Goal: Task Accomplishment & Management: Use online tool/utility

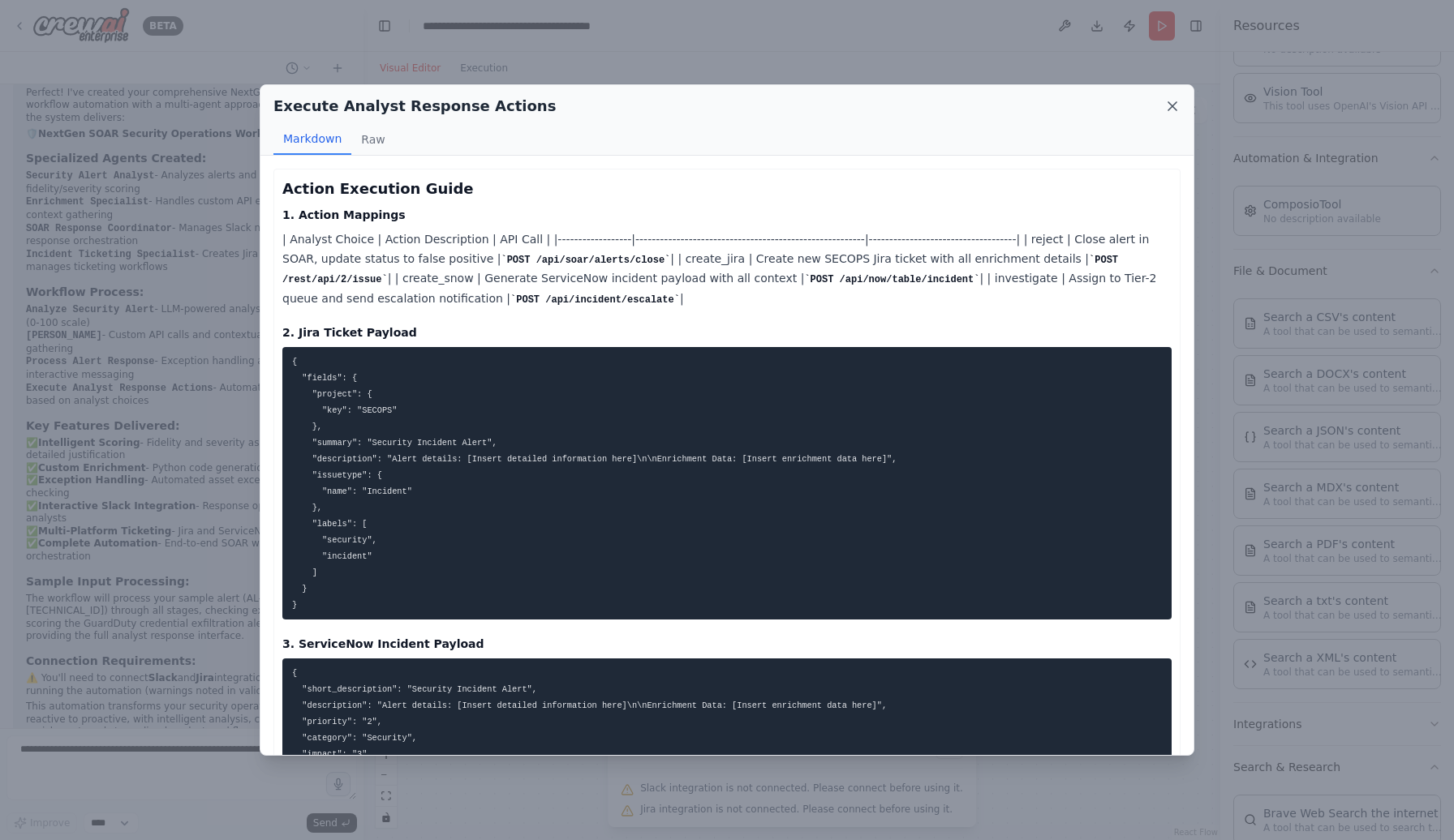
click at [1175, 109] on icon at bounding box center [1172, 106] width 8 height 8
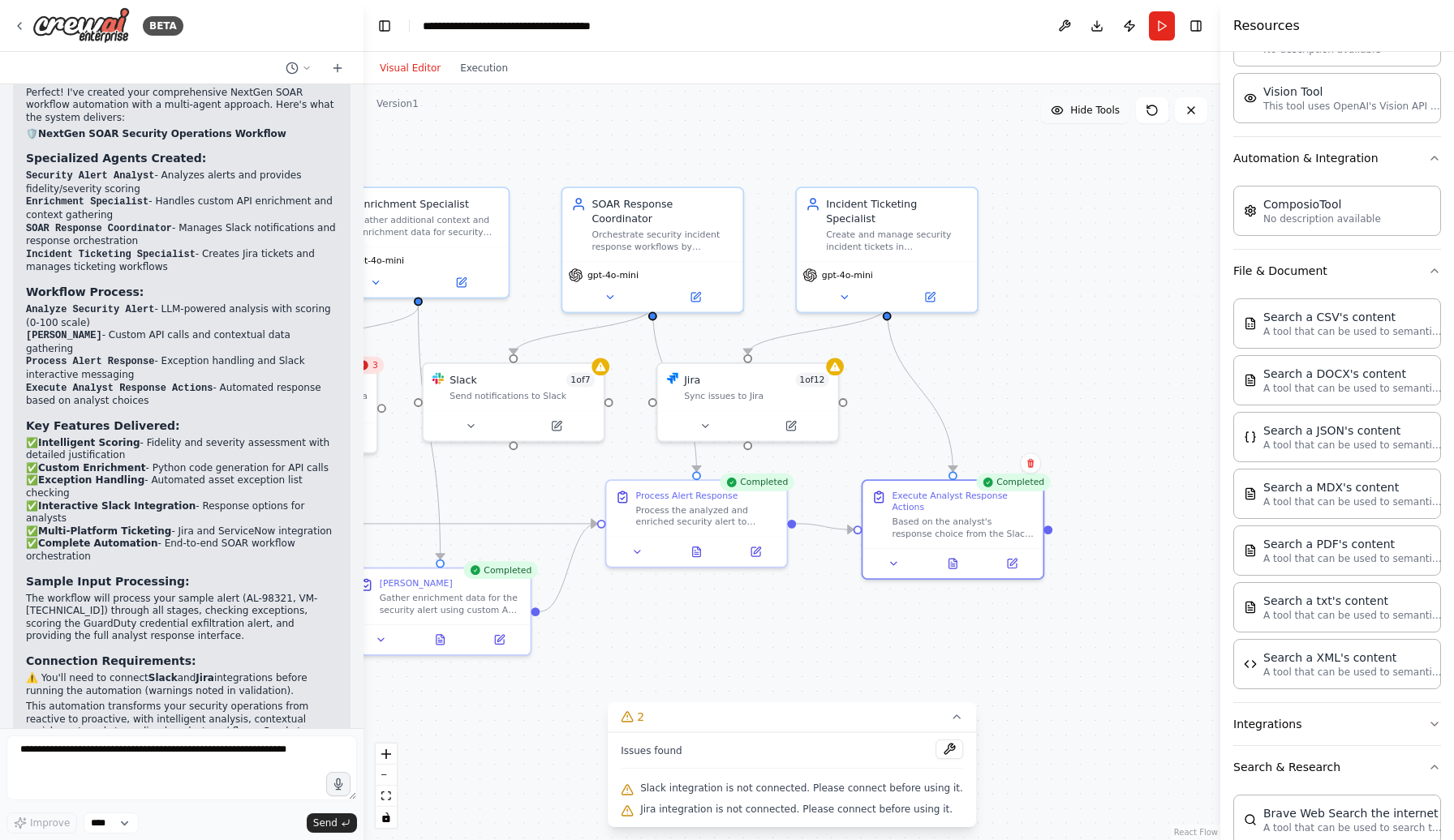
click at [1088, 118] on button "Hide Tools" at bounding box center [1085, 110] width 88 height 26
click at [1088, 117] on button "Show Tools" at bounding box center [1083, 110] width 93 height 26
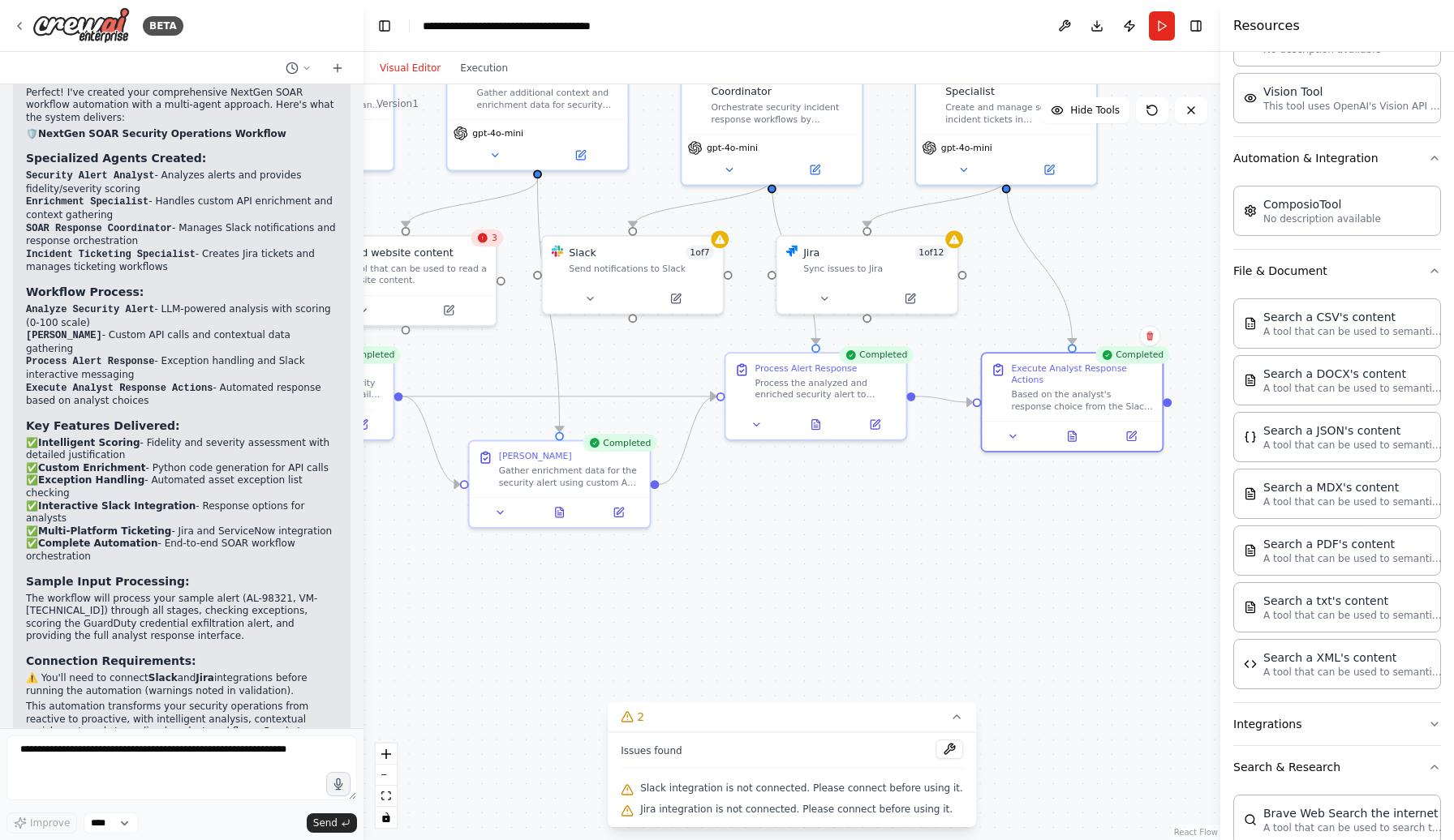
drag, startPoint x: 1017, startPoint y: 378, endPoint x: 1132, endPoint y: 252, distance: 170.6
click at [1132, 252] on div ".deletable-edge-delete-btn { width: 20px; height: 20px; border: 0px solid #ffff…" at bounding box center [792, 462] width 857 height 756
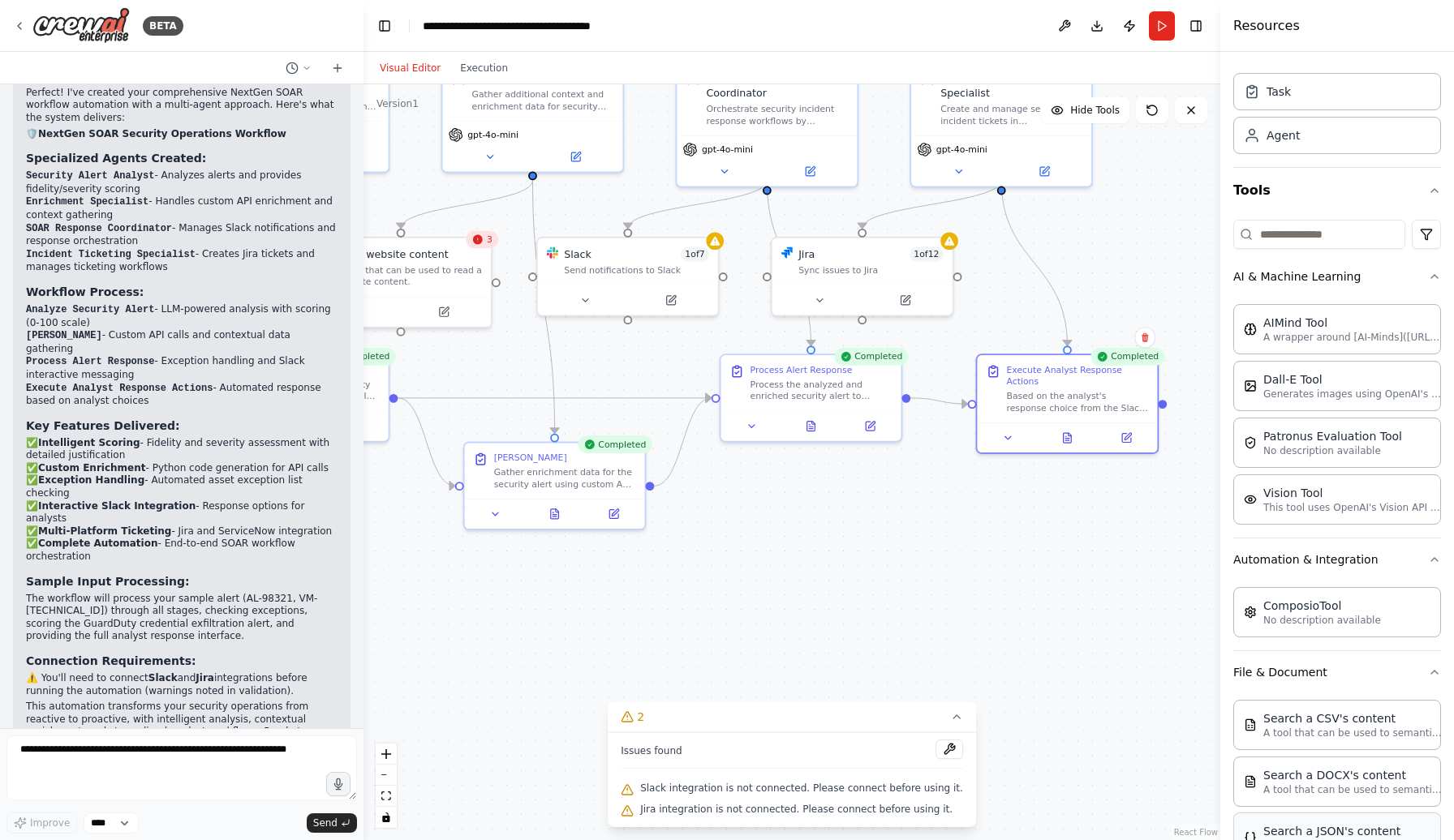
scroll to position [43, 0]
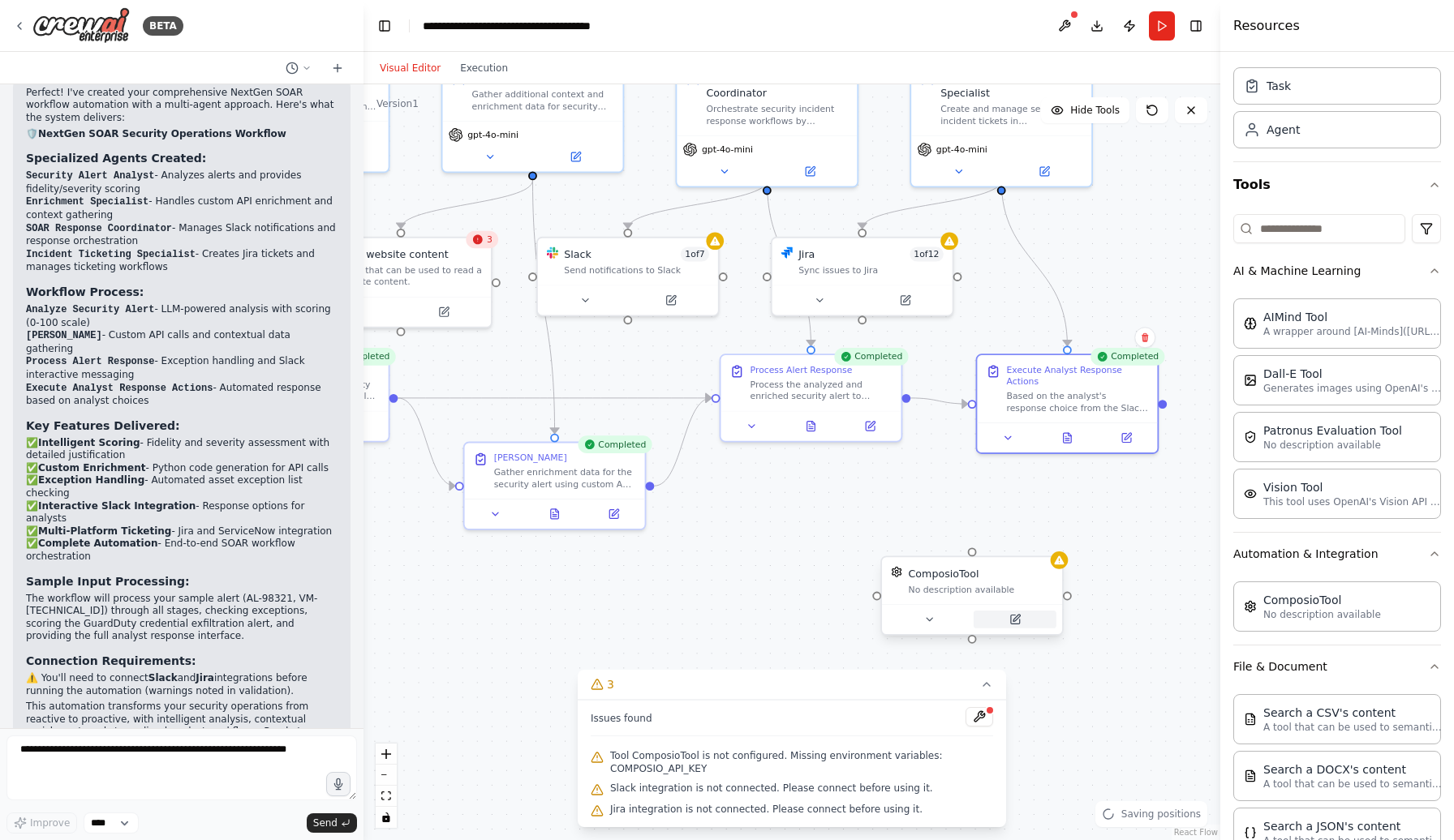
click at [1016, 614] on button at bounding box center [1015, 620] width 83 height 18
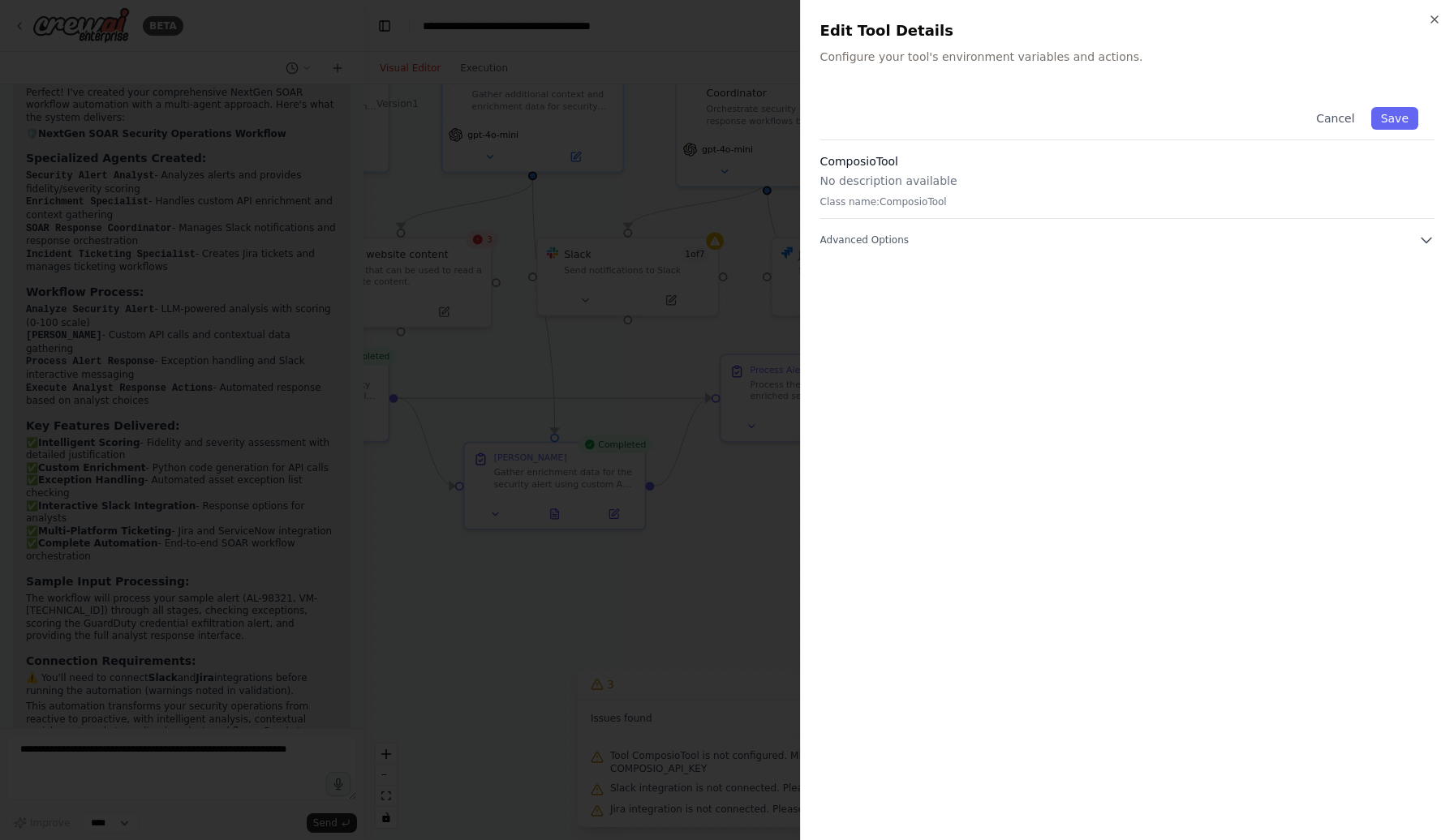
click at [1425, 232] on div "Cancel Save ComposioTool No description available Class name: ComposioTool Adva…" at bounding box center [1127, 170] width 614 height 157
click at [1425, 240] on icon "button" at bounding box center [1427, 240] width 16 height 16
click at [1337, 116] on button "Cancel" at bounding box center [1335, 118] width 57 height 23
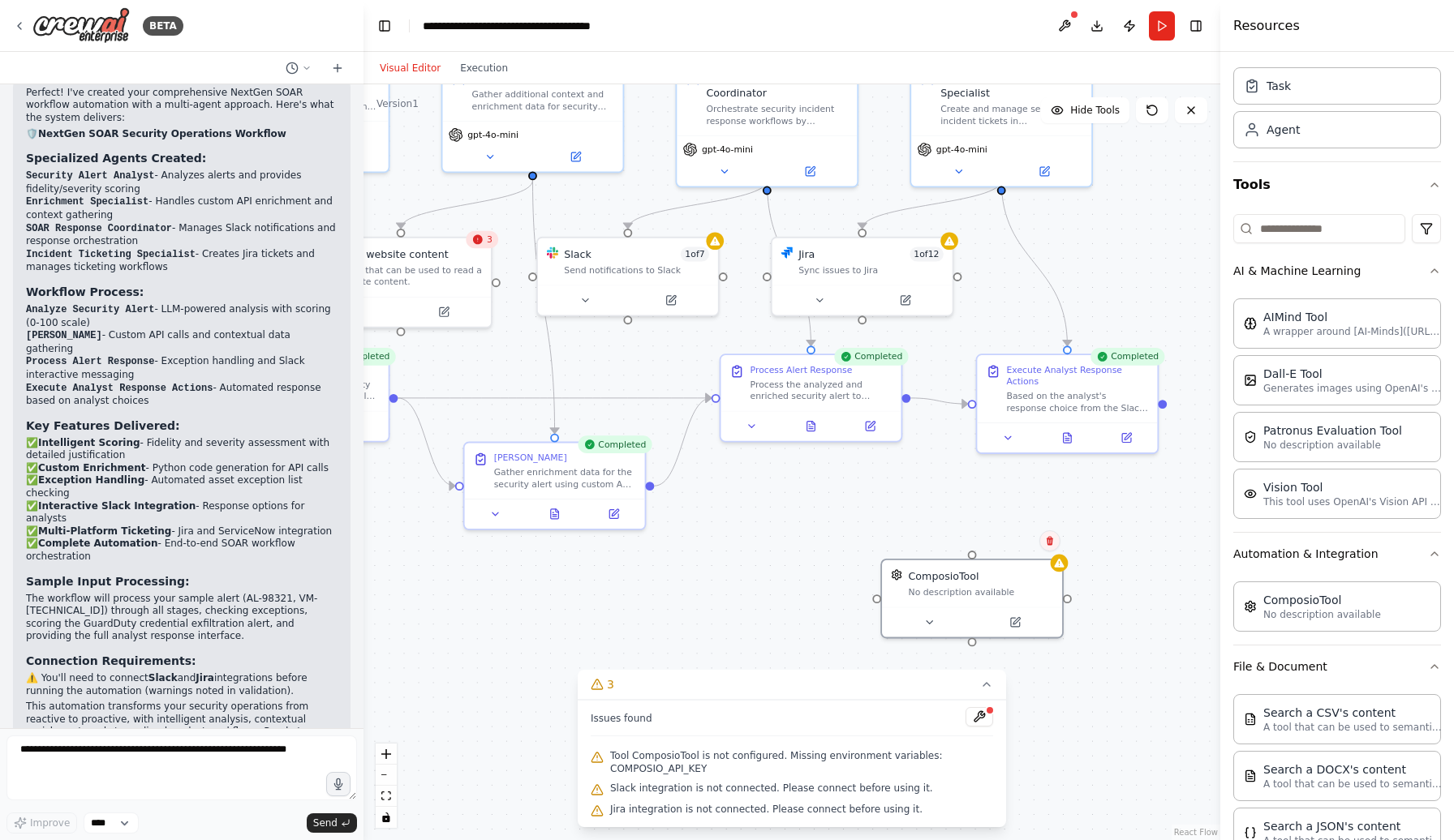
click at [1055, 544] on button at bounding box center [1050, 541] width 21 height 21
click at [1001, 545] on button "Confirm" at bounding box center [1004, 541] width 57 height 19
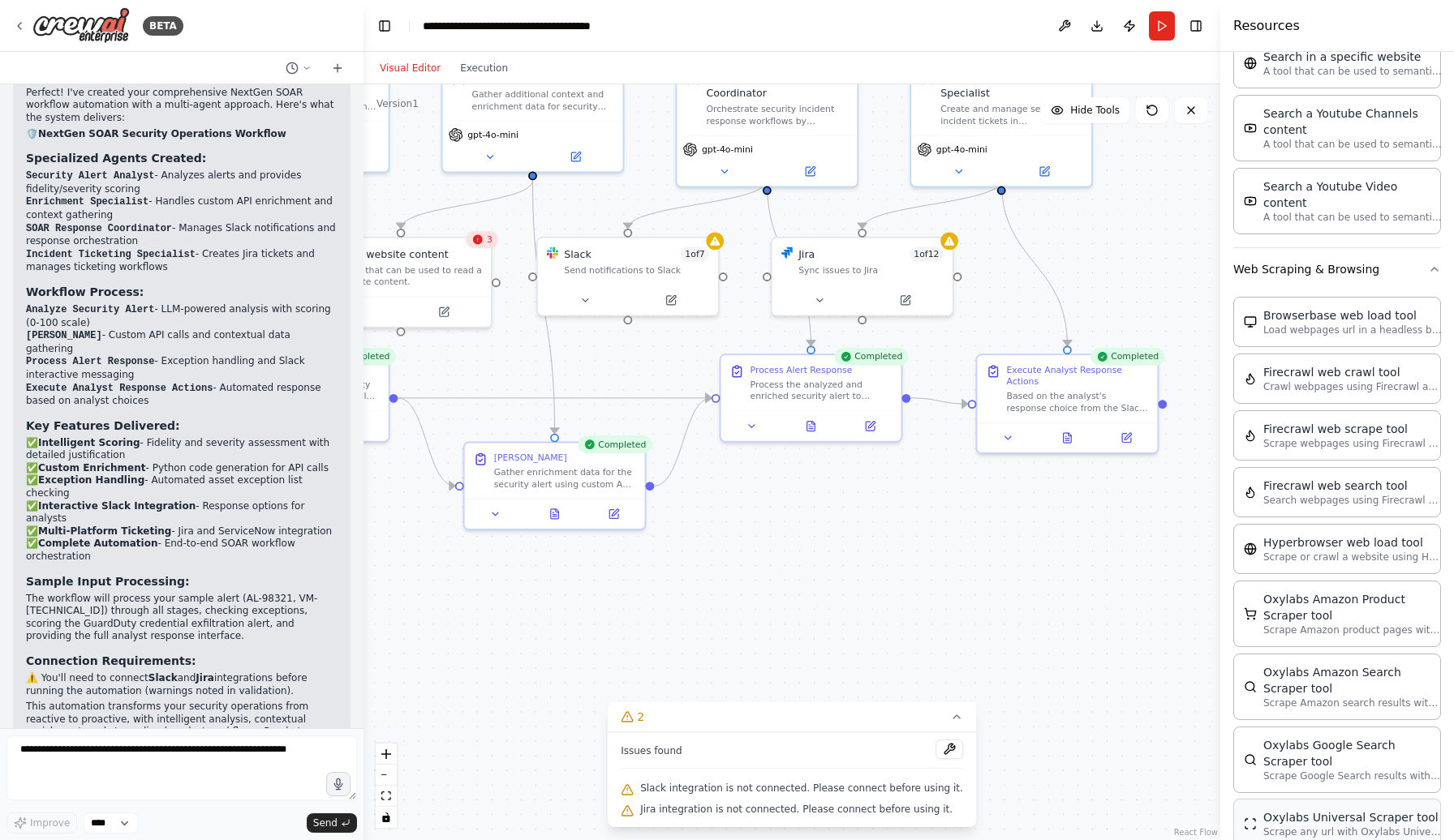
scroll to position [1852, 0]
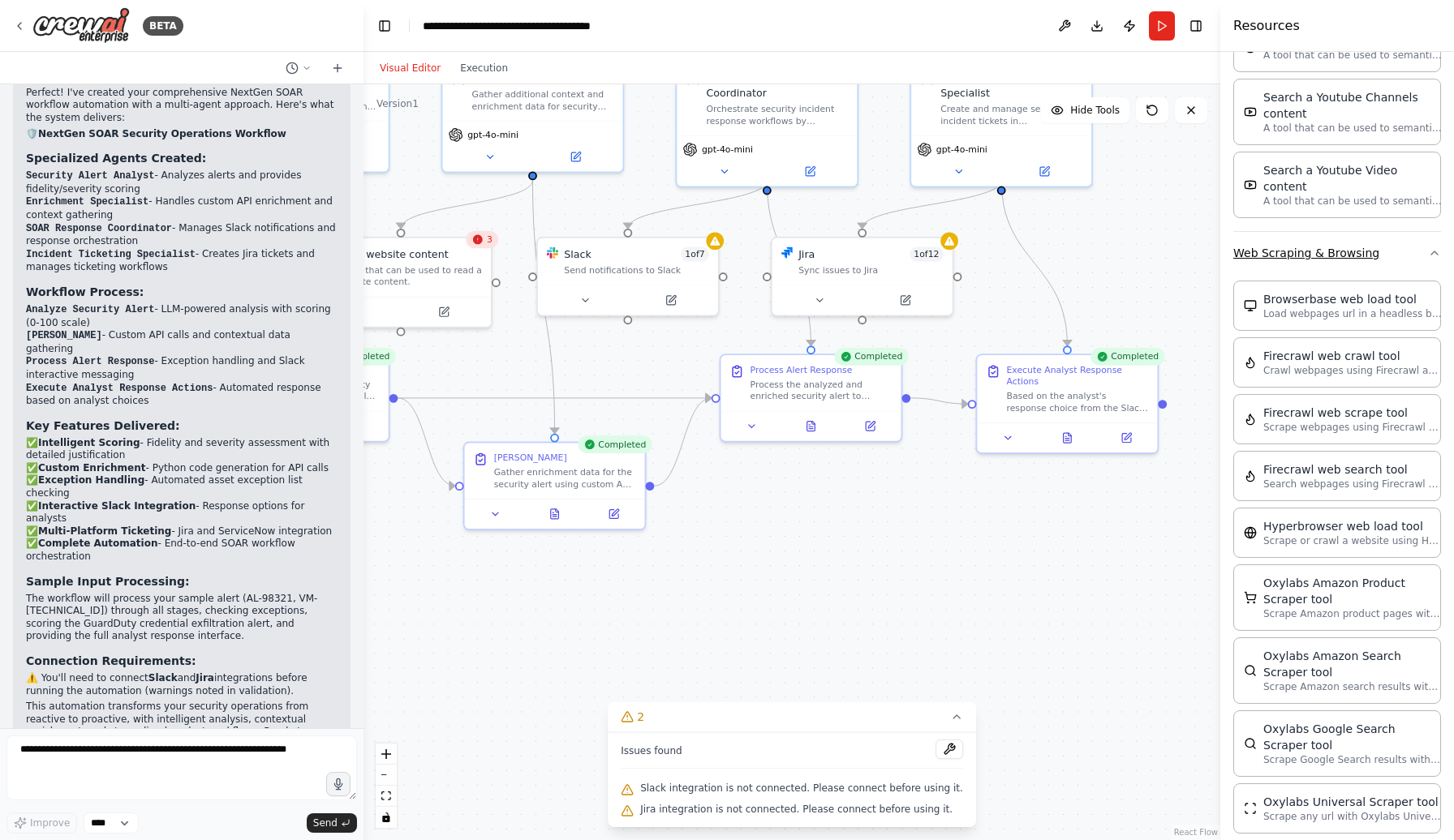
click at [1431, 232] on button "Web Scraping & Browsing" at bounding box center [1336, 253] width 208 height 42
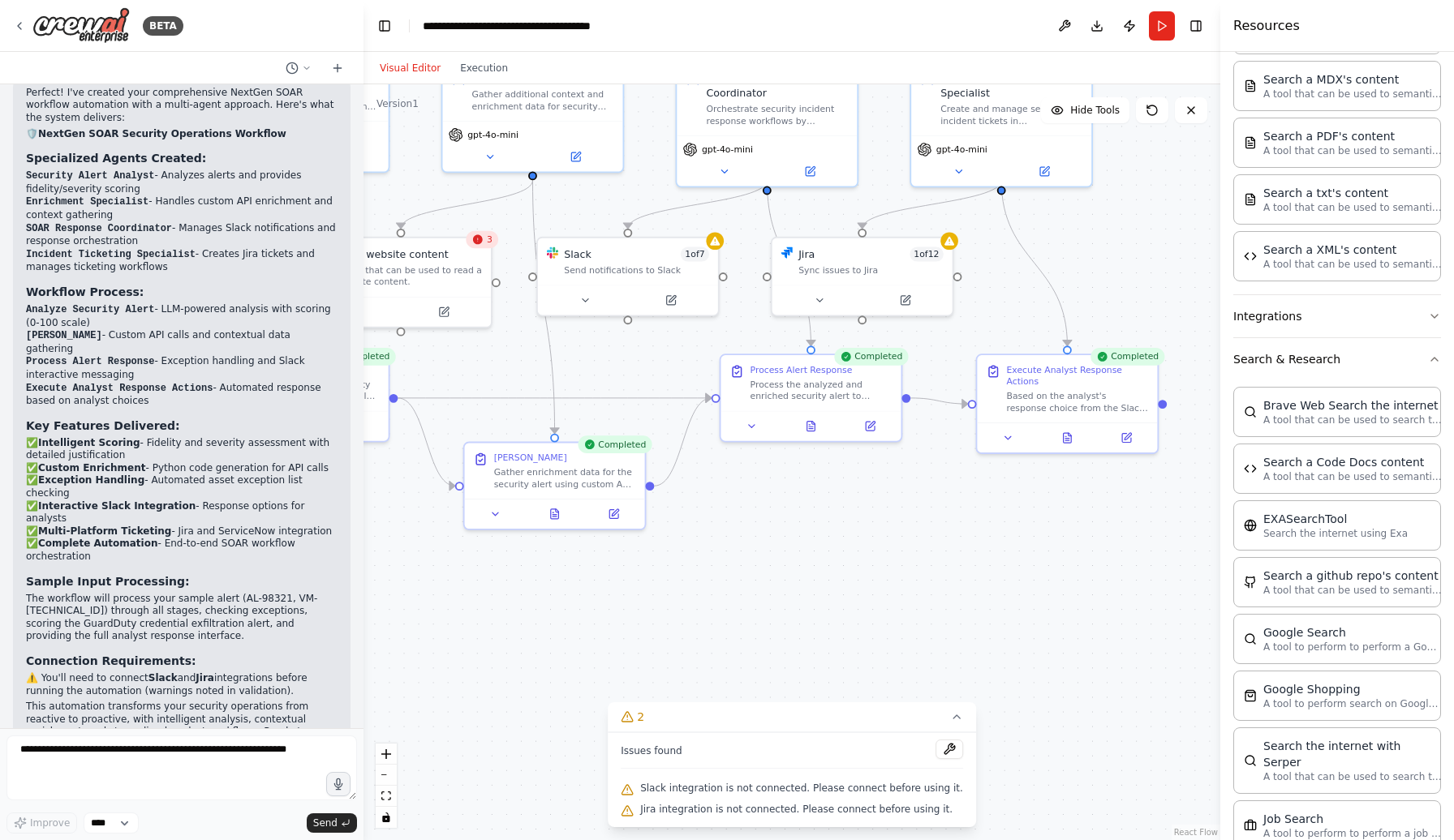
scroll to position [815, 0]
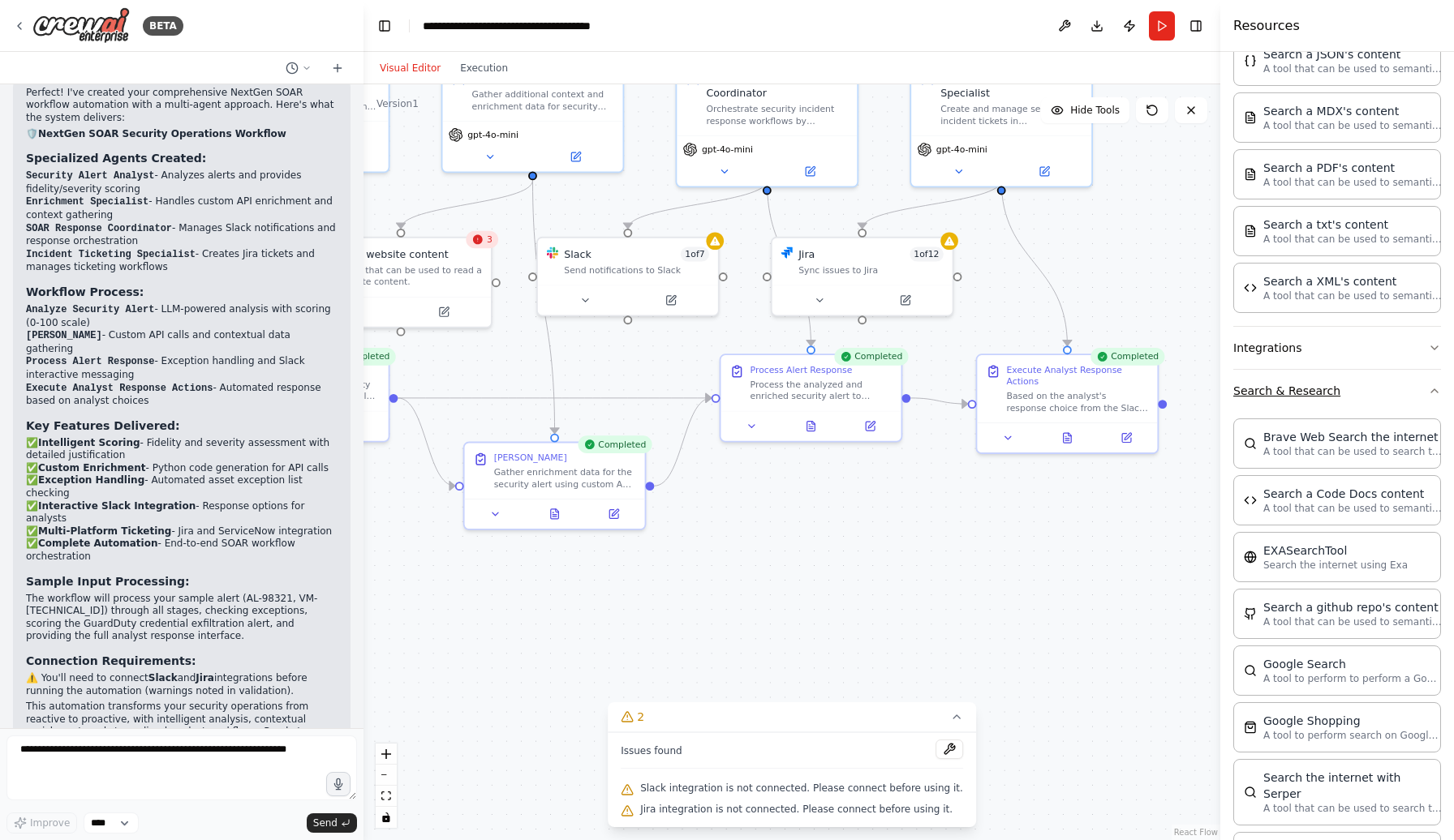
click at [1436, 392] on icon "button" at bounding box center [1435, 391] width 13 height 13
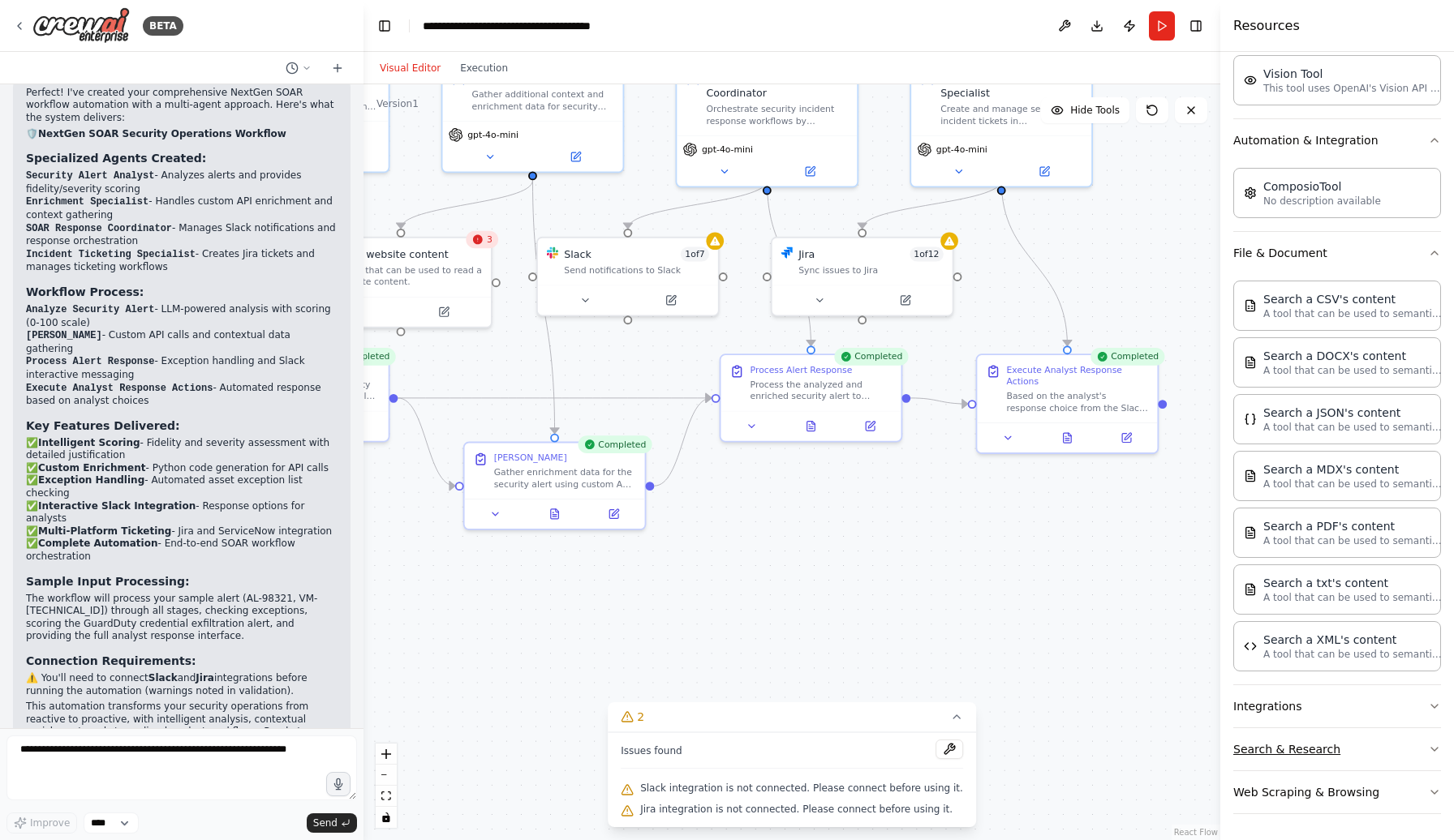
scroll to position [456, 0]
click at [1430, 260] on button "File & Document" at bounding box center [1336, 253] width 208 height 42
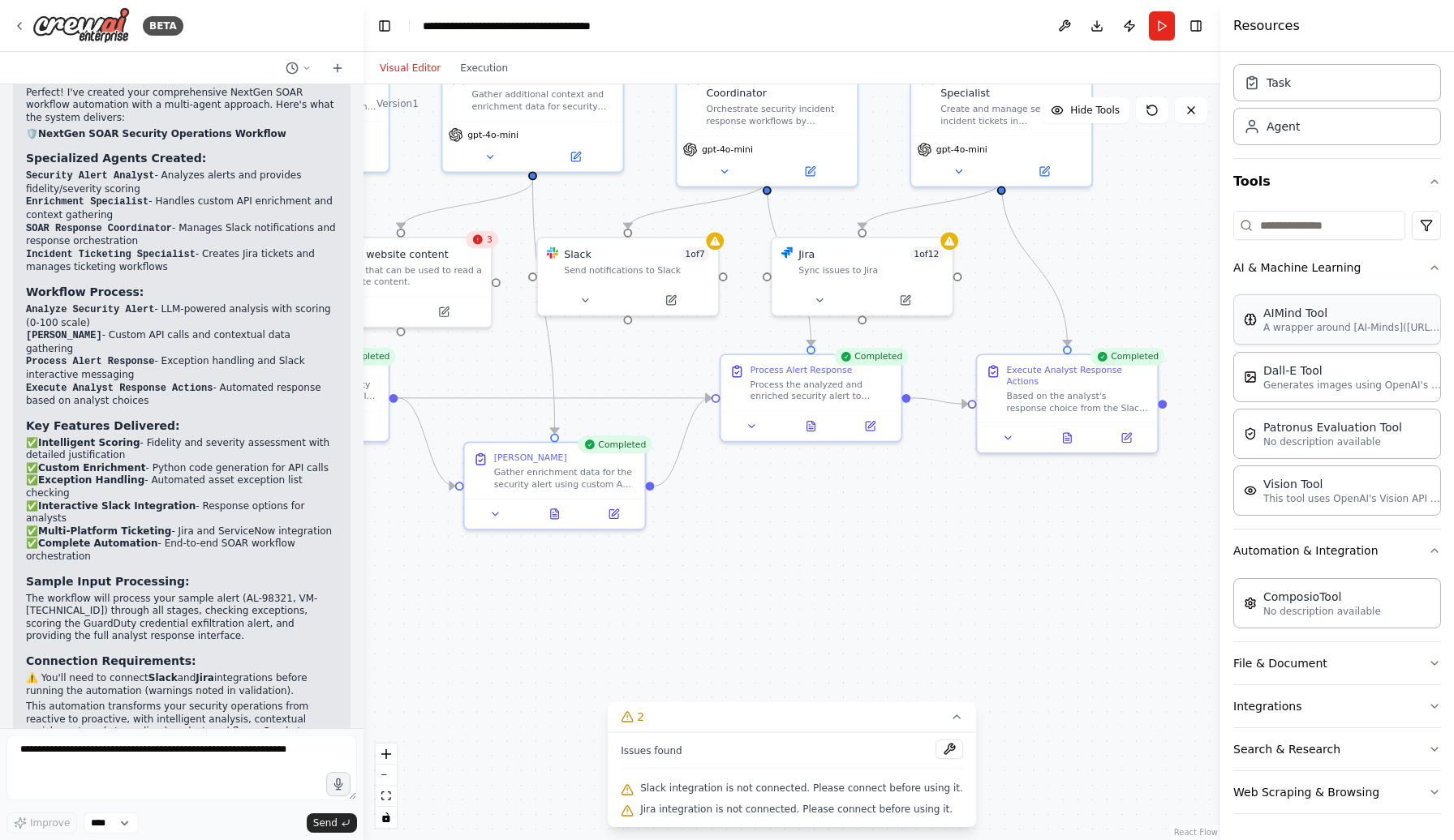
scroll to position [0, 0]
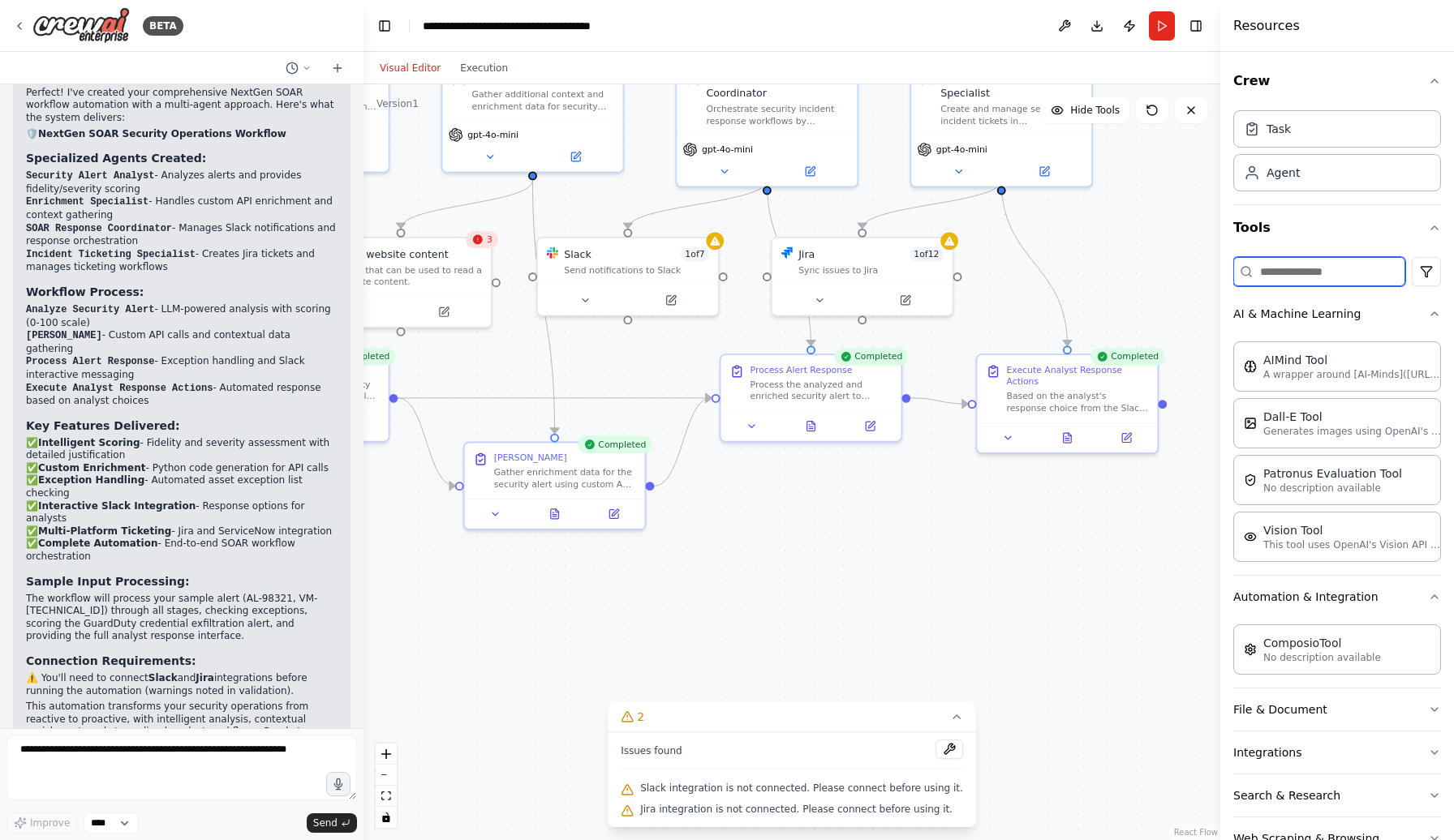
click at [1312, 279] on input at bounding box center [1319, 271] width 172 height 29
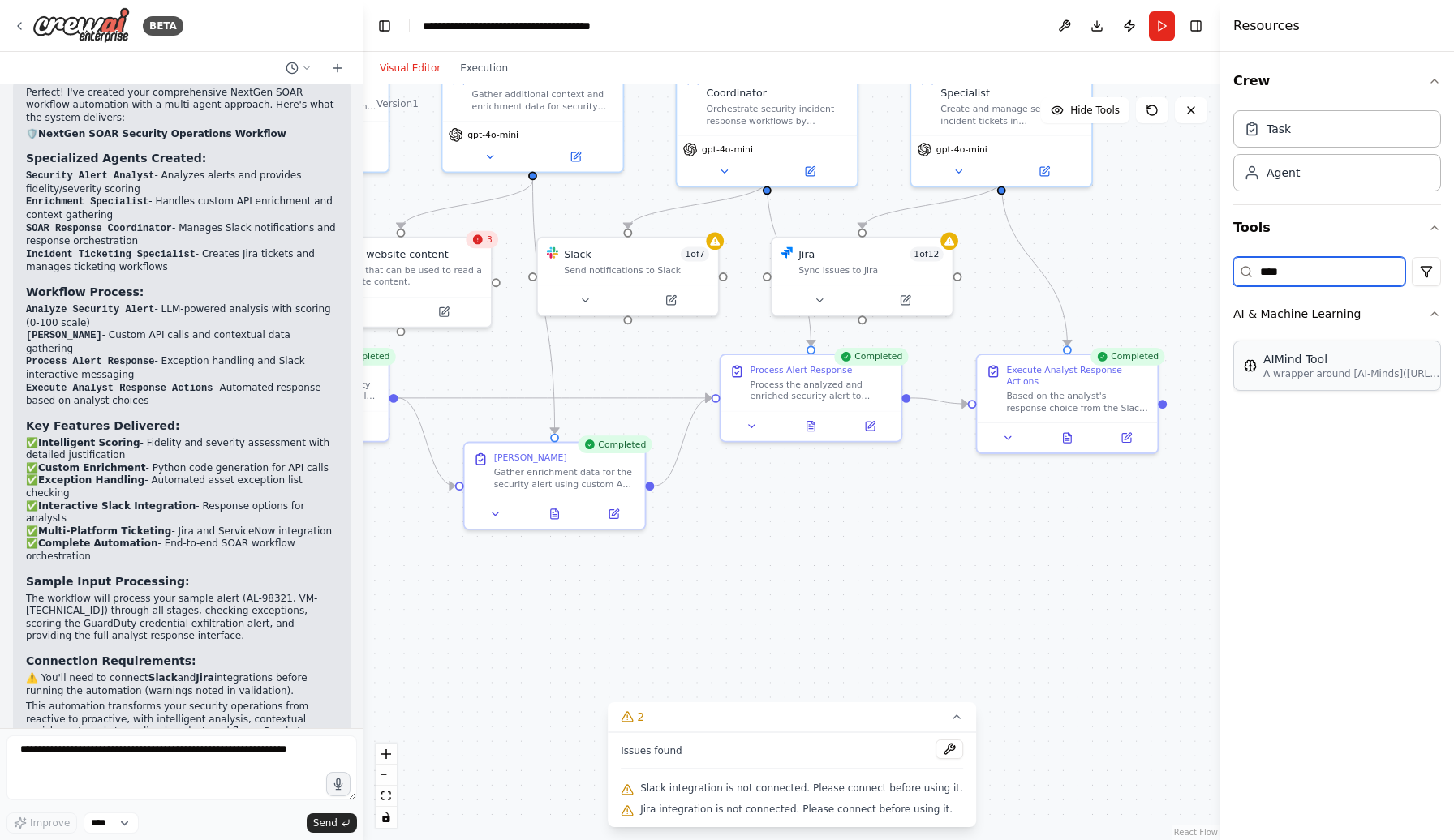
type input "****"
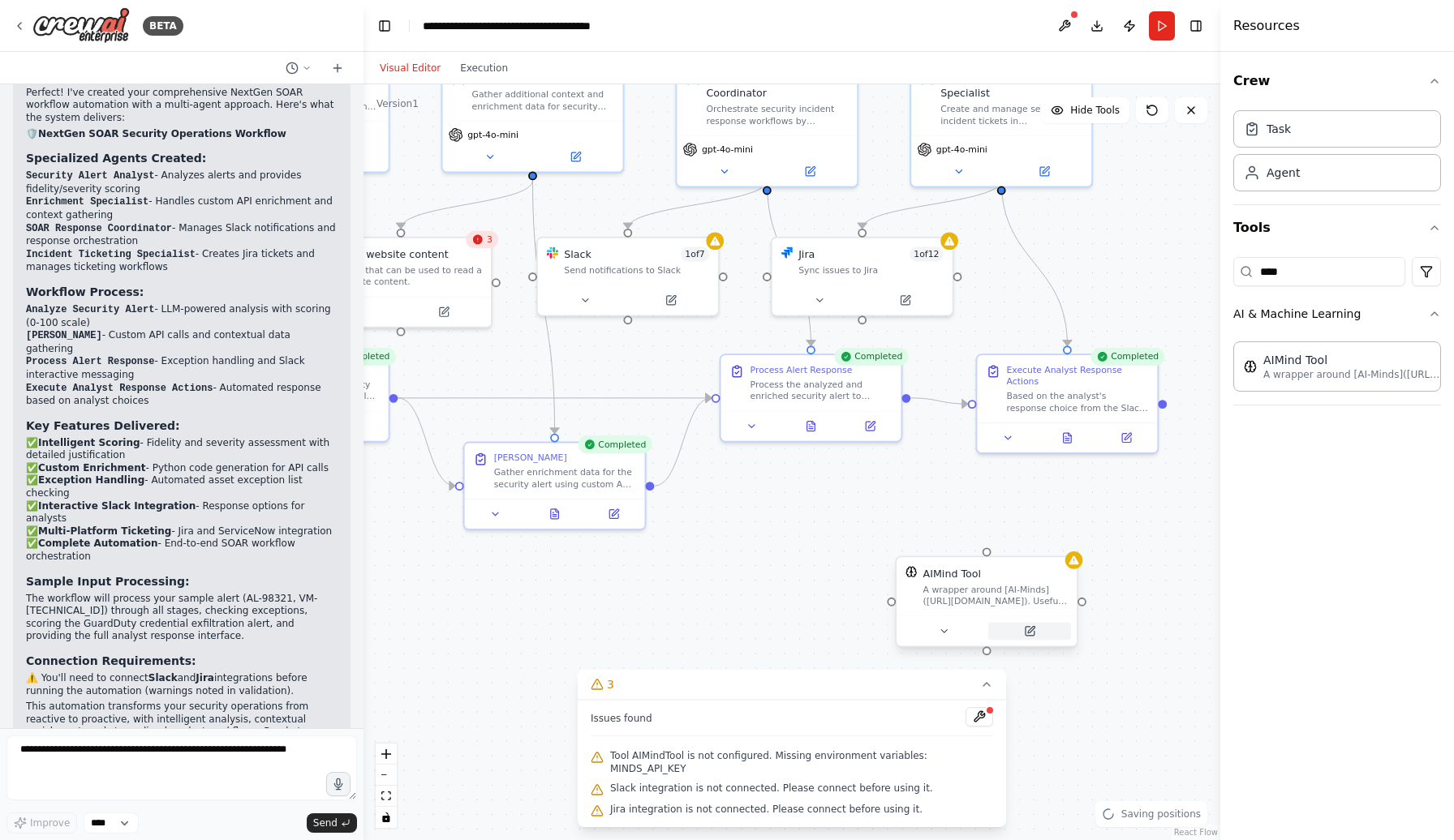
click at [1031, 630] on icon at bounding box center [1030, 629] width 6 height 6
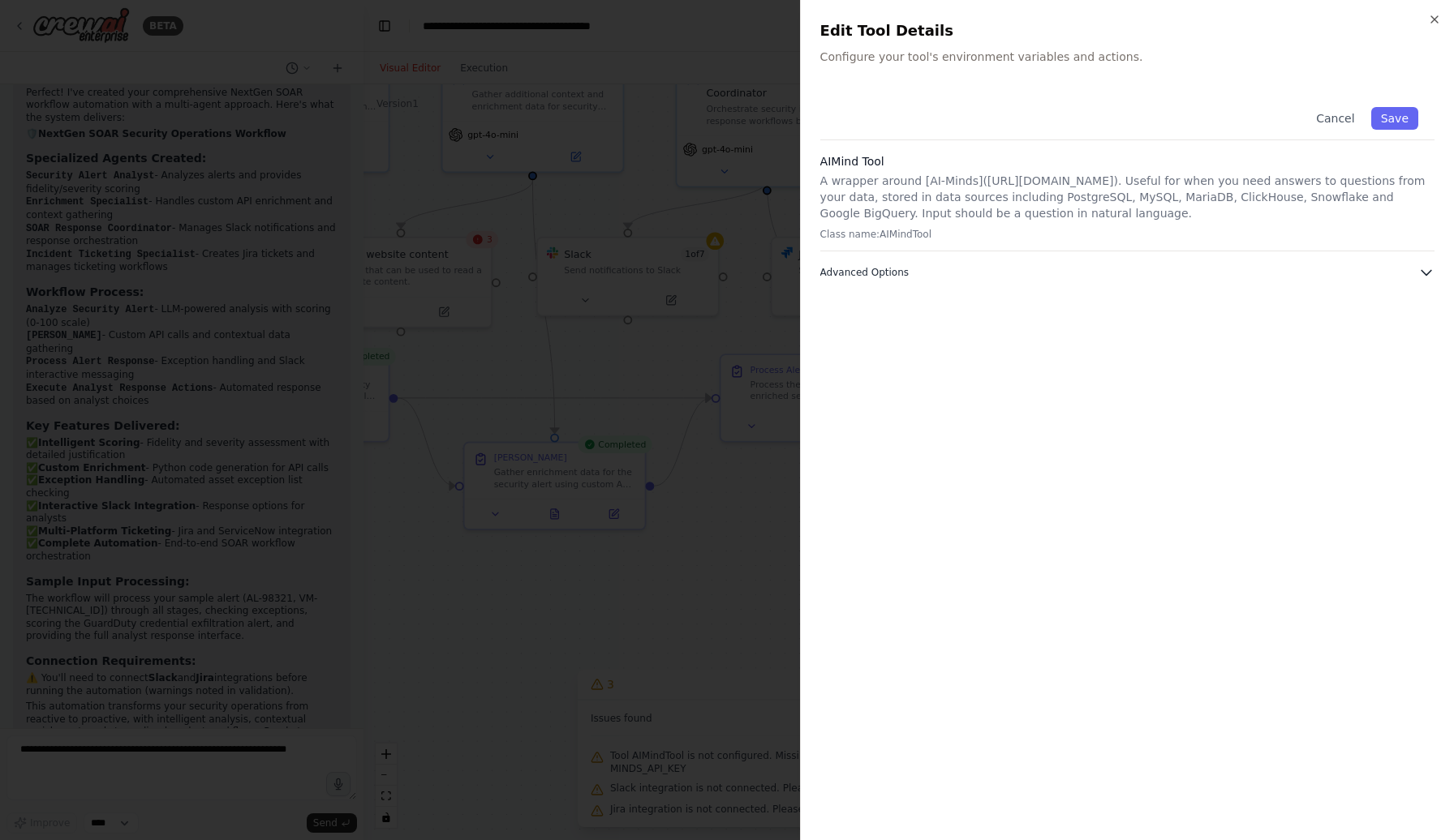
click at [1418, 272] on button "Advanced Options" at bounding box center [1127, 272] width 614 height 16
click at [1435, 19] on icon "button" at bounding box center [1434, 19] width 6 height 6
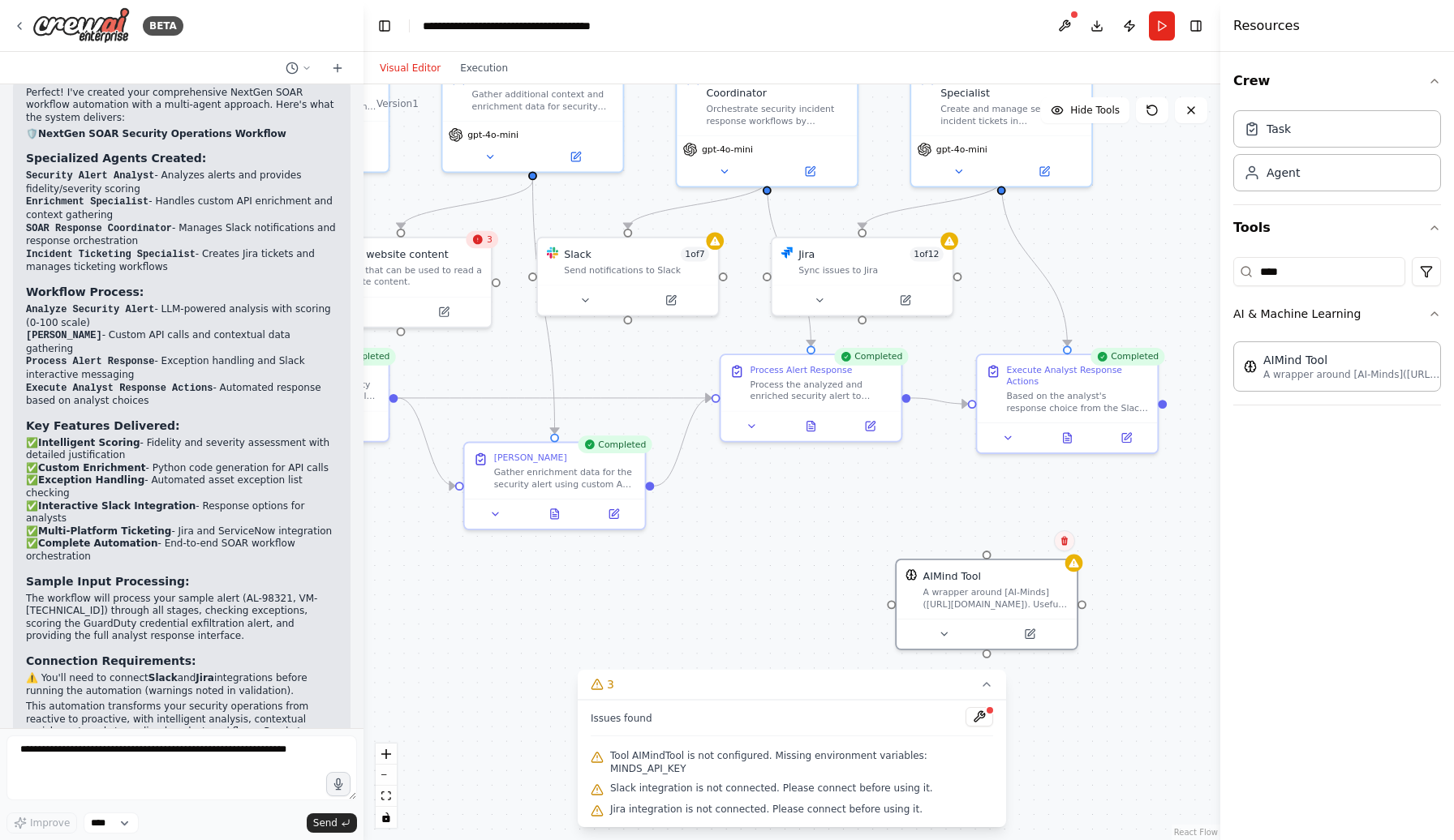
click at [1067, 547] on button at bounding box center [1065, 541] width 21 height 21
click at [1028, 547] on button "Confirm" at bounding box center [1018, 541] width 57 height 19
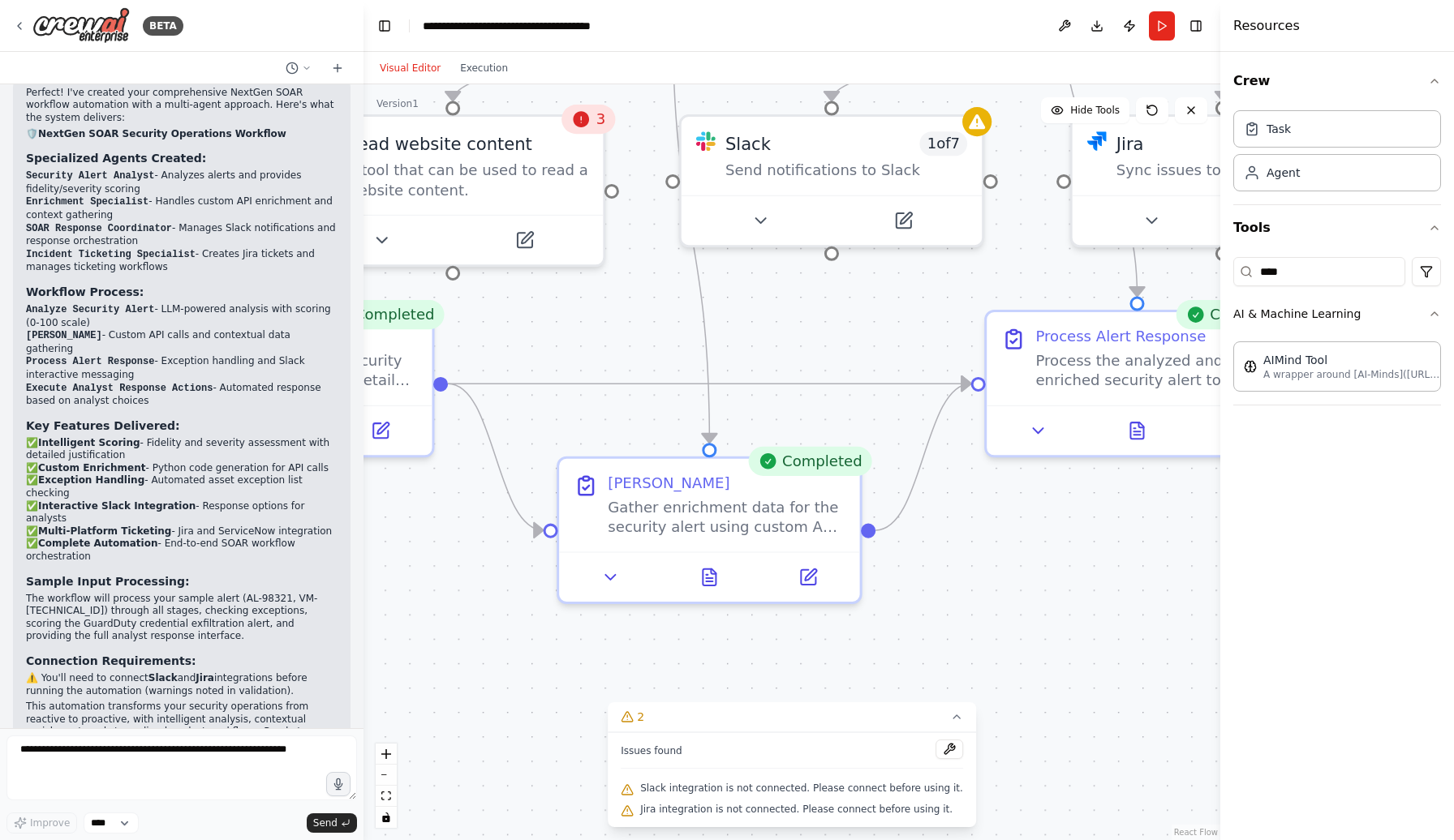
drag, startPoint x: 854, startPoint y: 391, endPoint x: 1029, endPoint y: 618, distance: 286.6
click at [1029, 618] on div ".deletable-edge-delete-btn { width: 20px; height: 20px; border: 0px solid #ffff…" at bounding box center [792, 462] width 857 height 756
click at [25, 23] on icon at bounding box center [19, 26] width 13 height 13
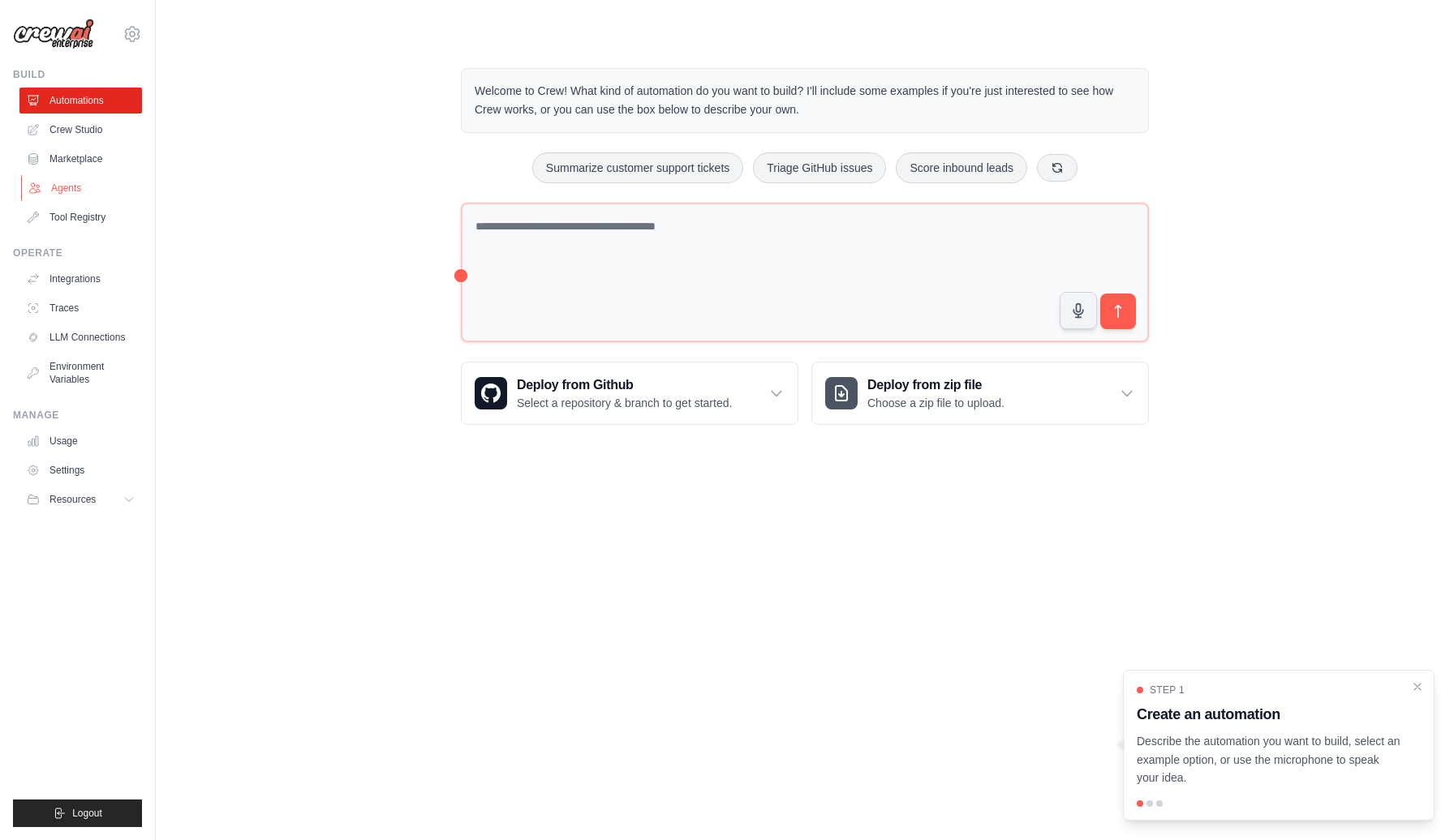
click at [80, 184] on link "Agents" at bounding box center [82, 187] width 123 height 26
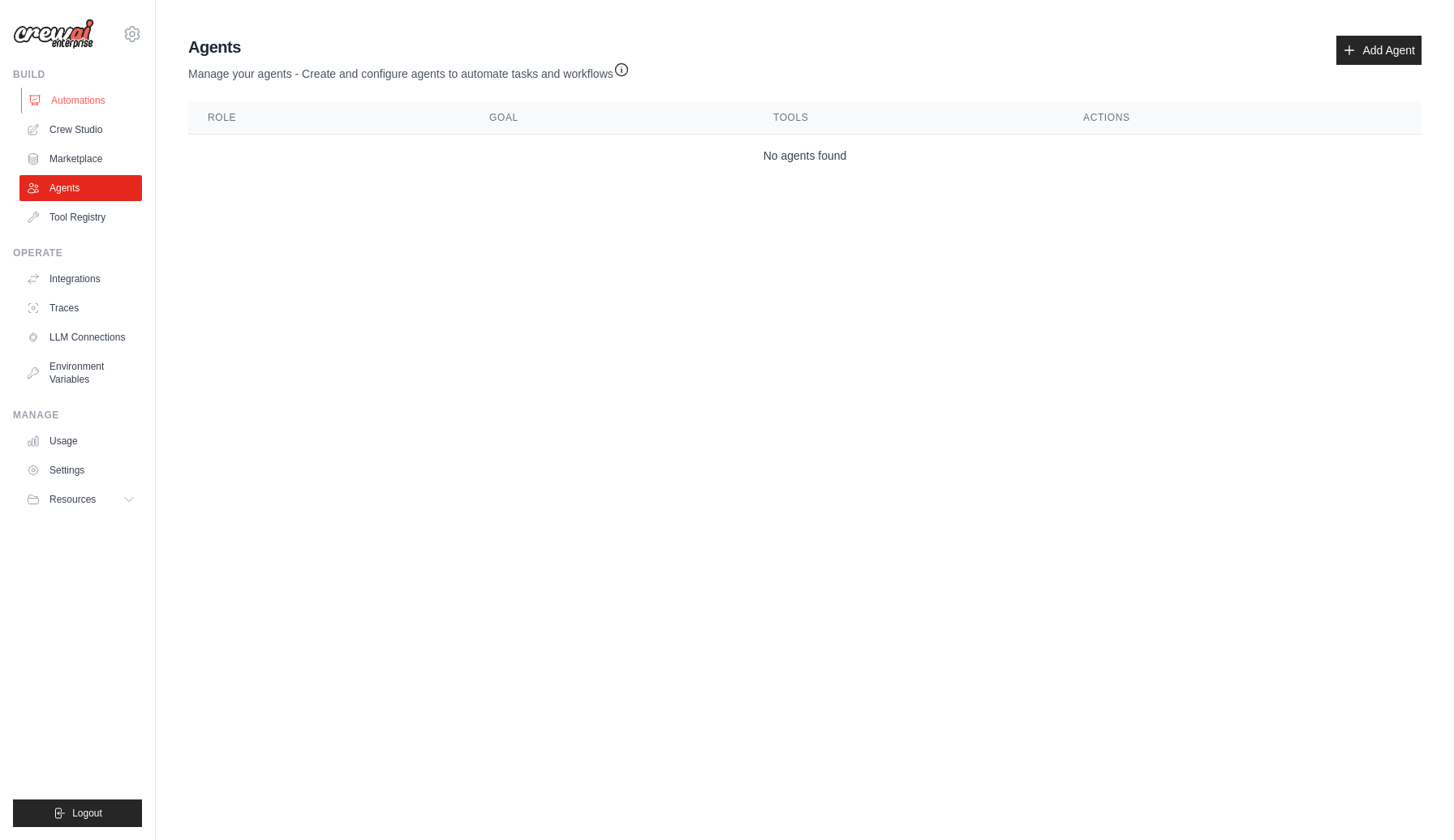
click at [77, 103] on link "Automations" at bounding box center [82, 100] width 123 height 26
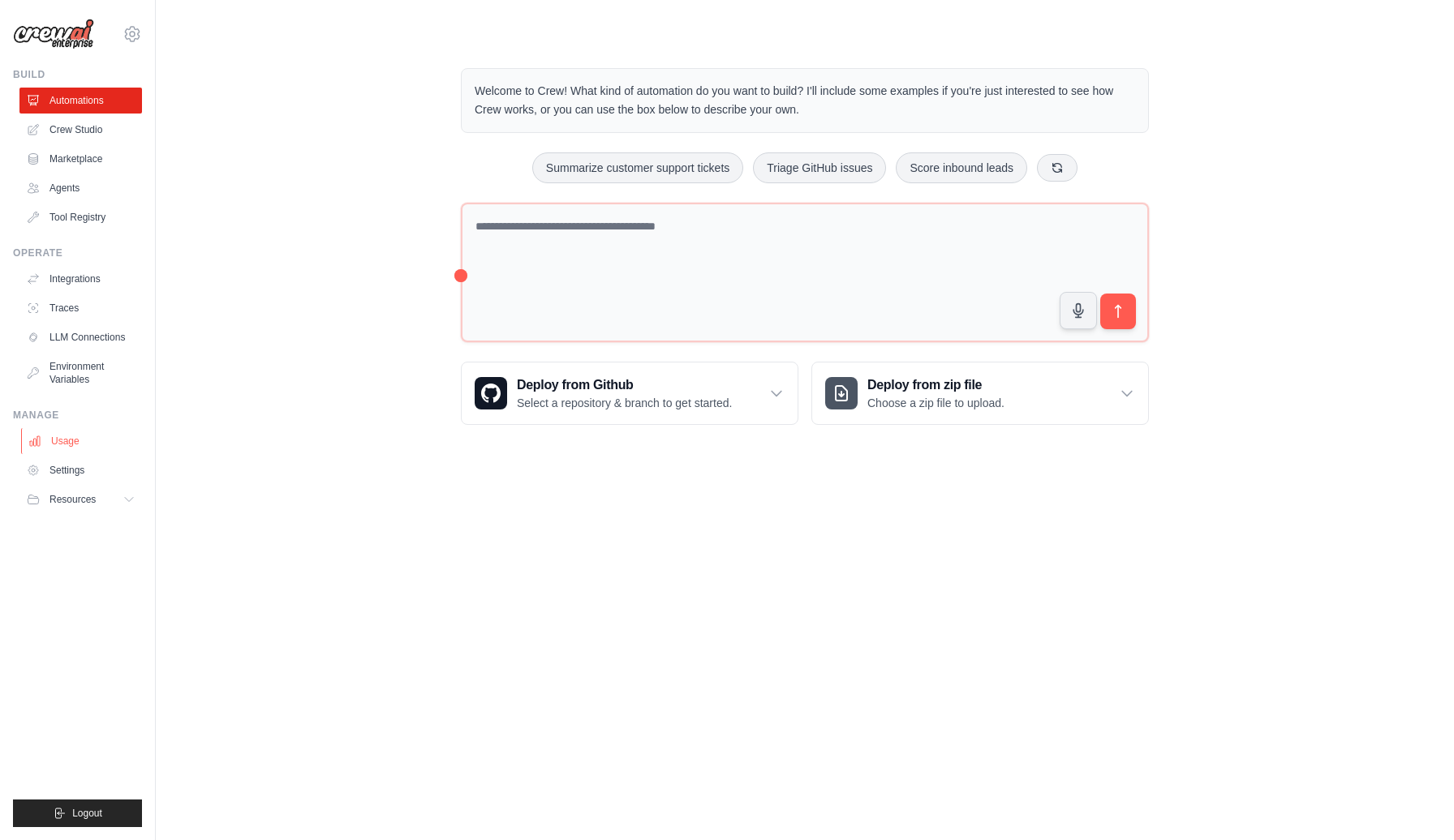
click at [73, 440] on link "Usage" at bounding box center [82, 440] width 123 height 26
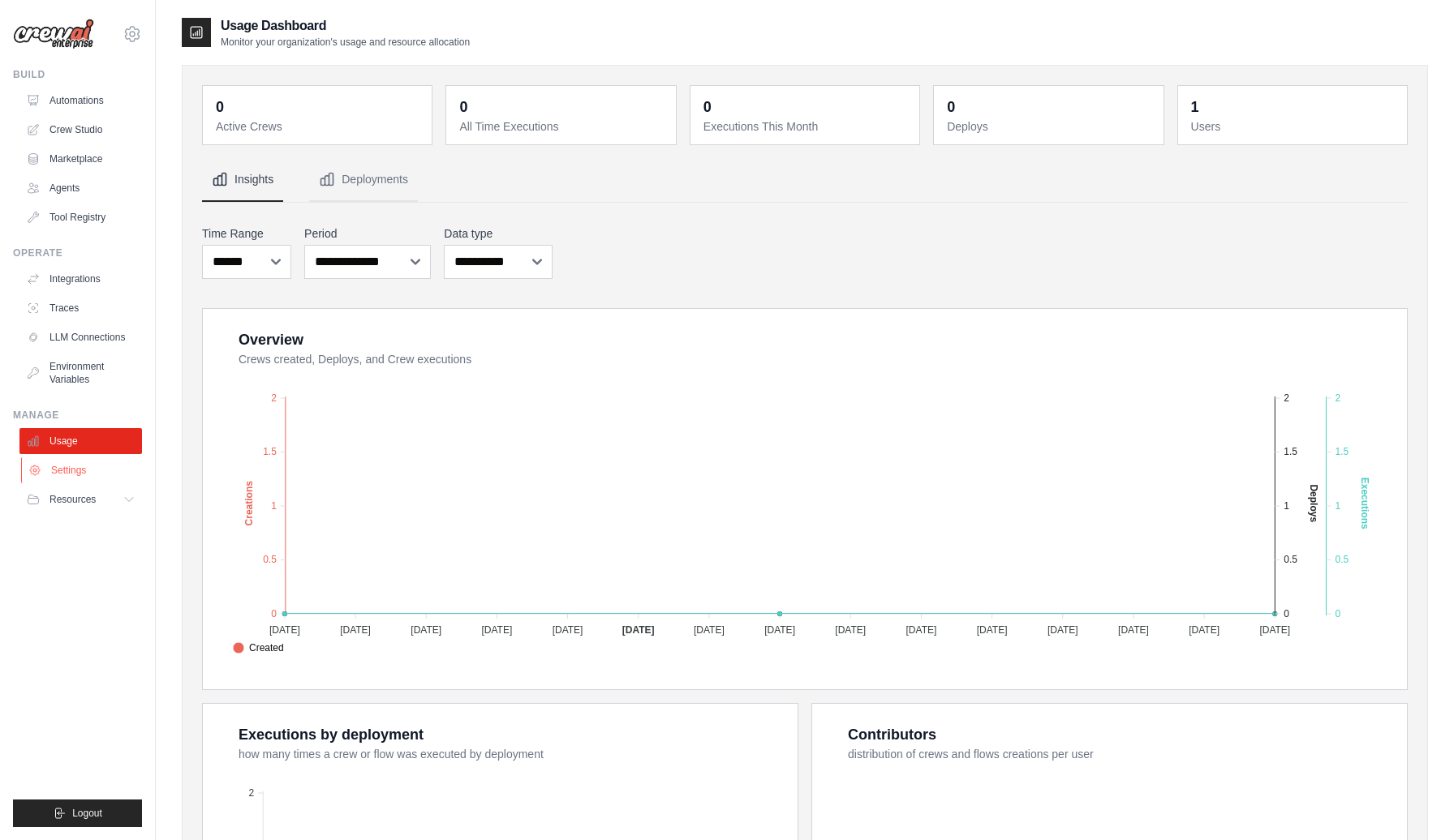
click at [73, 469] on link "Settings" at bounding box center [82, 470] width 123 height 26
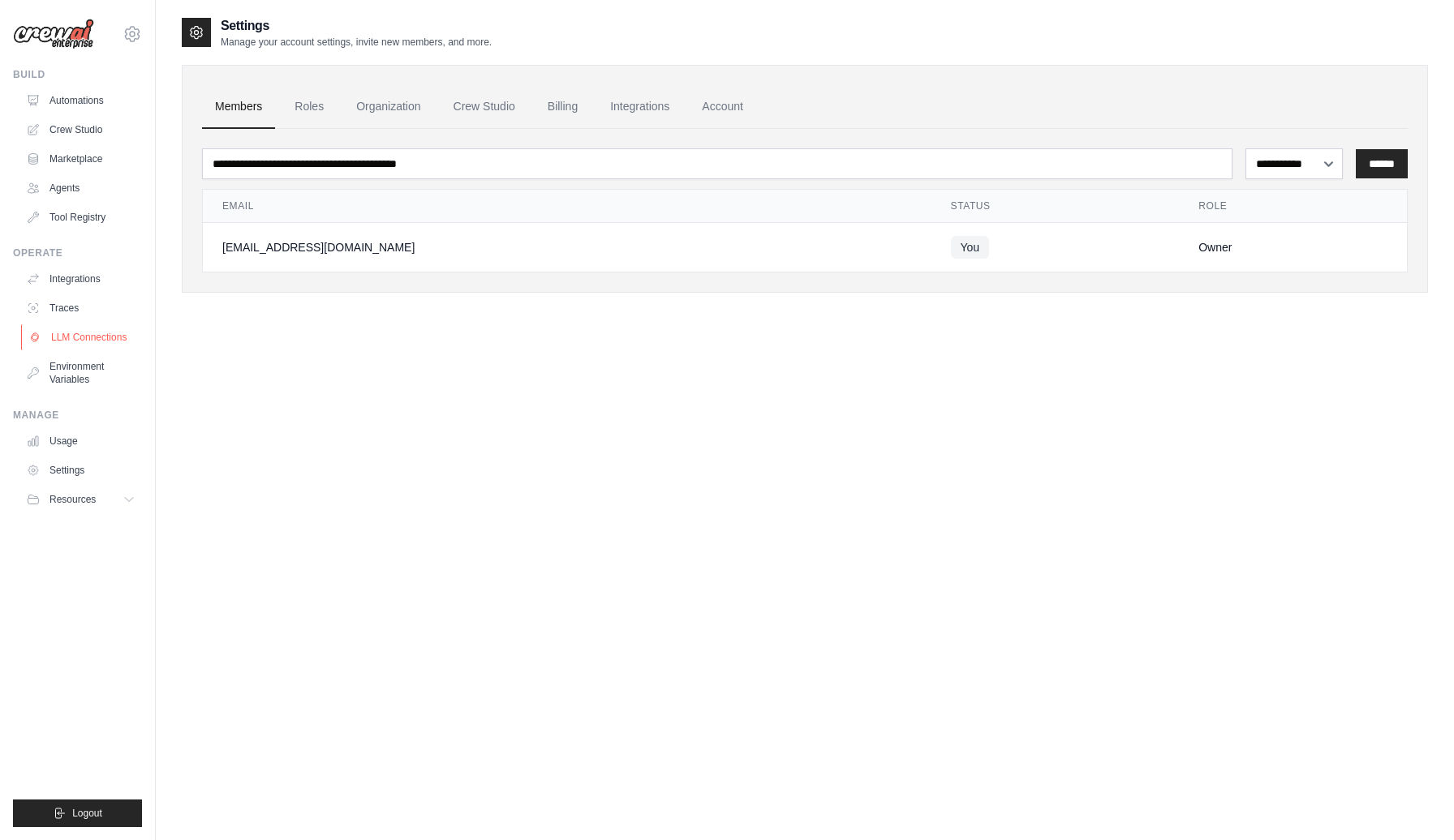
click at [85, 329] on link "LLM Connections" at bounding box center [82, 337] width 123 height 26
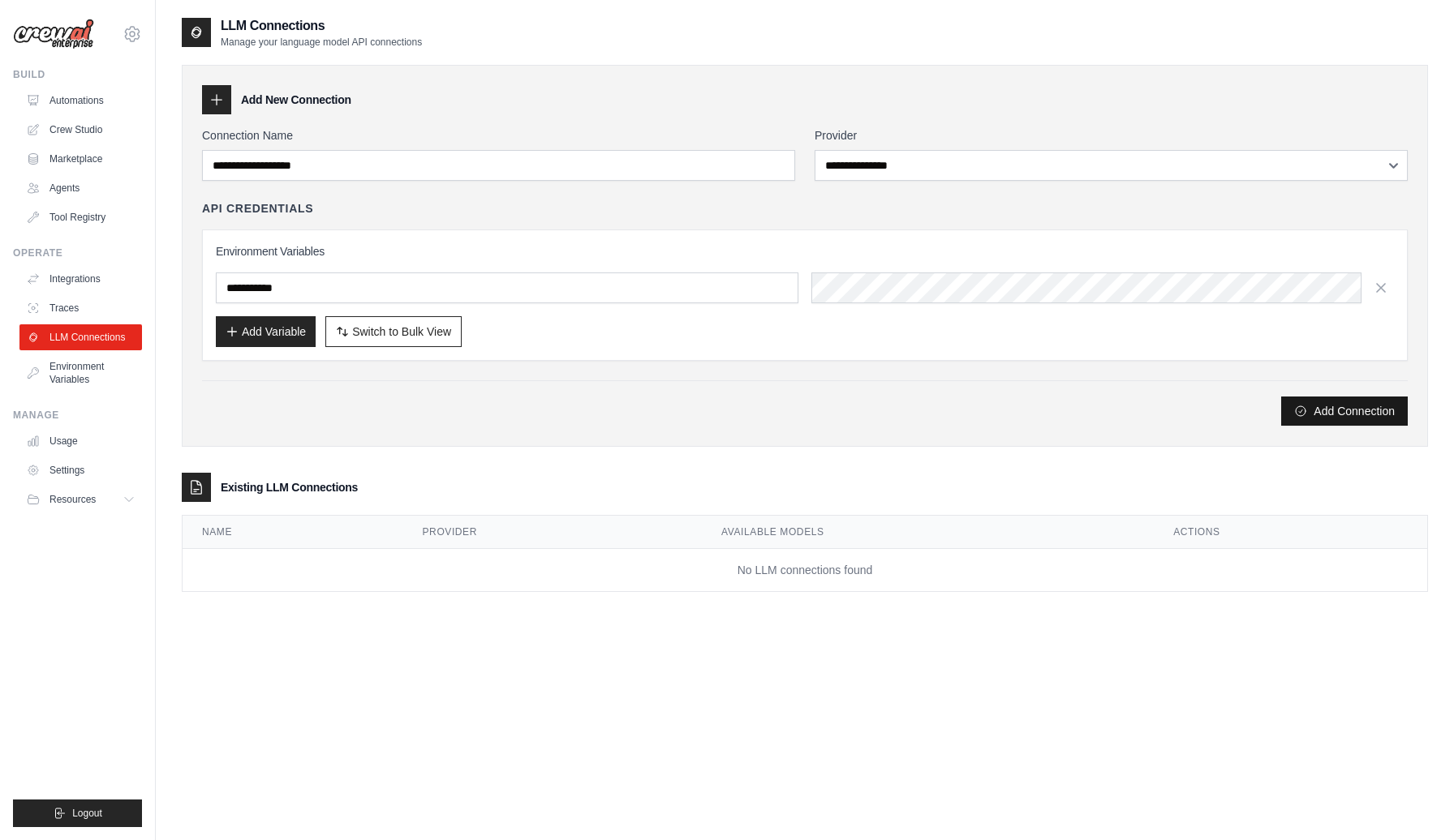
click at [1320, 408] on button "Add Connection" at bounding box center [1343, 411] width 126 height 29
click at [552, 406] on div "Add Connection" at bounding box center [804, 411] width 1205 height 29
click at [95, 284] on link "Integrations" at bounding box center [82, 279] width 123 height 26
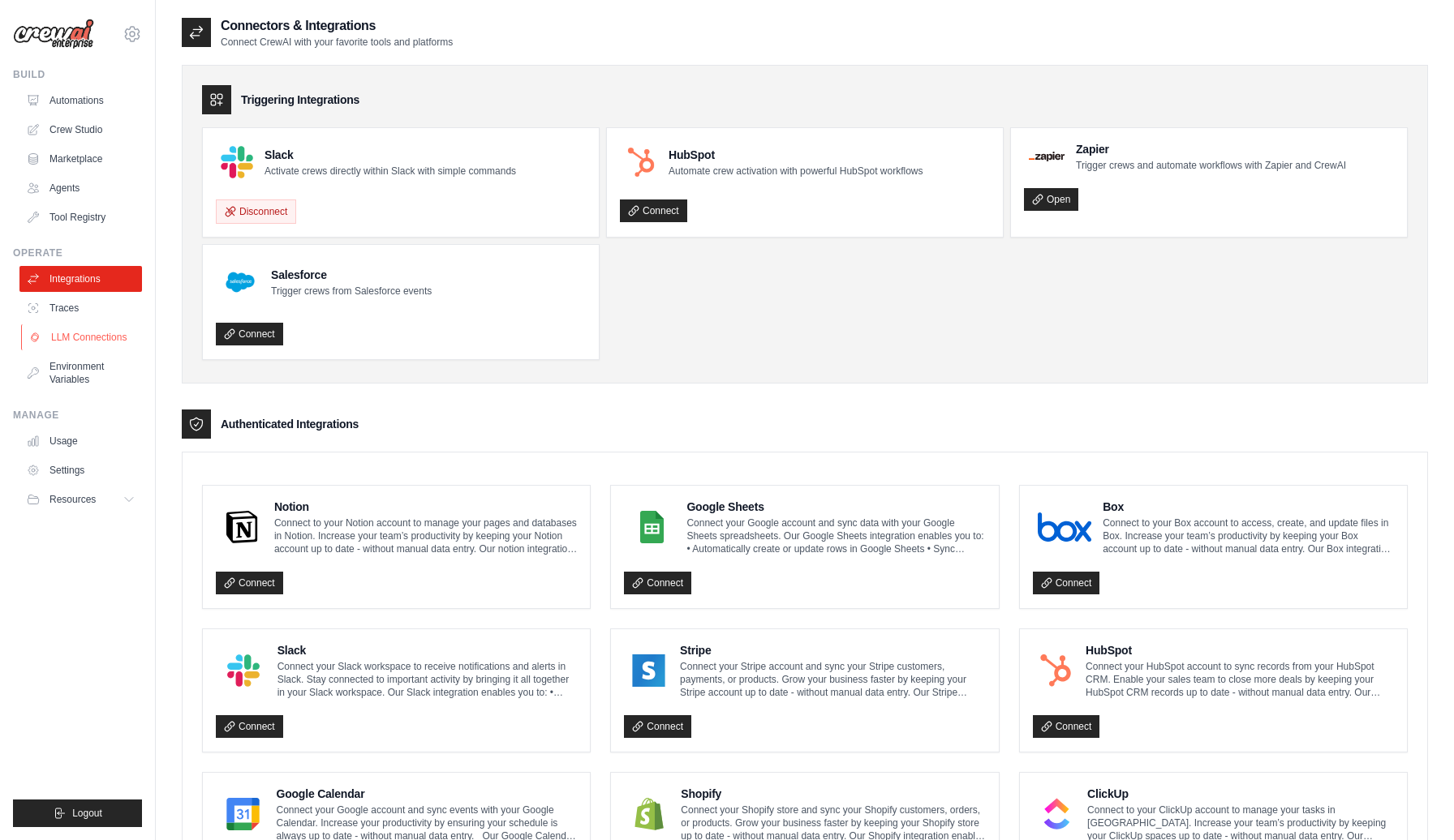
click at [95, 339] on link "LLM Connections" at bounding box center [82, 337] width 123 height 26
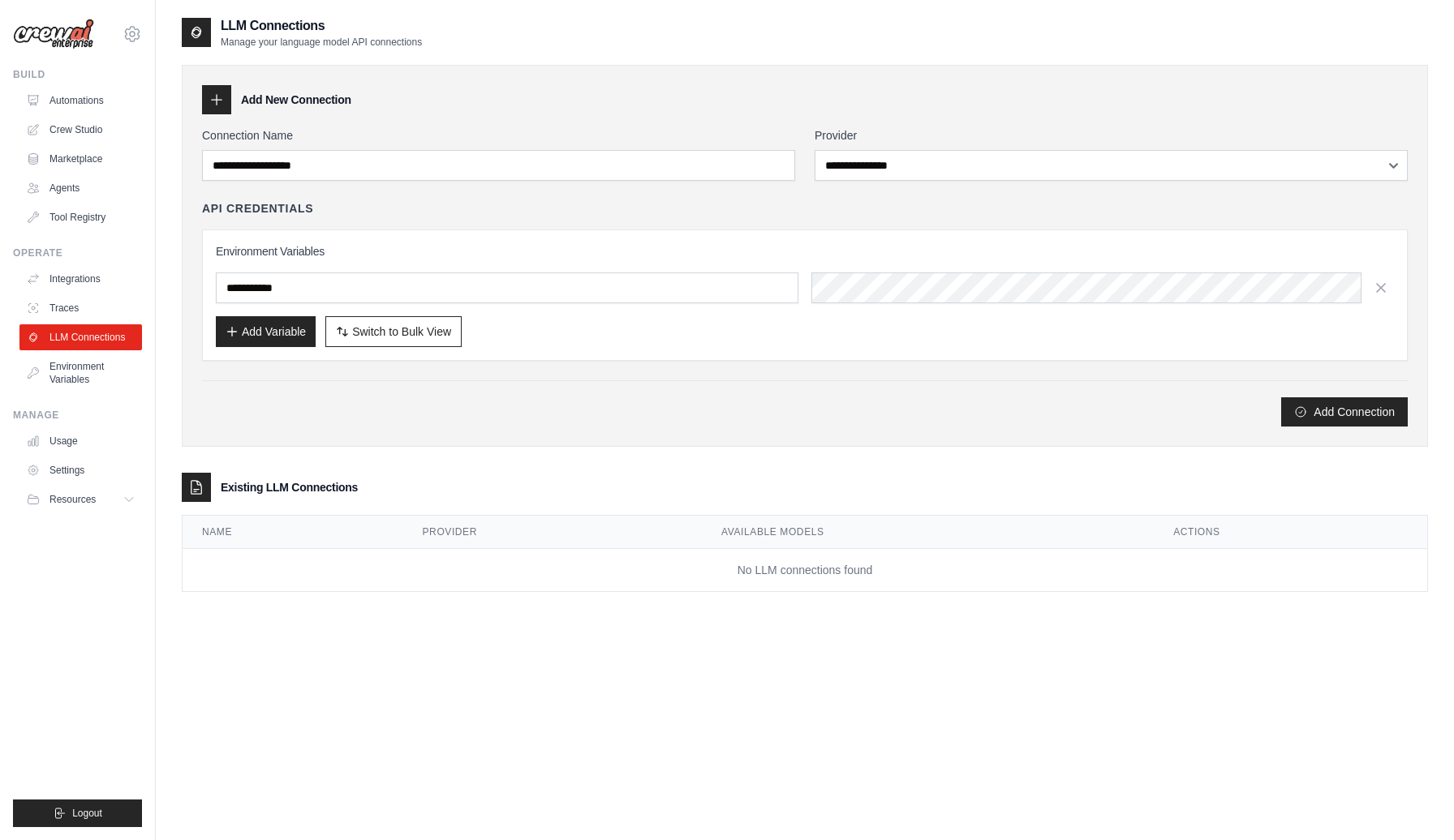
click at [569, 419] on div "Add Connection" at bounding box center [804, 411] width 1205 height 29
click at [227, 110] on div at bounding box center [216, 99] width 29 height 29
click at [212, 98] on icon at bounding box center [217, 100] width 16 height 16
click at [218, 106] on icon at bounding box center [217, 100] width 16 height 16
click at [434, 99] on div "Add New Connection" at bounding box center [804, 99] width 1205 height 29
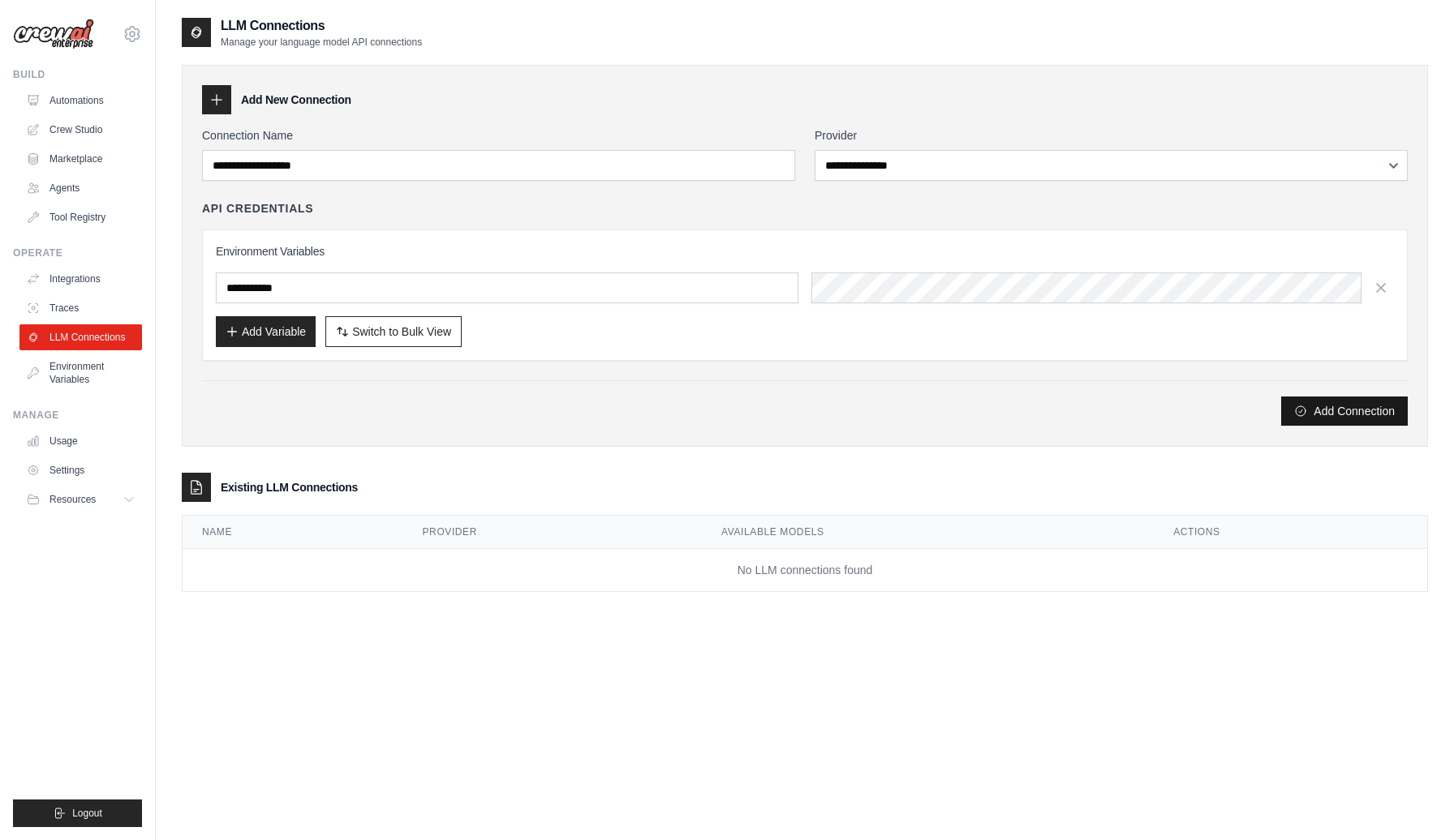
click at [1328, 418] on button "Add Connection" at bounding box center [1343, 411] width 126 height 29
click at [536, 187] on div "**********" at bounding box center [804, 277] width 1205 height 300
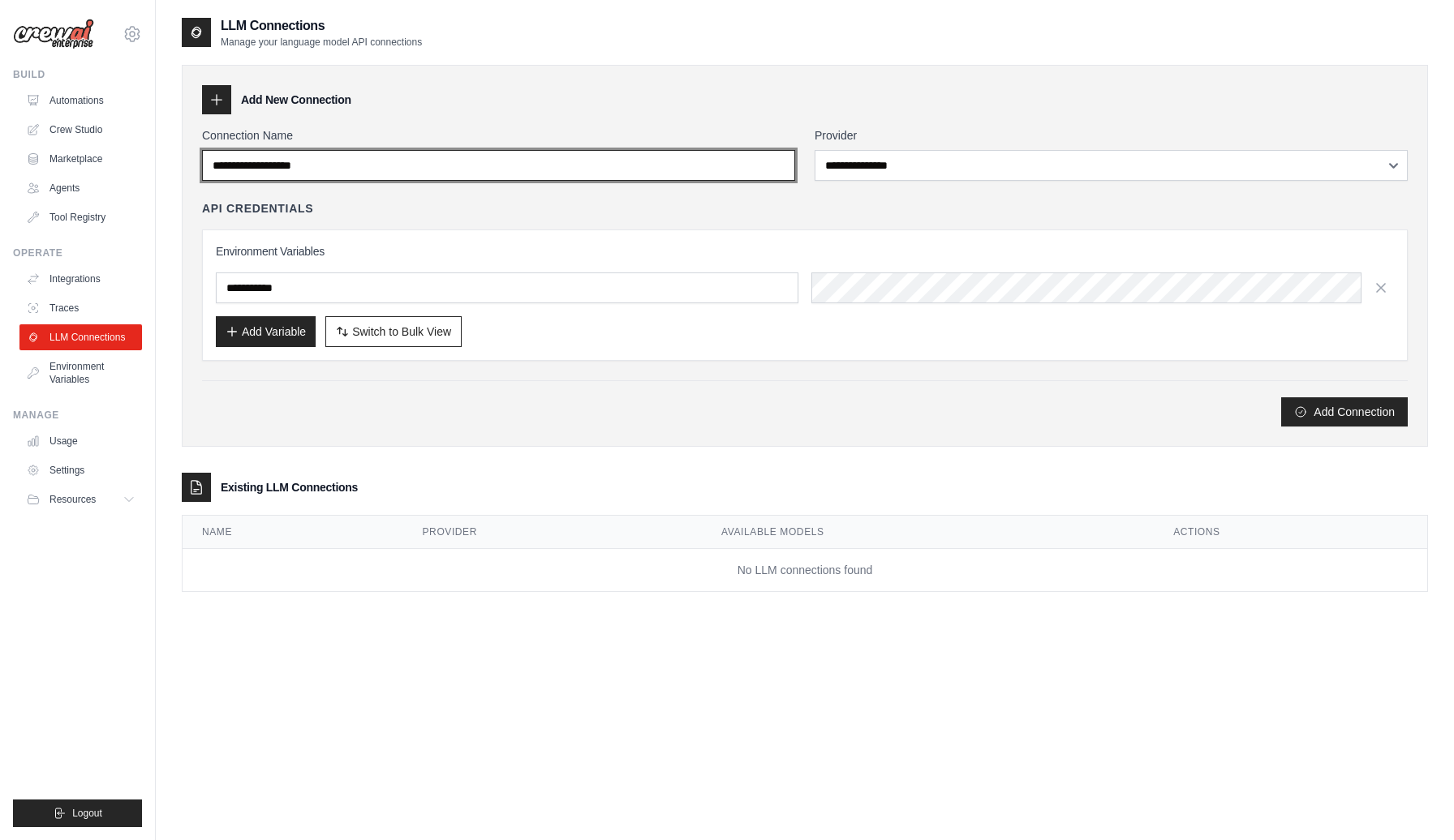
click at [376, 164] on input "Connection Name" at bounding box center [498, 165] width 593 height 31
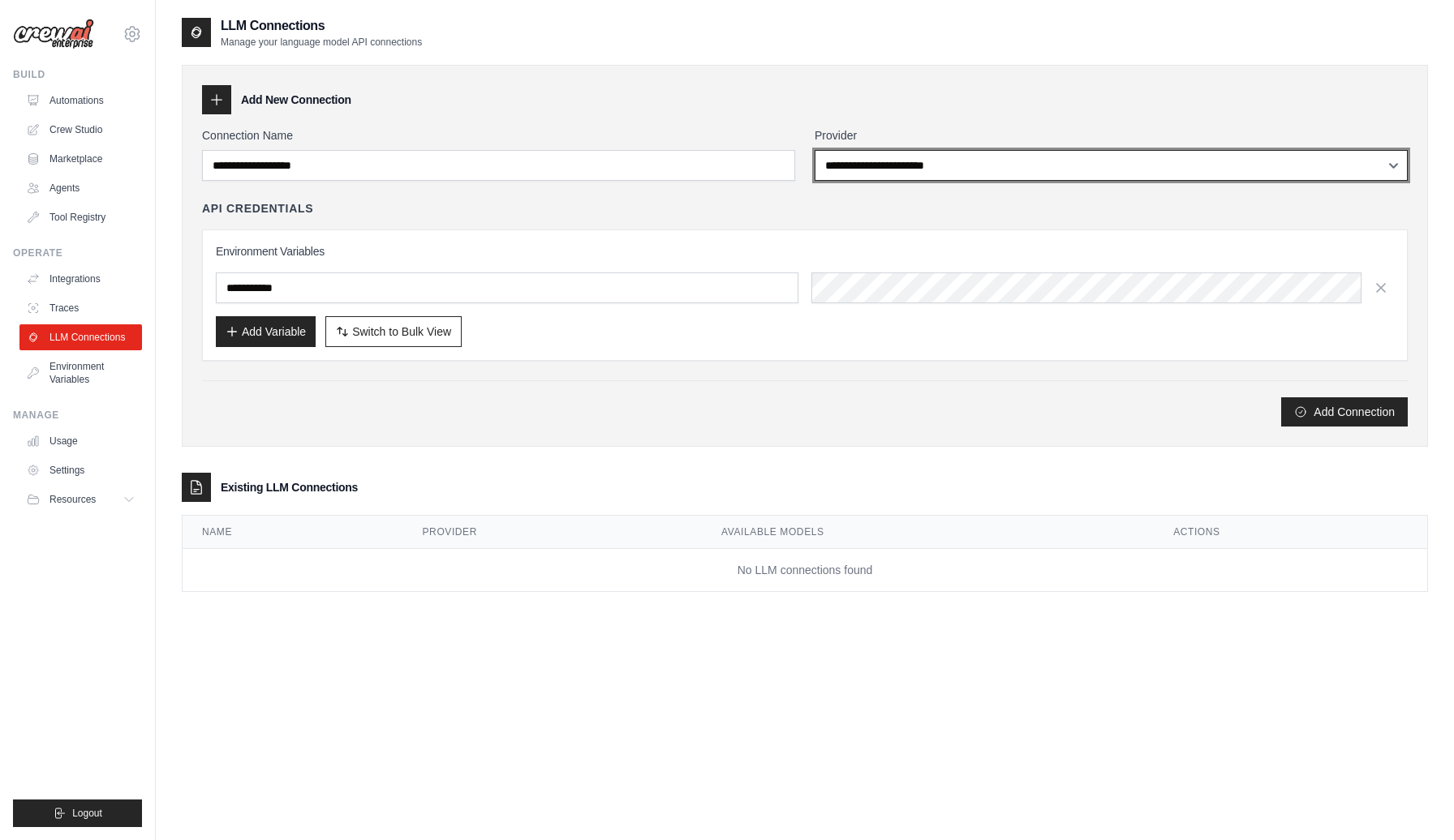
click option "**********" at bounding box center [0, 0] width 0 height 0
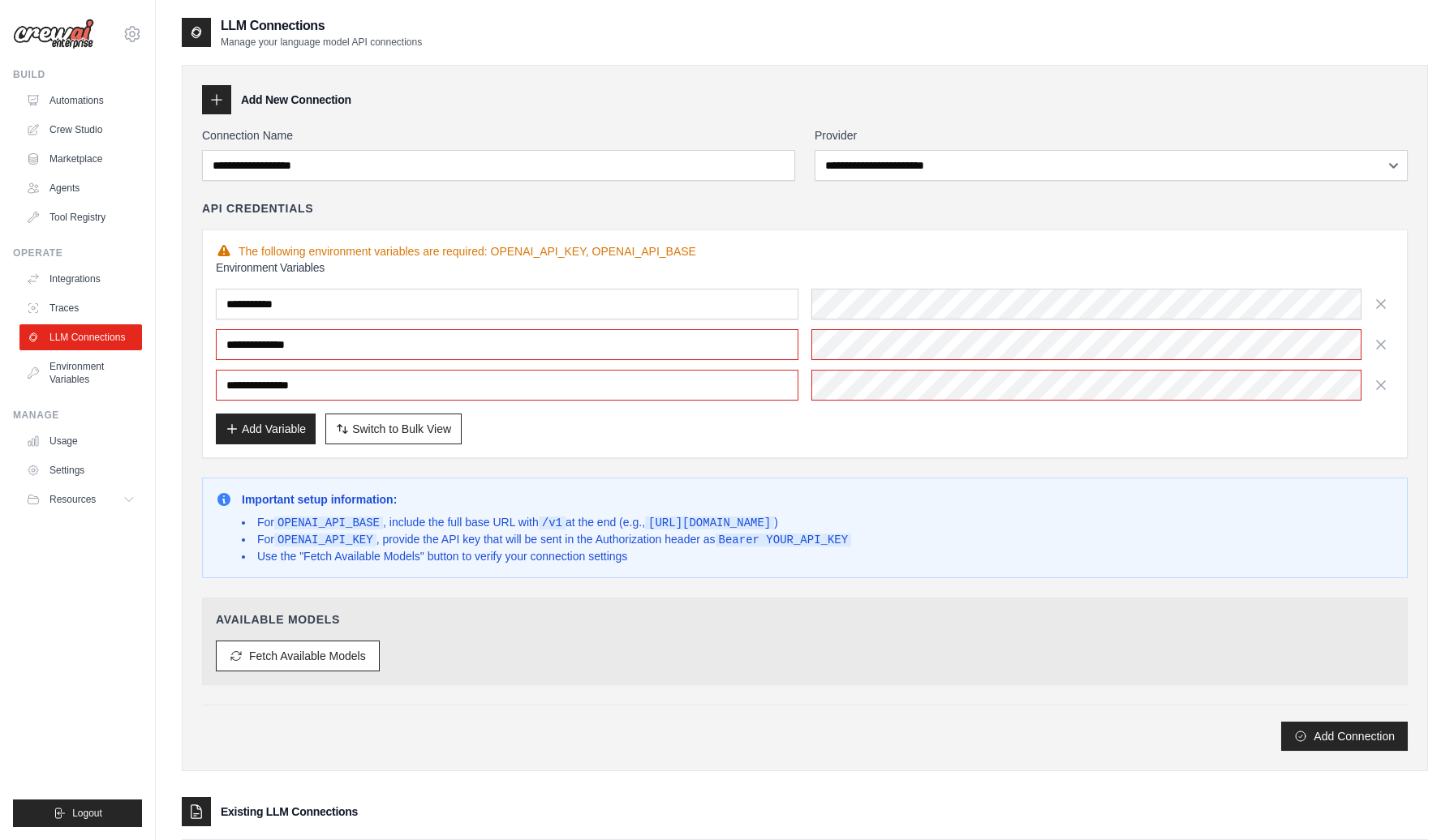
click at [852, 202] on div "API Credentials" at bounding box center [804, 209] width 1205 height 16
click at [651, 218] on div "**********" at bounding box center [804, 330] width 1205 height 258
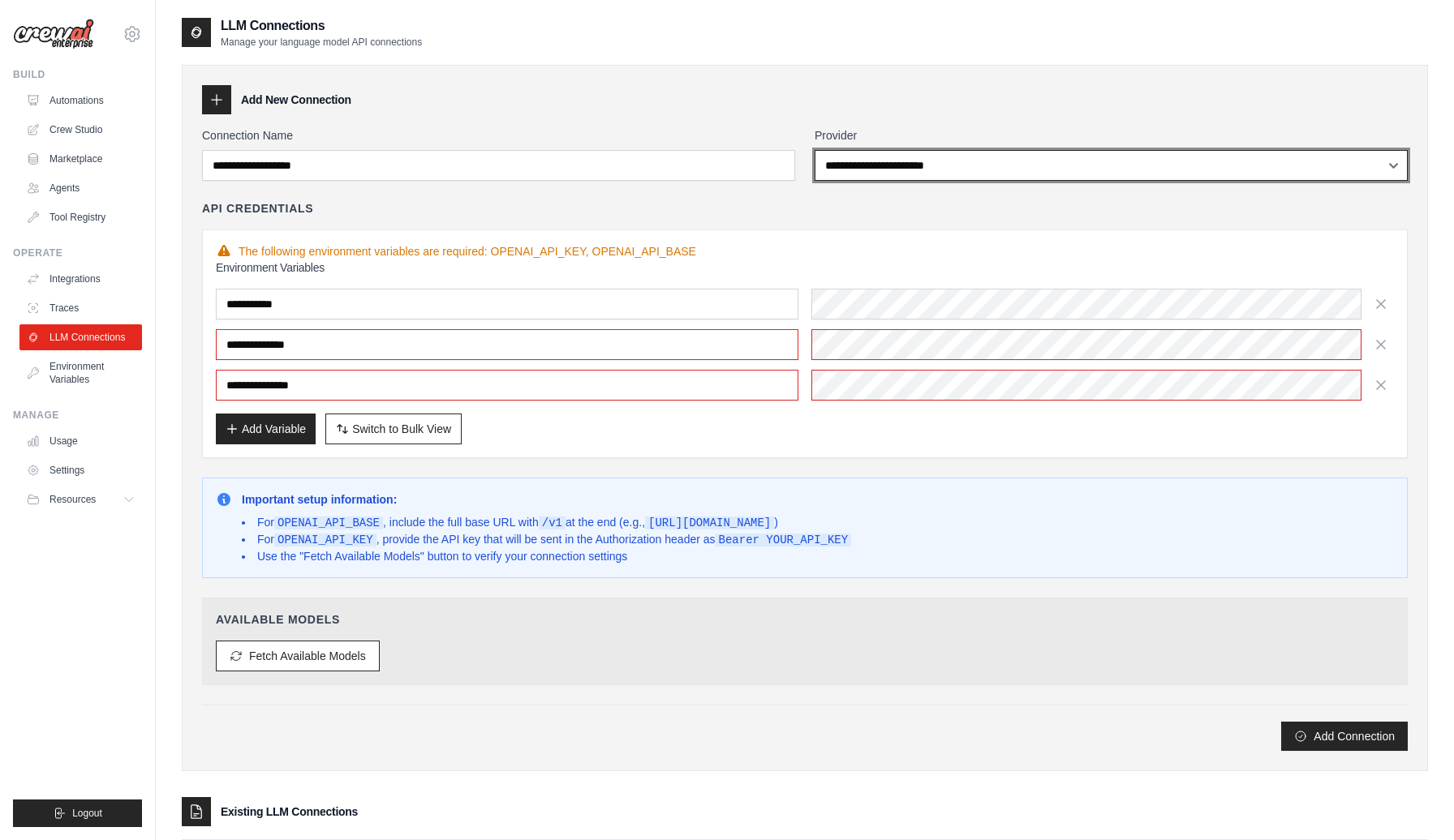
click option "**********" at bounding box center [0, 0] width 0 height 0
click option "*****" at bounding box center [0, 0] width 0 height 0
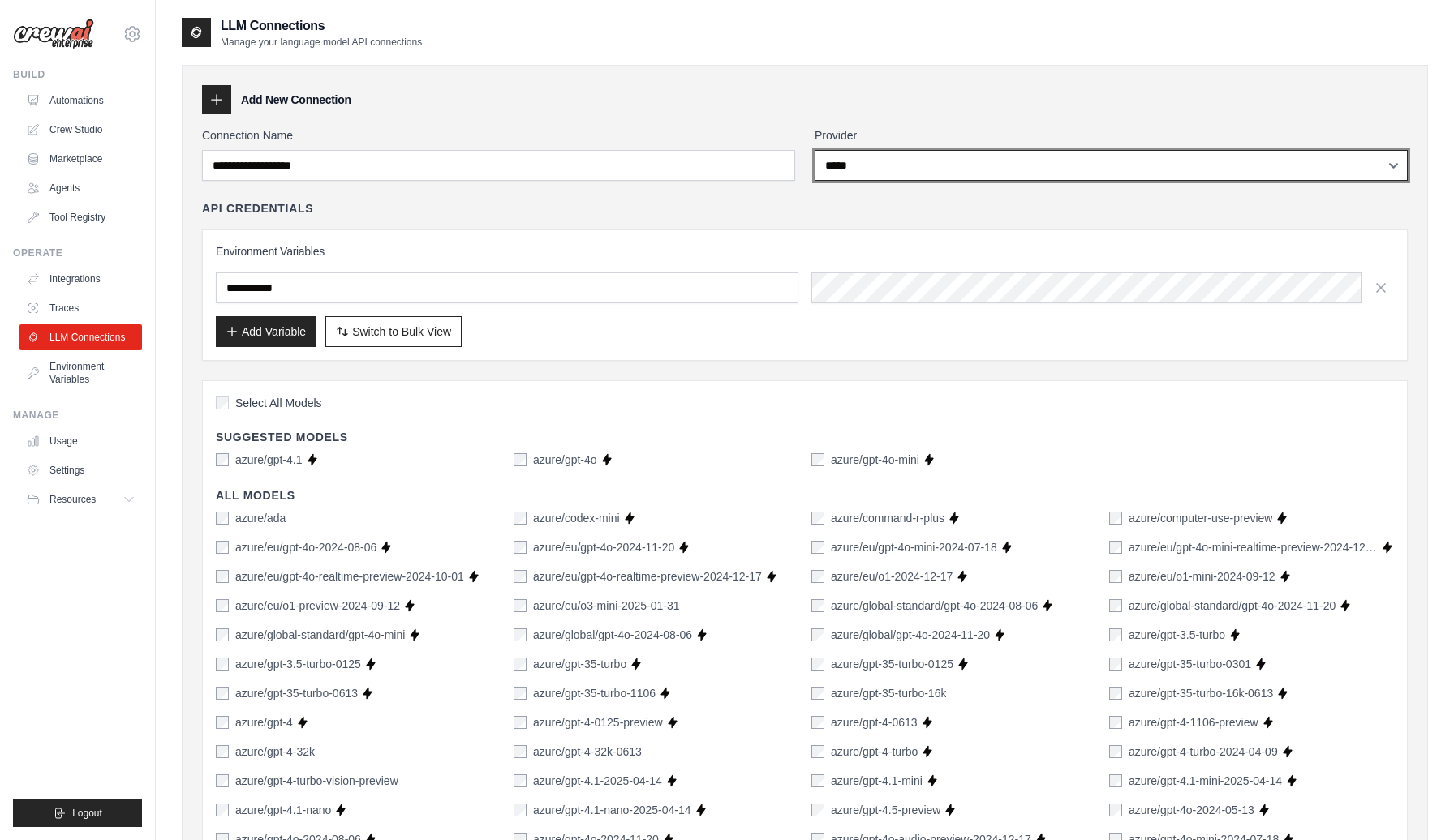
select select "**********"
click option "**********" at bounding box center [0, 0] width 0 height 0
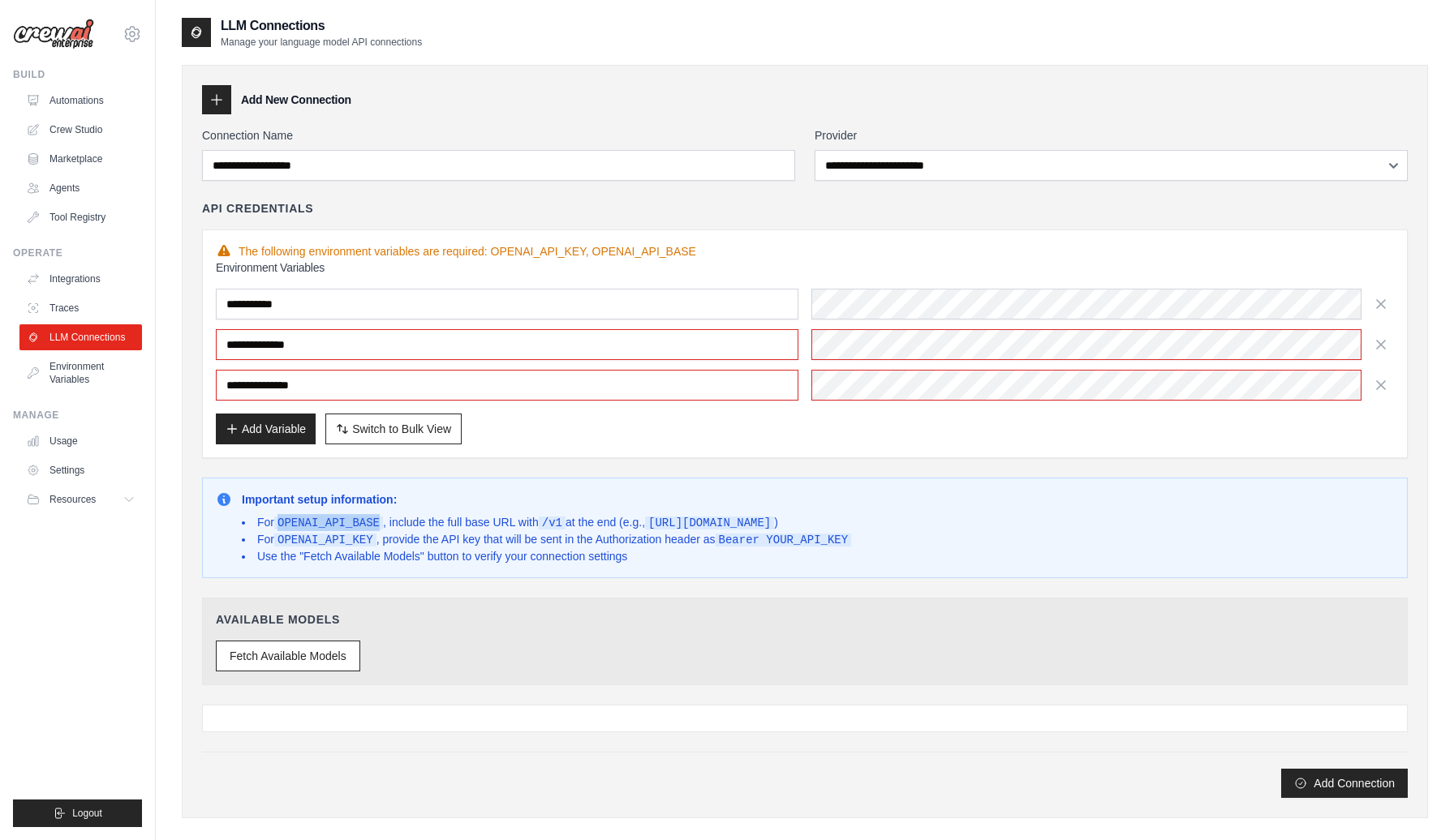
drag, startPoint x: 279, startPoint y: 523, endPoint x: 383, endPoint y: 521, distance: 104.0
click at [383, 521] on li "For OPENAI_API_BASE , include the full base URL with /v1 at the end (e.g., http…" at bounding box center [546, 523] width 609 height 17
click at [576, 554] on li "Use the "Fetch Available Models" button to verify your connection settings" at bounding box center [546, 556] width 609 height 16
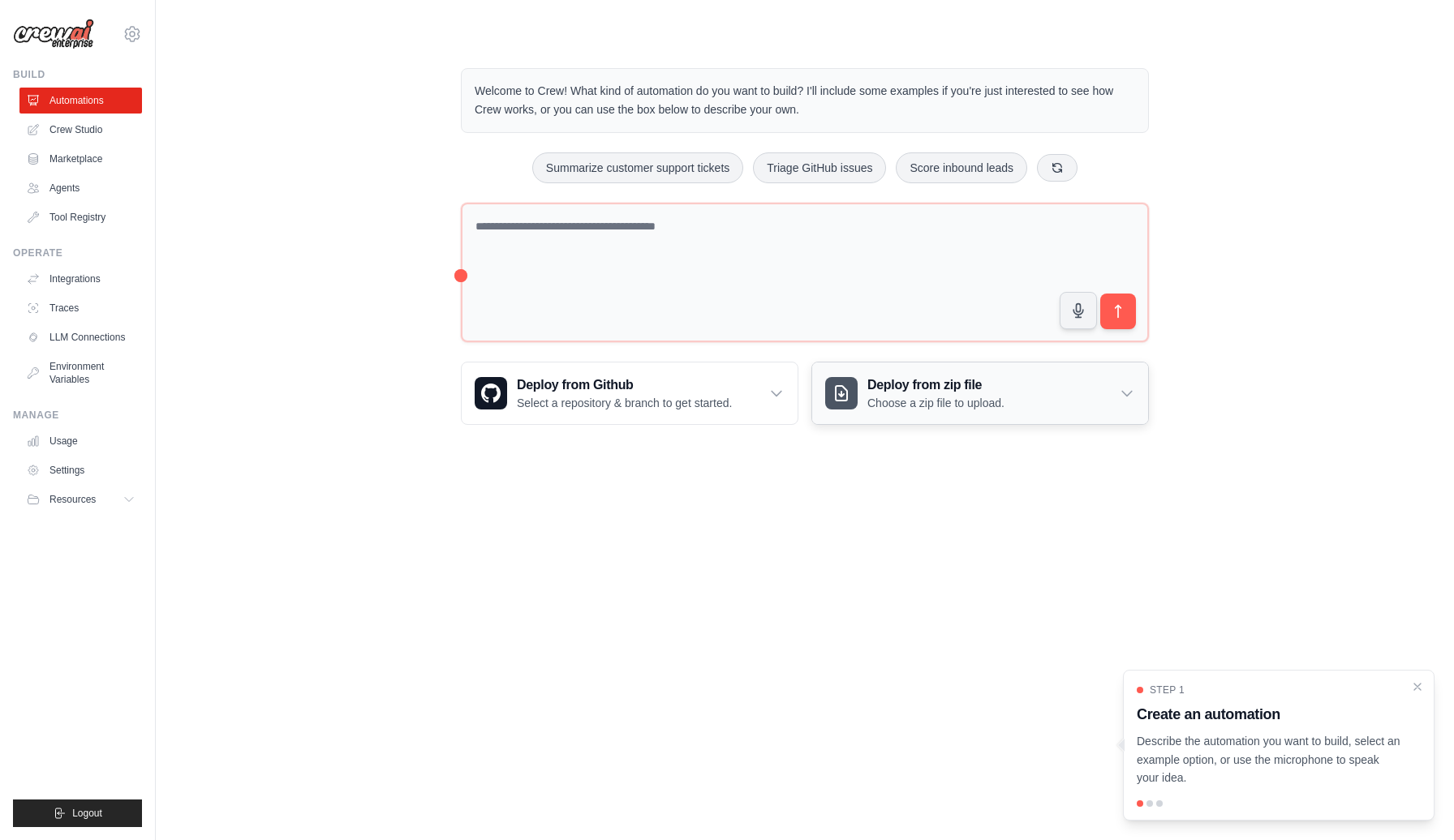
click at [1129, 396] on icon at bounding box center [1127, 393] width 16 height 16
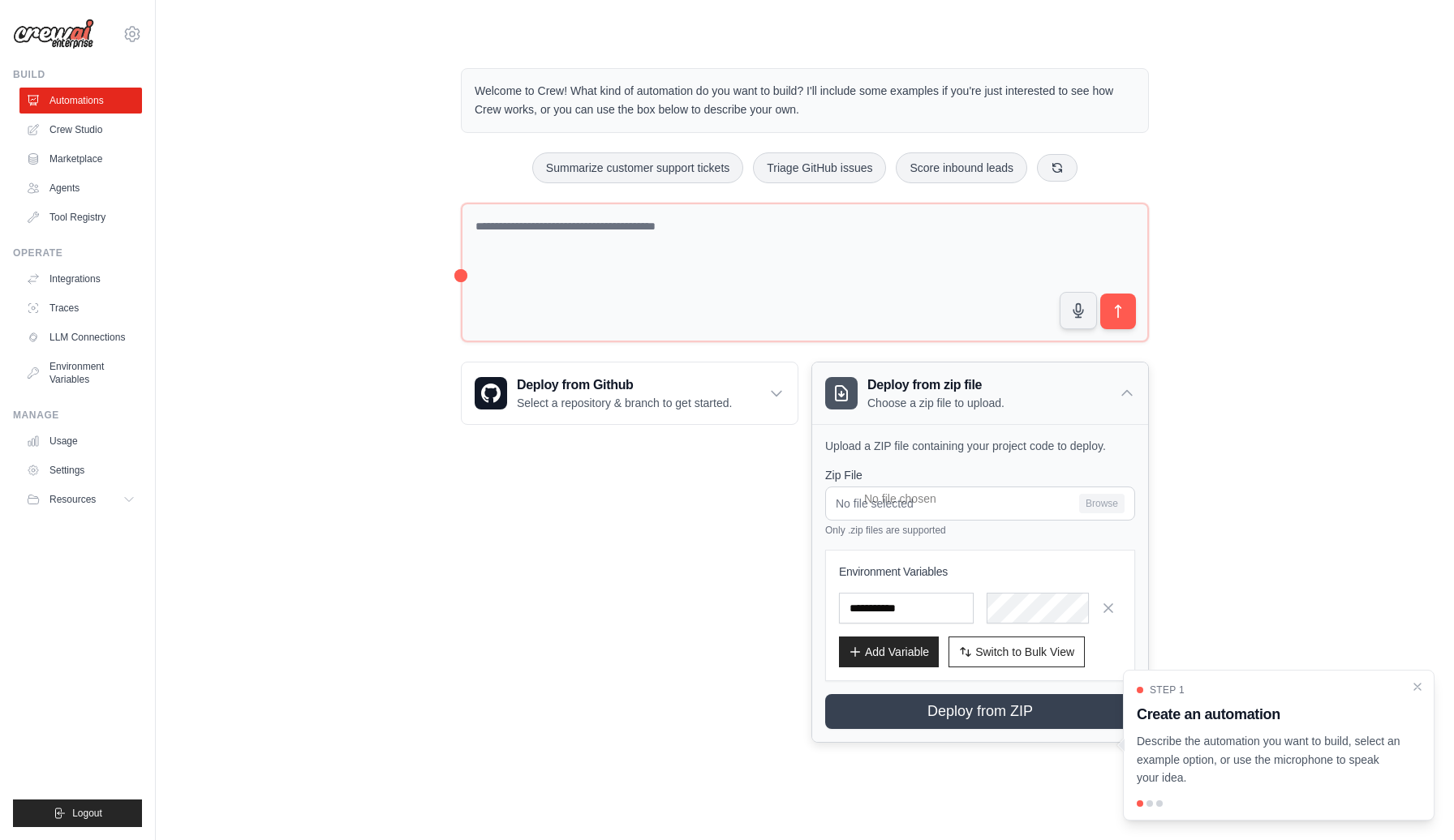
click at [1129, 394] on icon at bounding box center [1127, 393] width 16 height 16
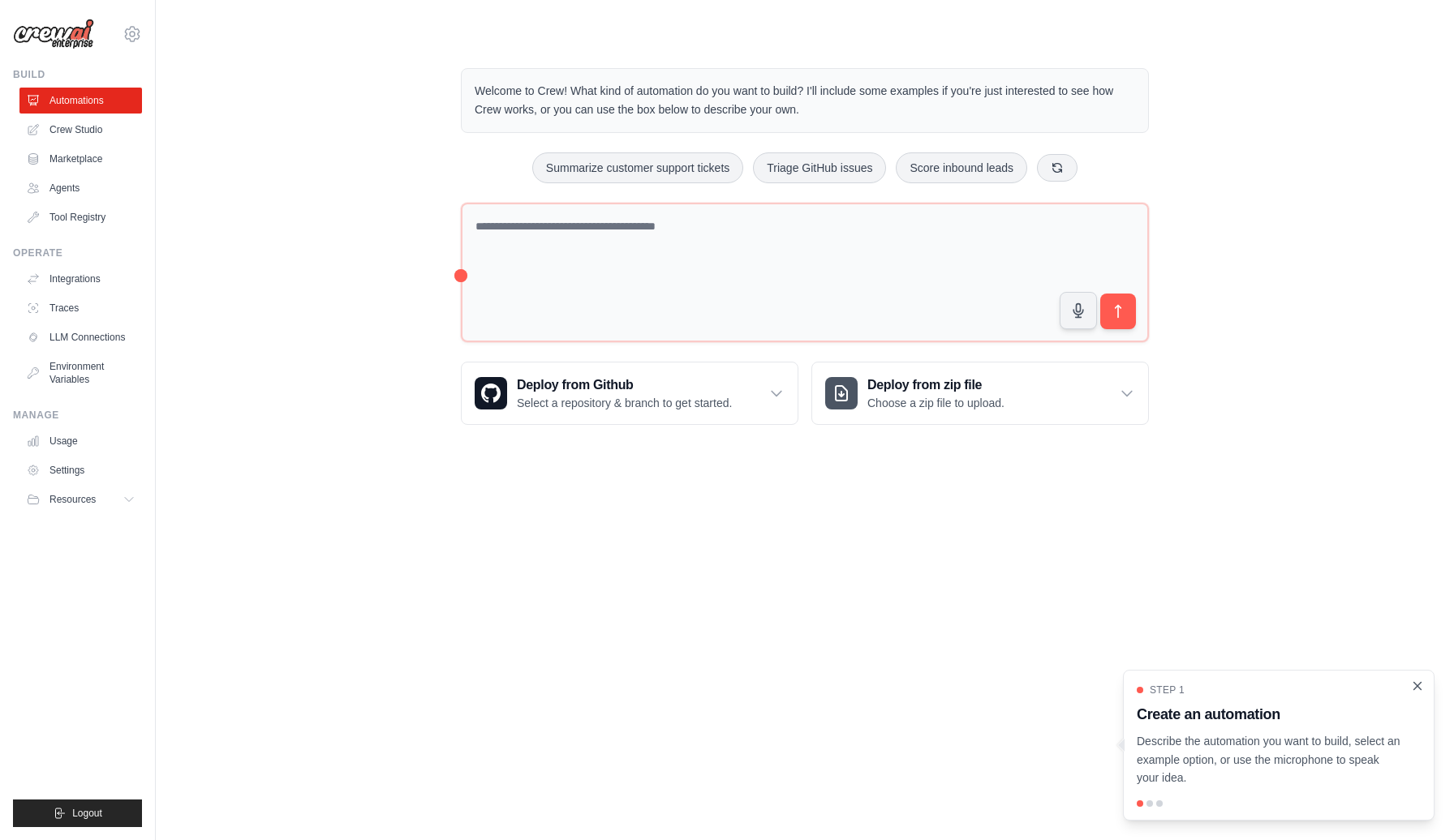
click at [1417, 688] on icon "Close walkthrough" at bounding box center [1418, 685] width 7 height 7
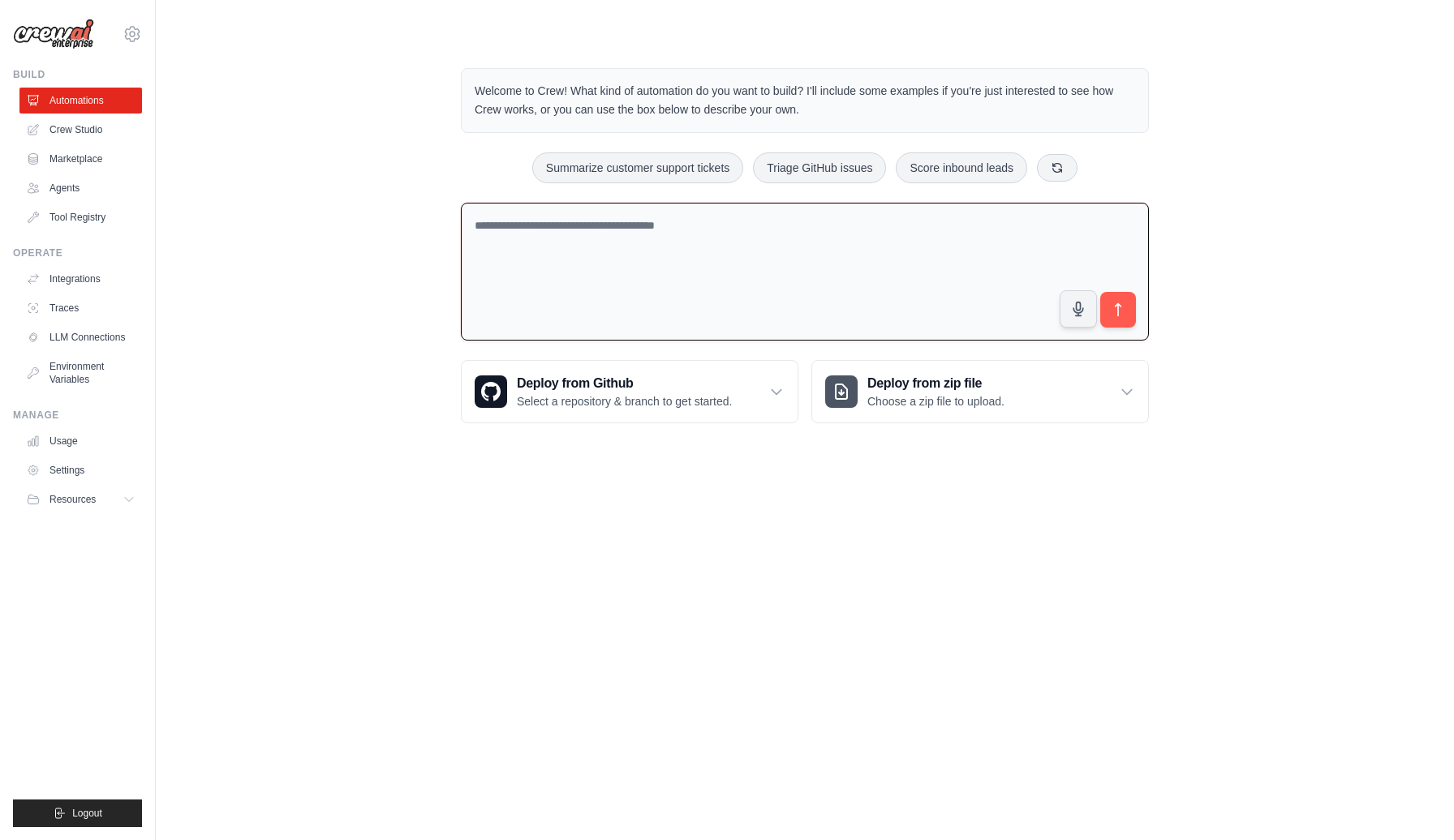
click at [534, 218] on textarea at bounding box center [805, 271] width 688 height 139
paste textarea "**********"
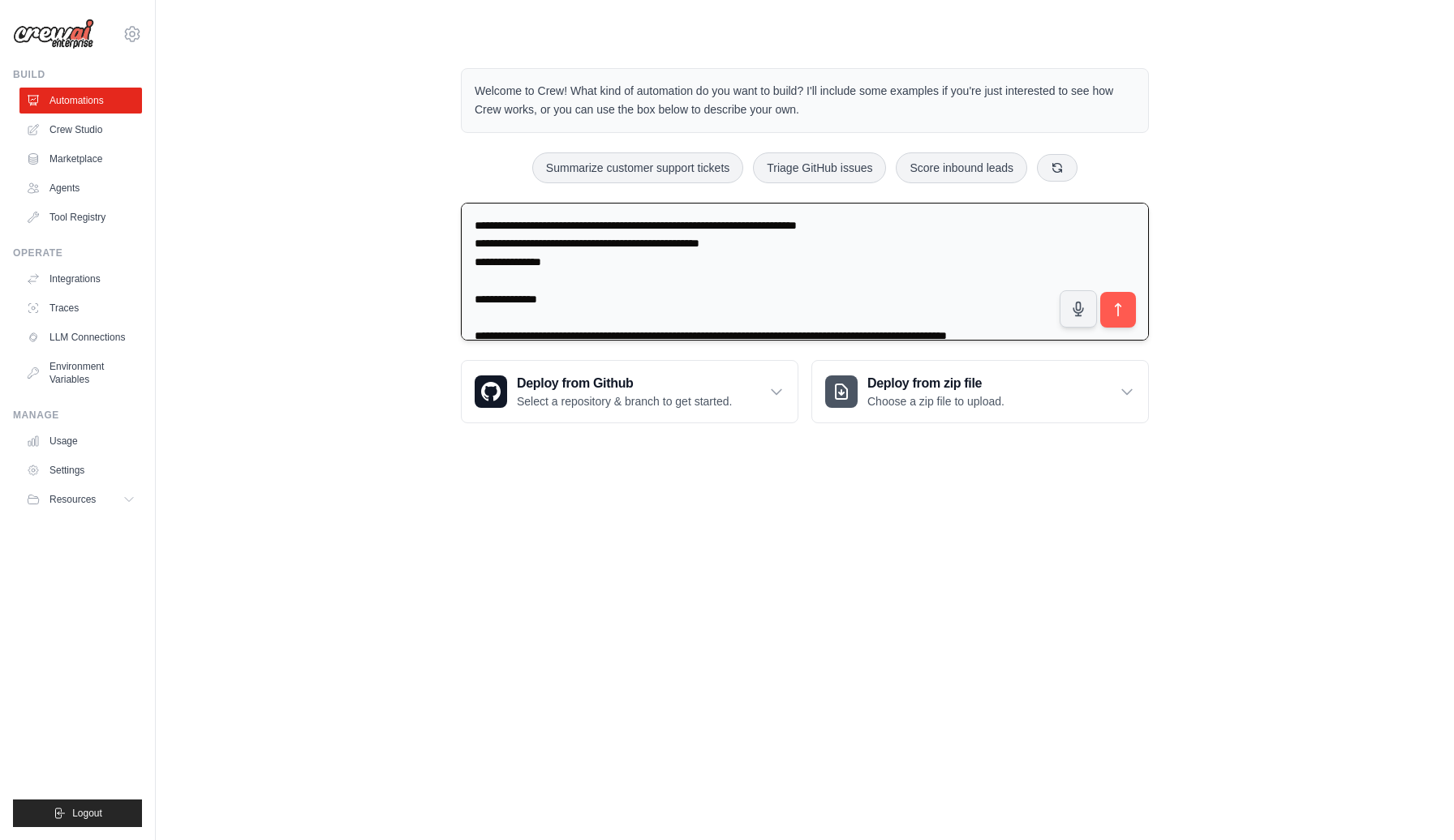
scroll to position [1275, 0]
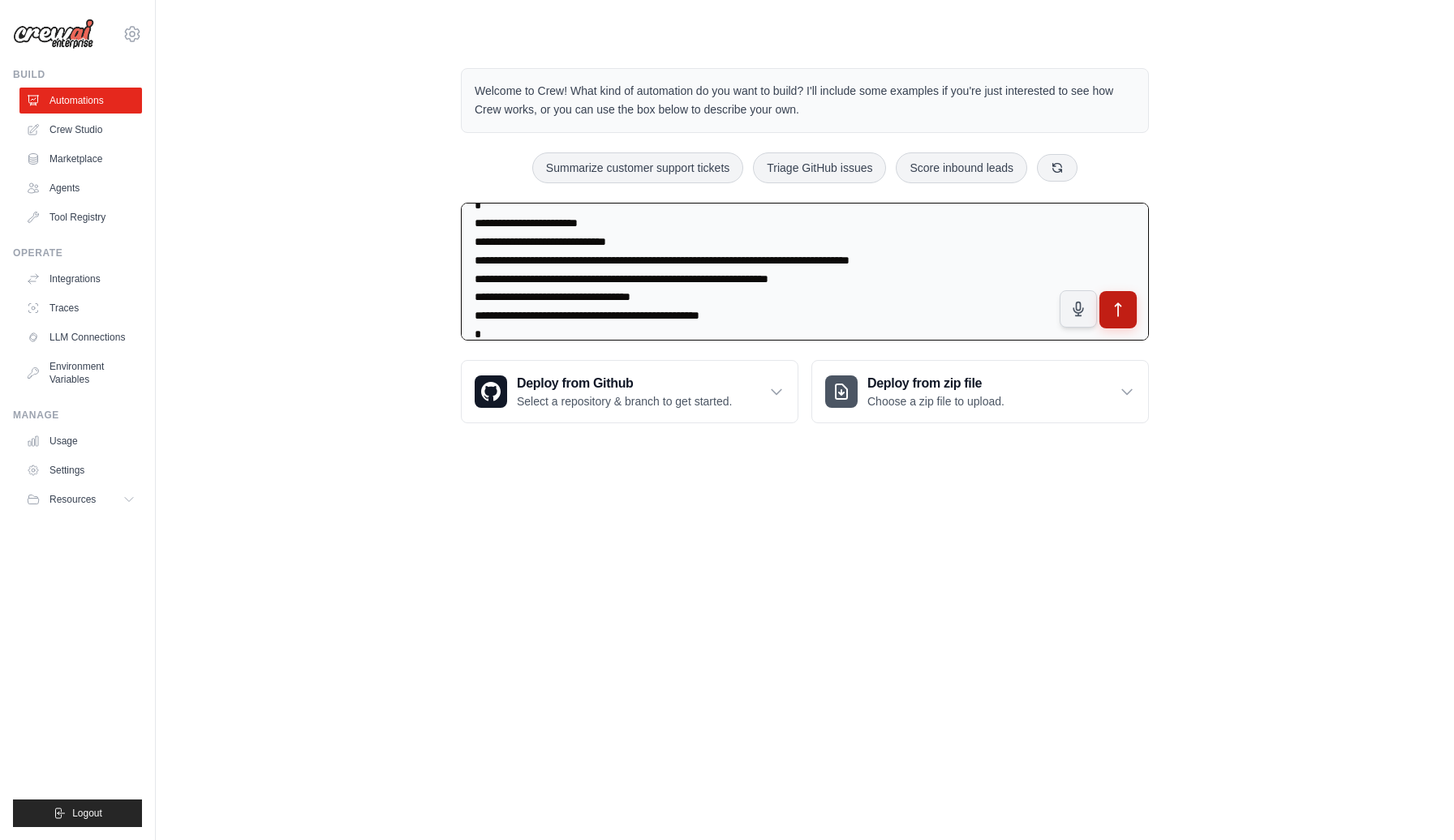
type textarea "**********"
click at [1121, 305] on icon "submit" at bounding box center [1118, 309] width 17 height 17
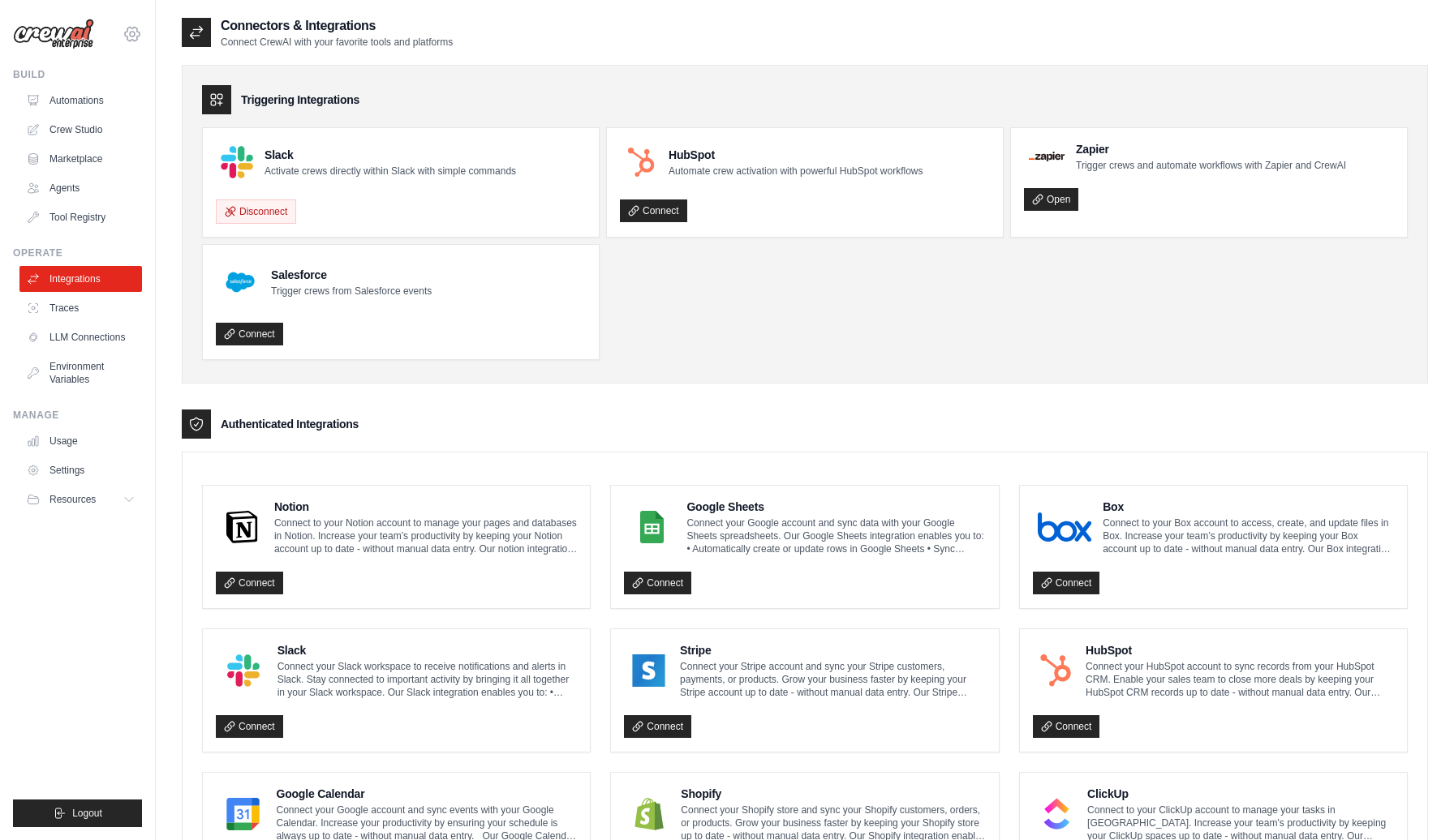
click at [133, 34] on icon at bounding box center [133, 34] width 19 height 19
click at [82, 94] on link "Automations" at bounding box center [82, 100] width 123 height 26
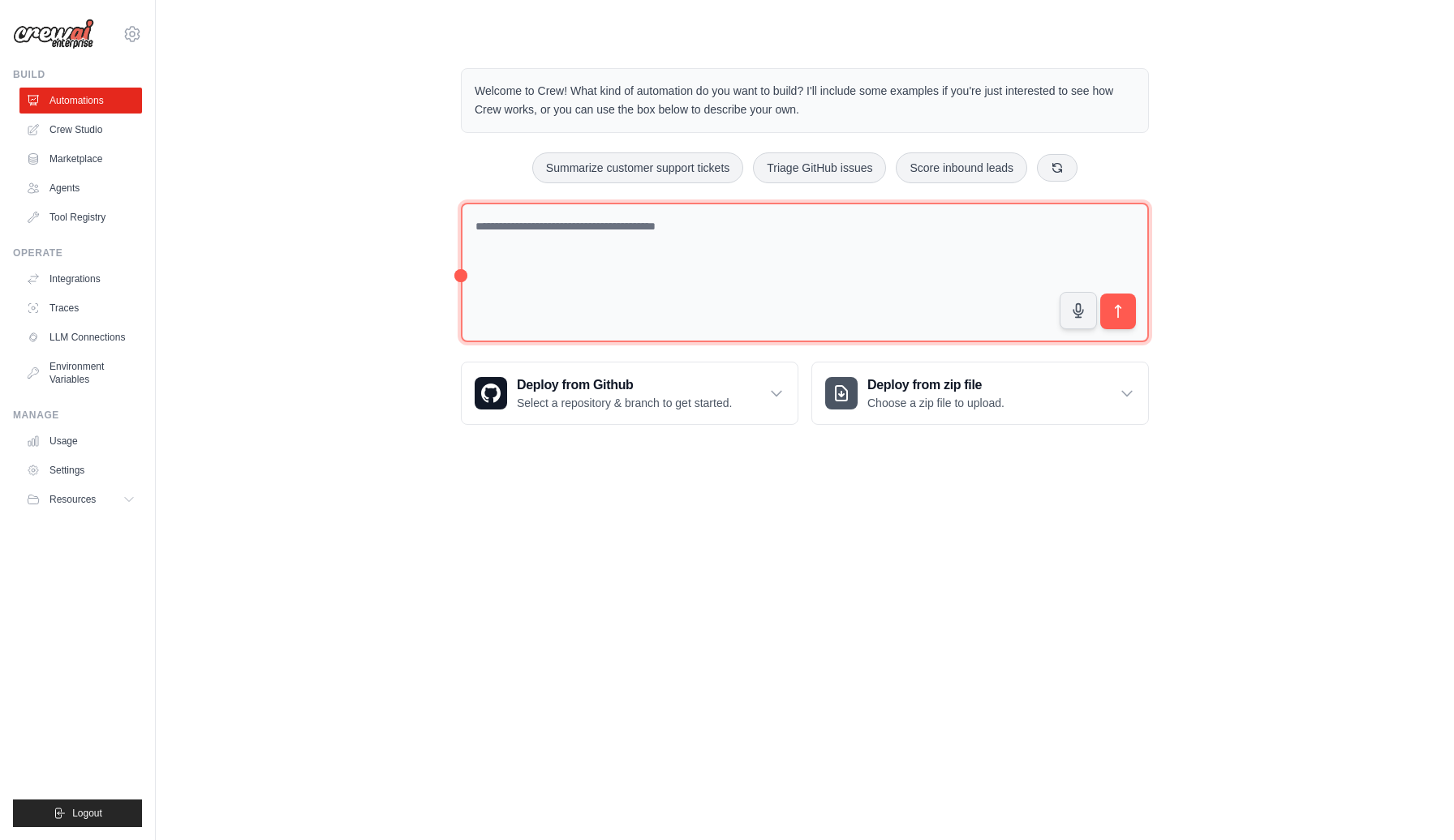
click at [660, 264] on textarea at bounding box center [805, 272] width 688 height 141
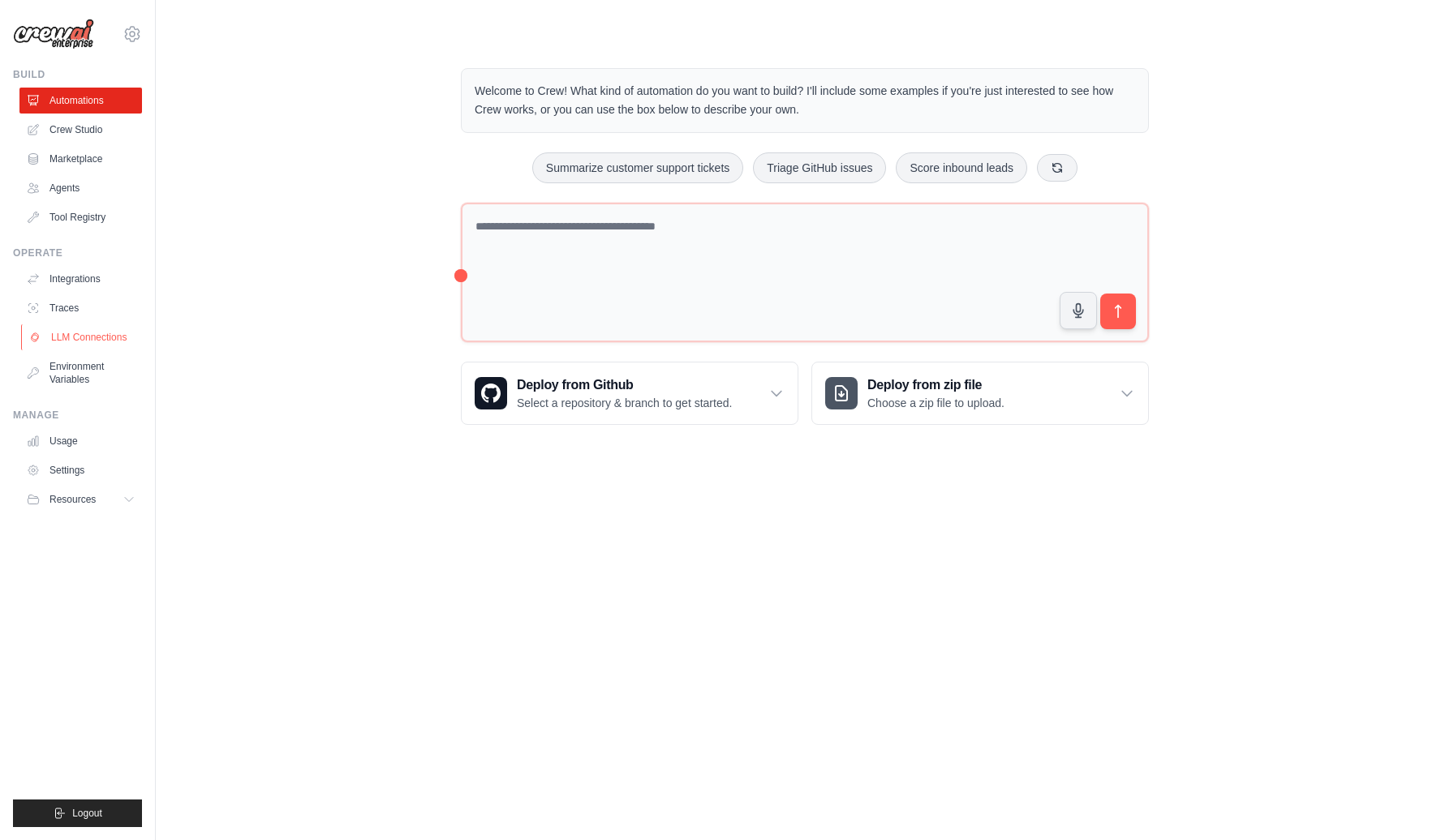
click at [77, 338] on link "LLM Connections" at bounding box center [82, 337] width 123 height 26
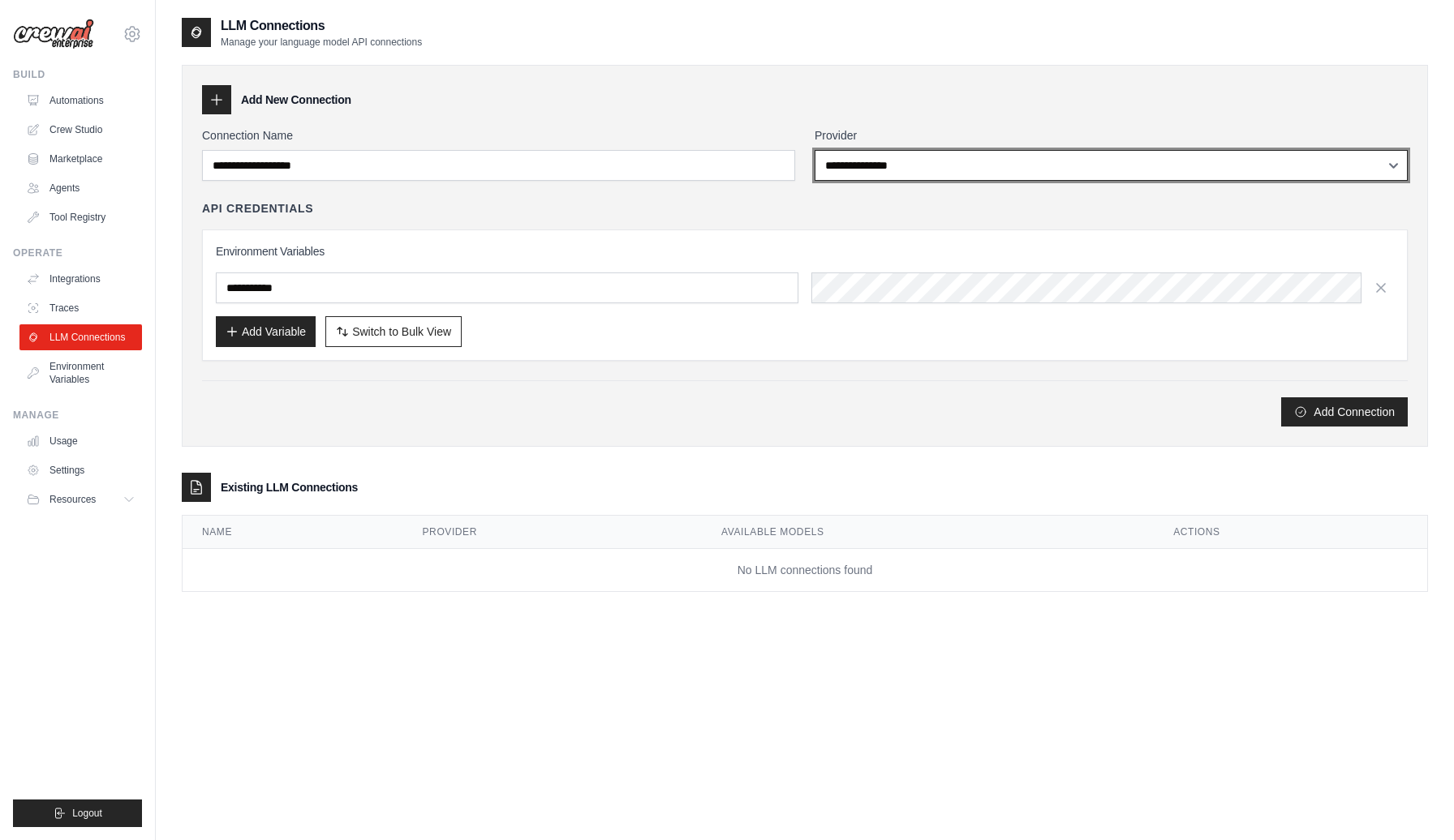
select select "**********"
click option "**********" at bounding box center [0, 0] width 0 height 0
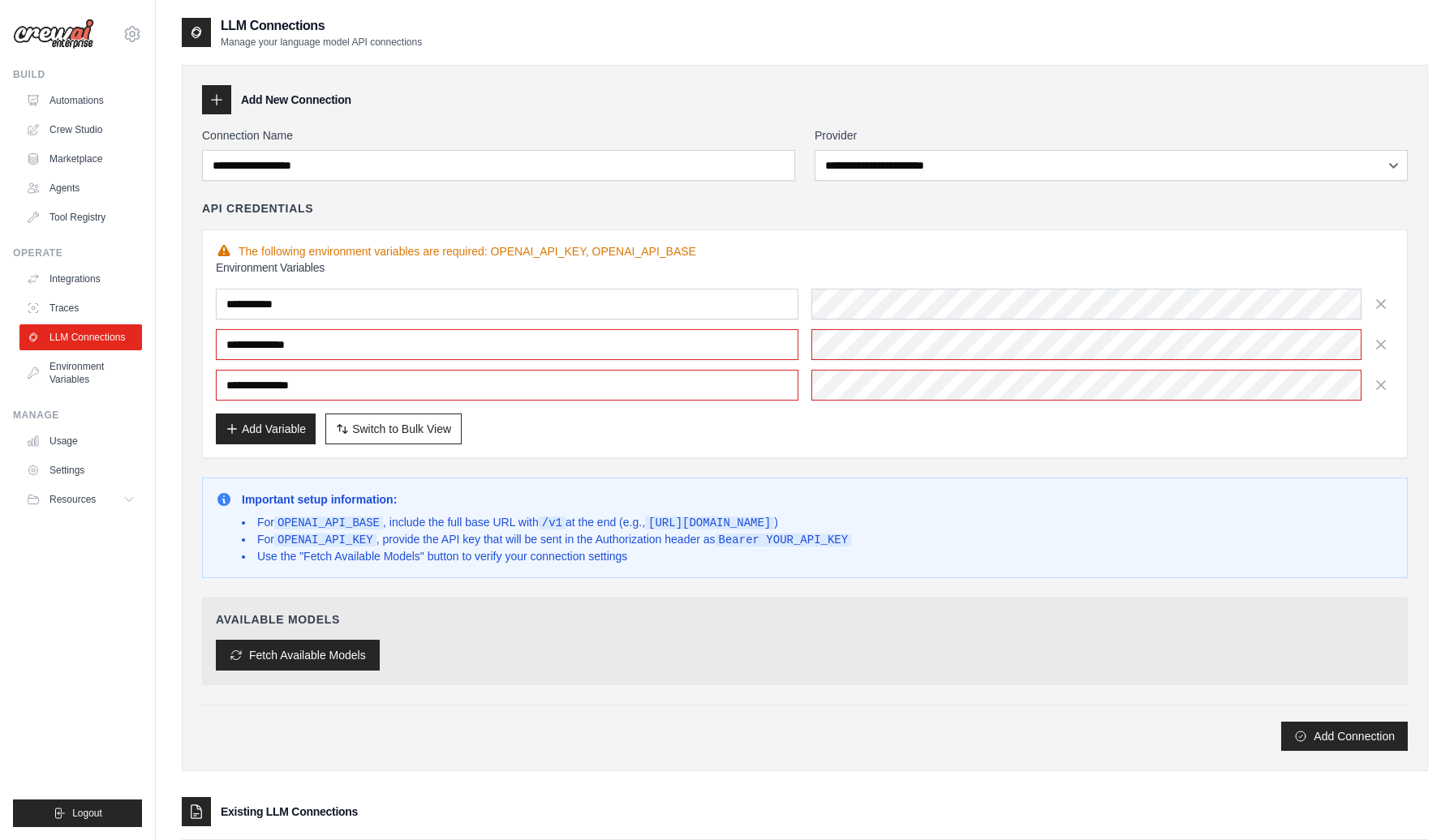
click at [339, 665] on button "Fetch Available Models" at bounding box center [297, 655] width 164 height 31
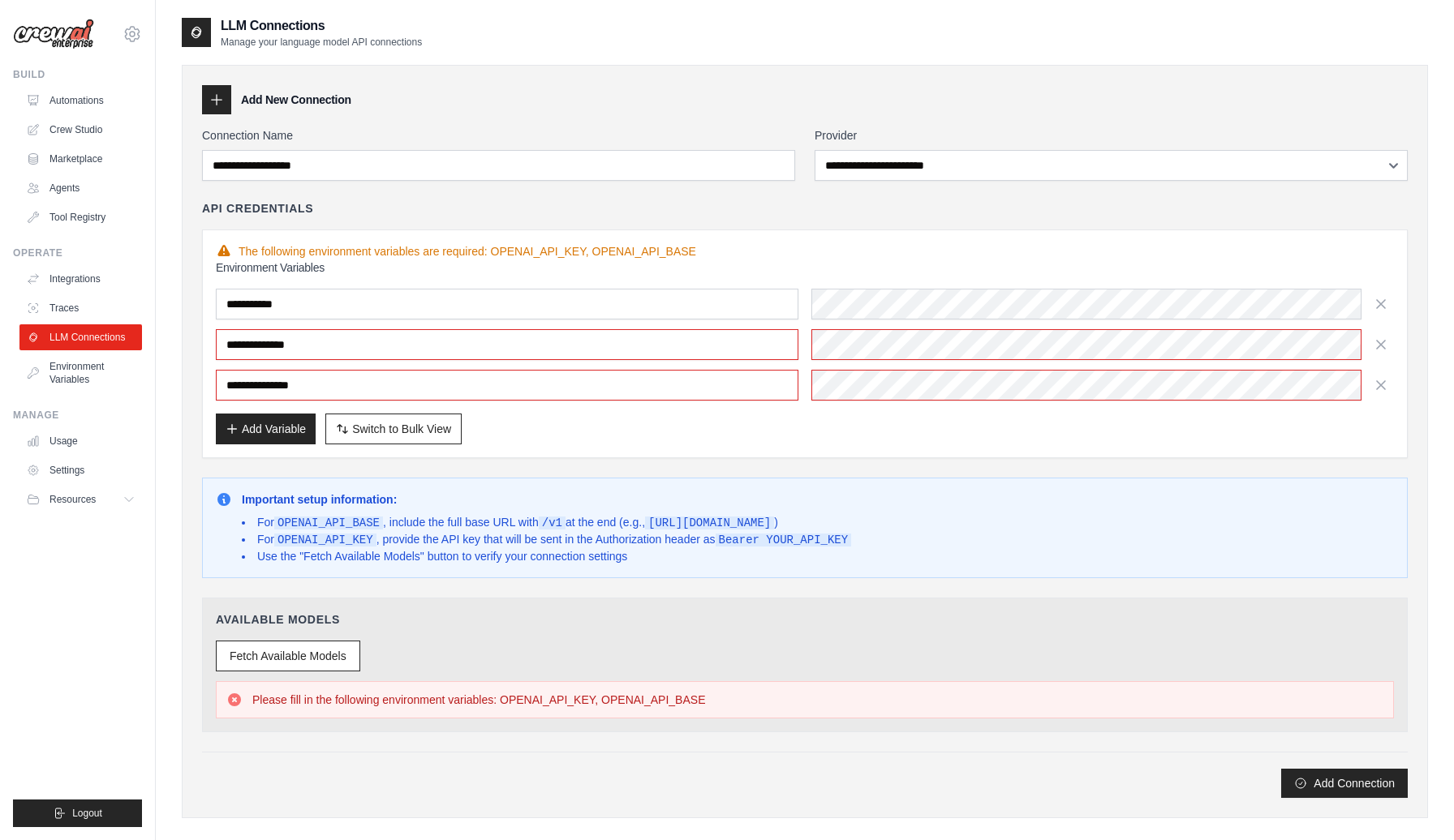
scroll to position [168, 0]
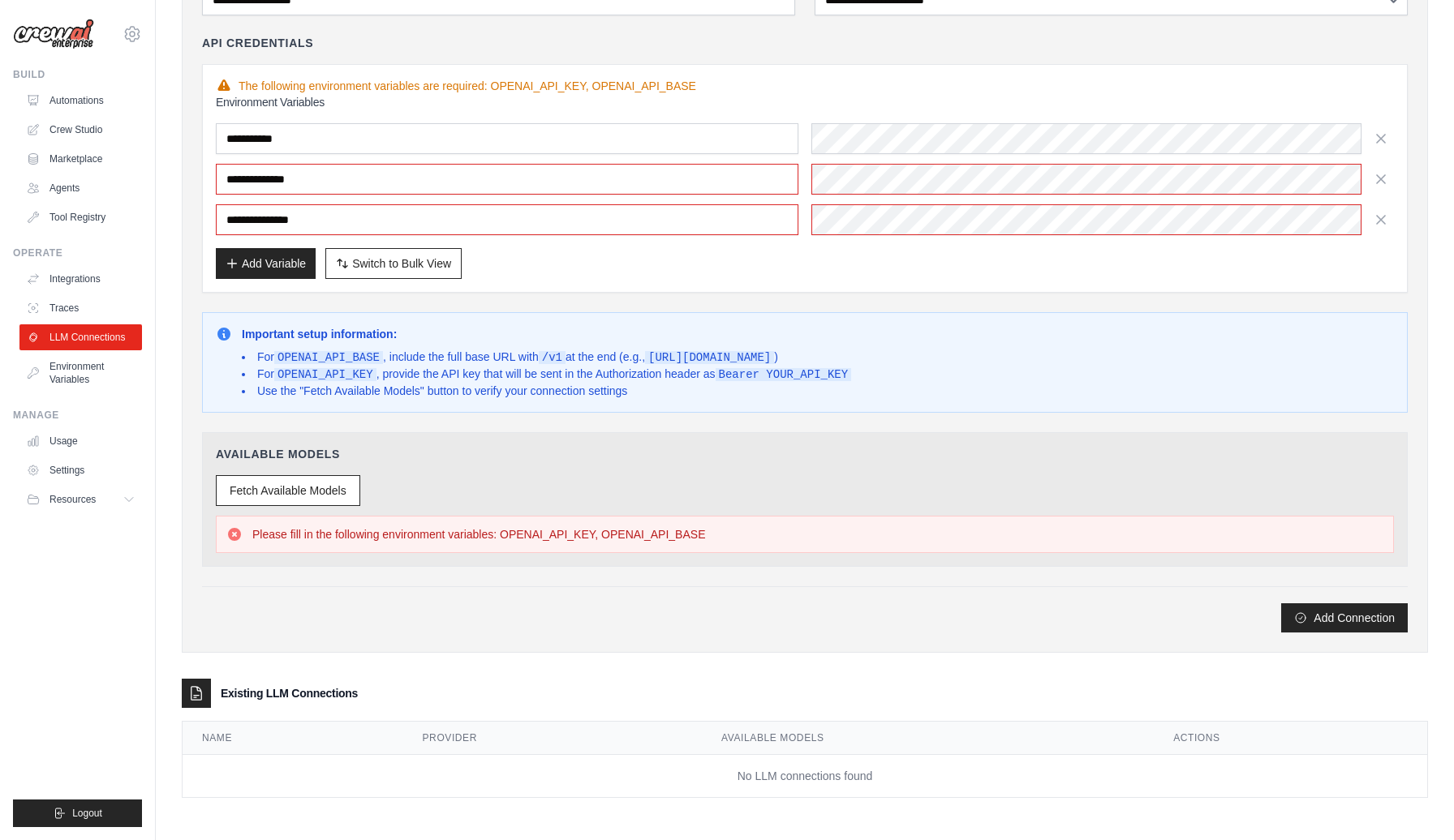
click at [845, 584] on div "**********" at bounding box center [804, 297] width 1205 height 671
click at [691, 451] on h4 "Available Models" at bounding box center [805, 454] width 1178 height 16
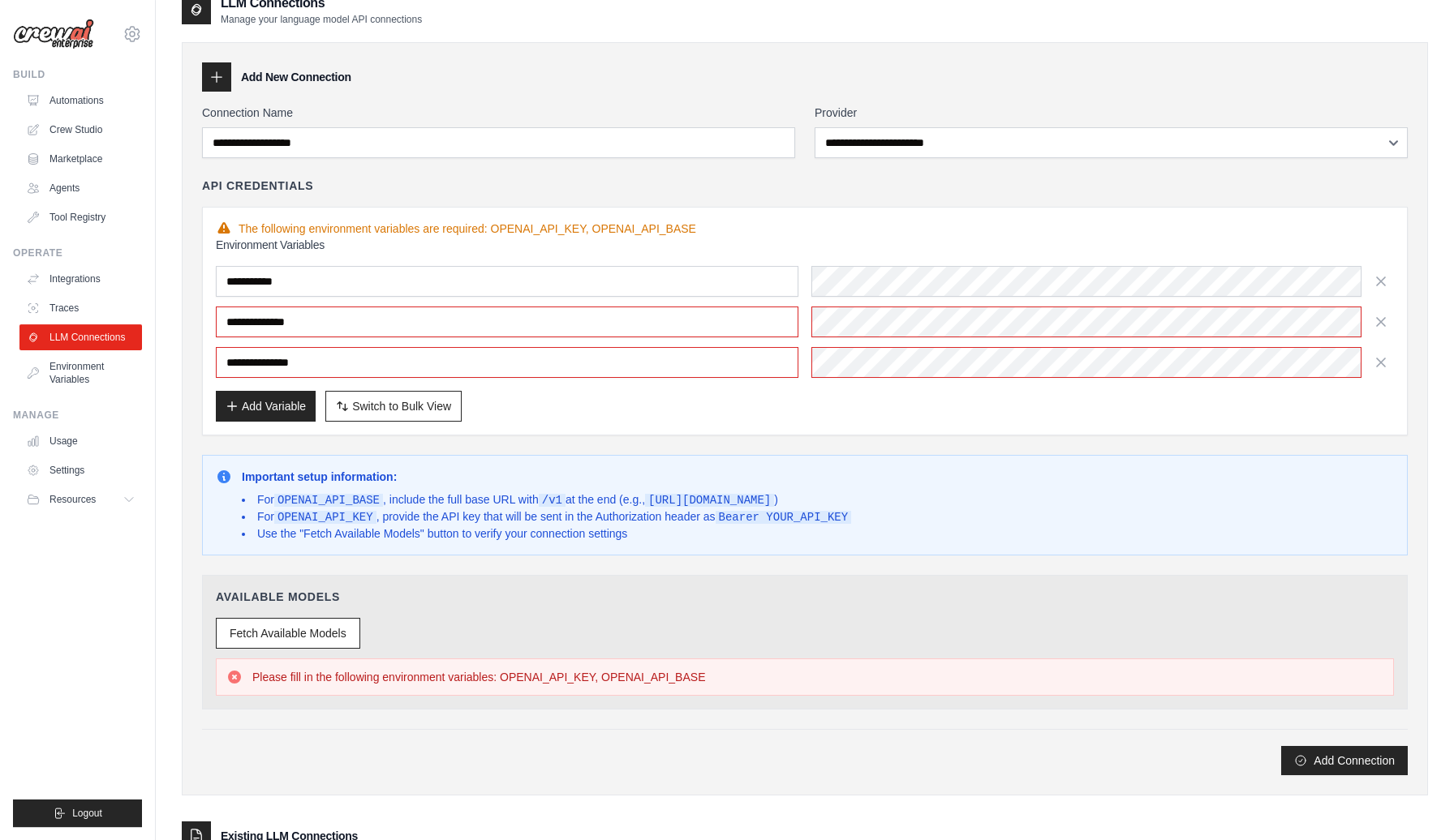
scroll to position [0, 0]
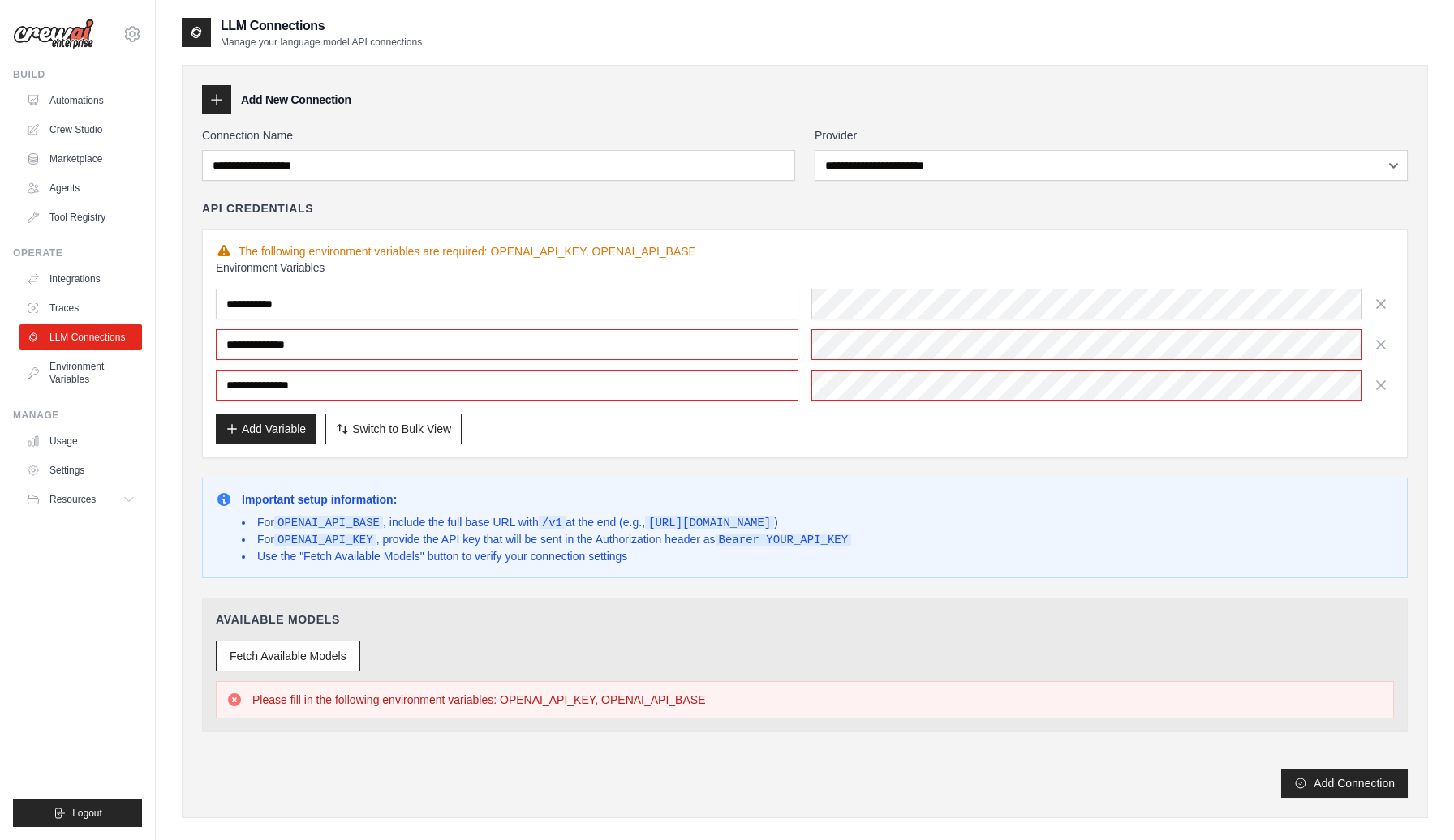
click at [646, 447] on div "**********" at bounding box center [804, 344] width 1205 height 229
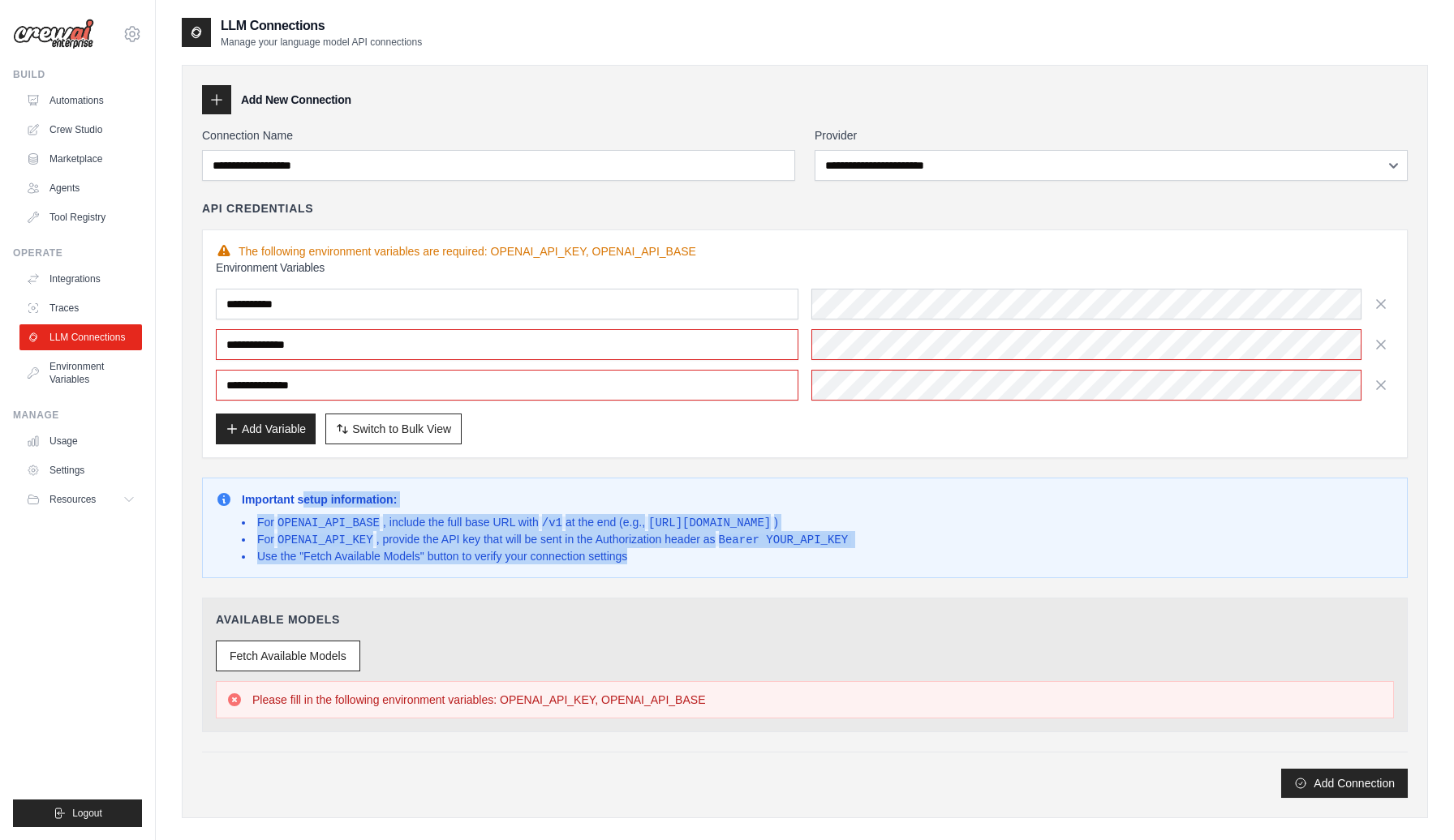
drag, startPoint x: 644, startPoint y: 555, endPoint x: 302, endPoint y: 503, distance: 345.9
click at [302, 503] on div "Important setup information: For OPENAI_API_BASE , include the full base URL wi…" at bounding box center [546, 528] width 609 height 73
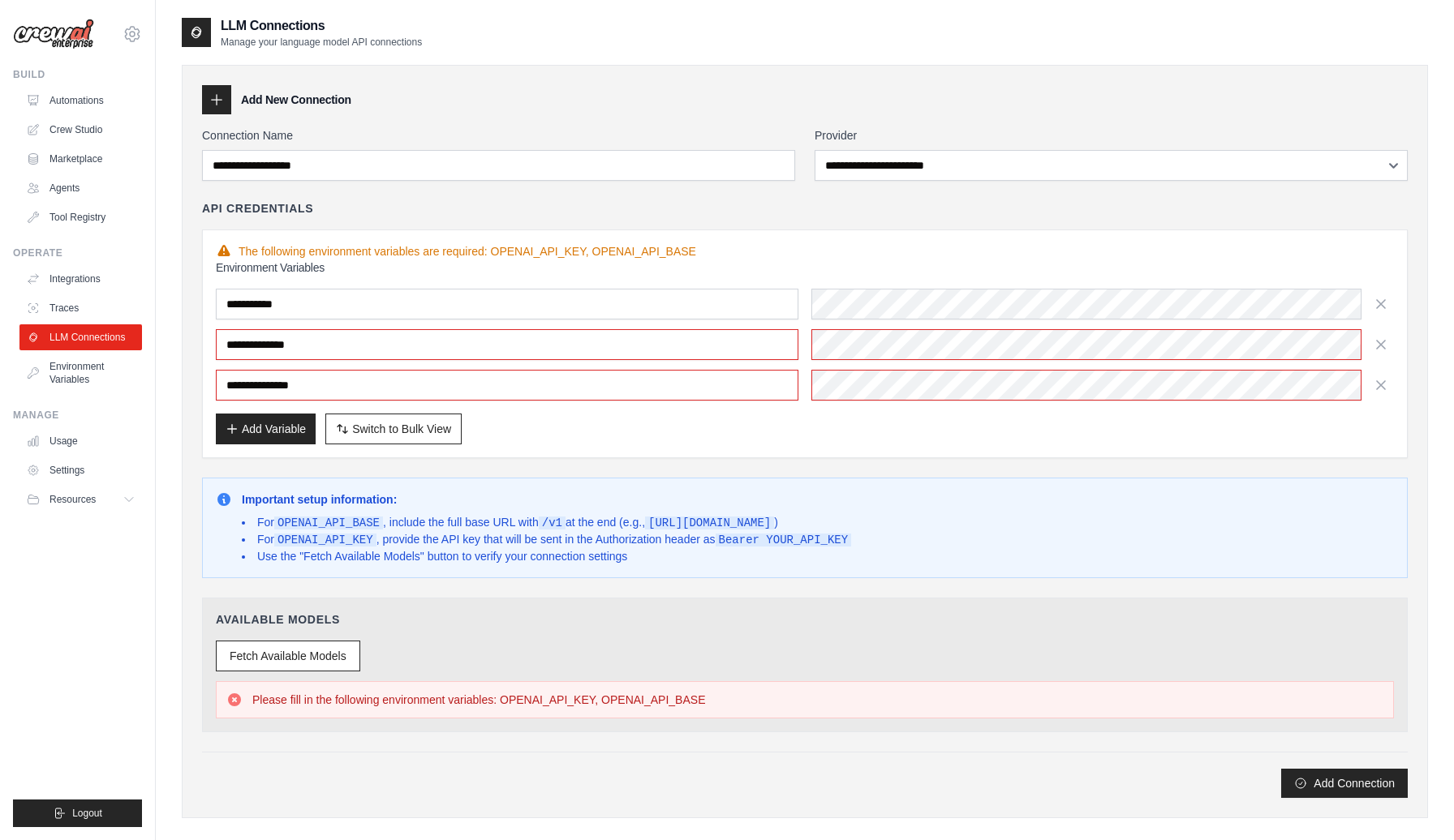
click at [302, 503] on strong "Important setup information:" at bounding box center [318, 500] width 155 height 13
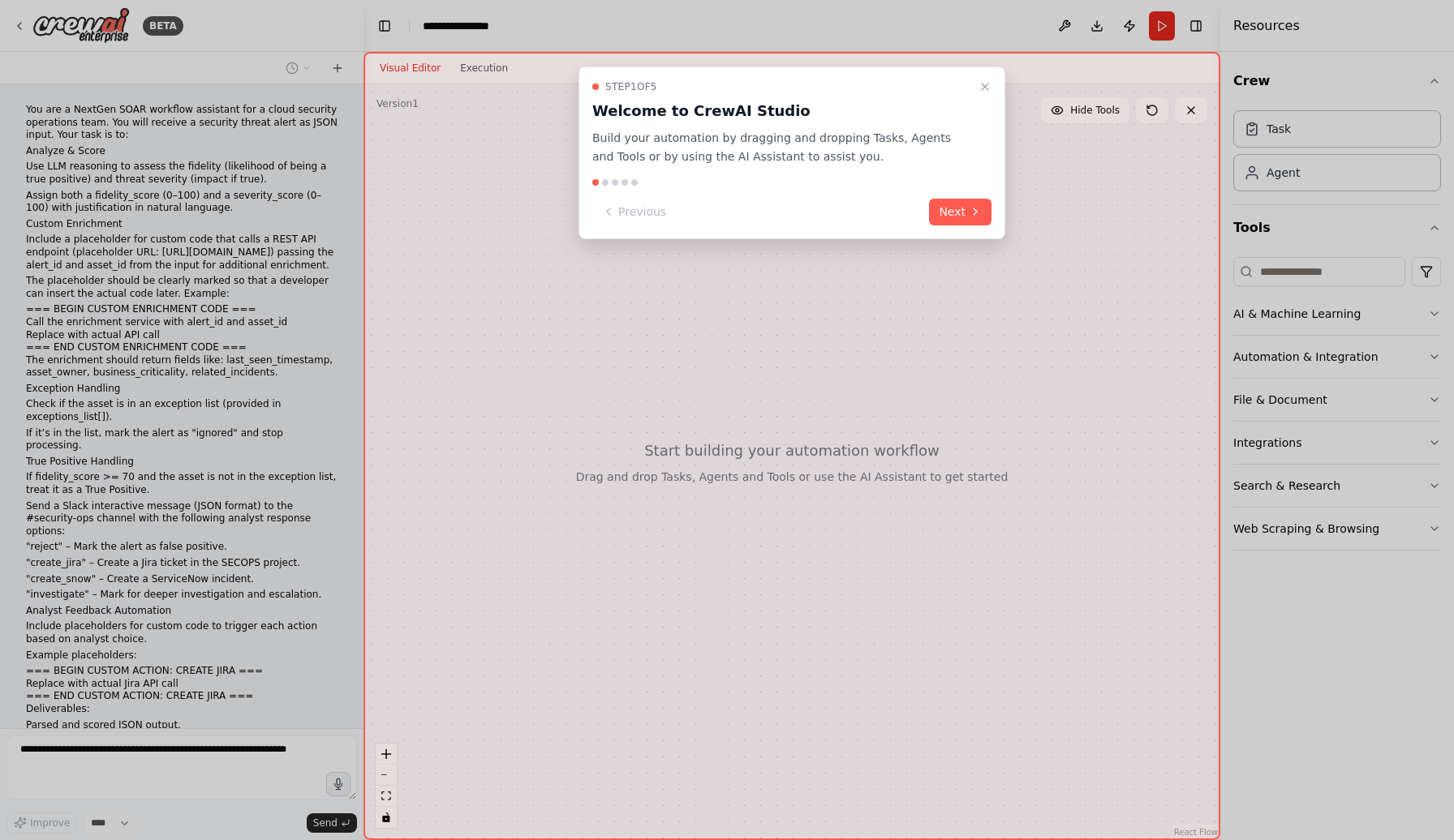
scroll to position [208, 0]
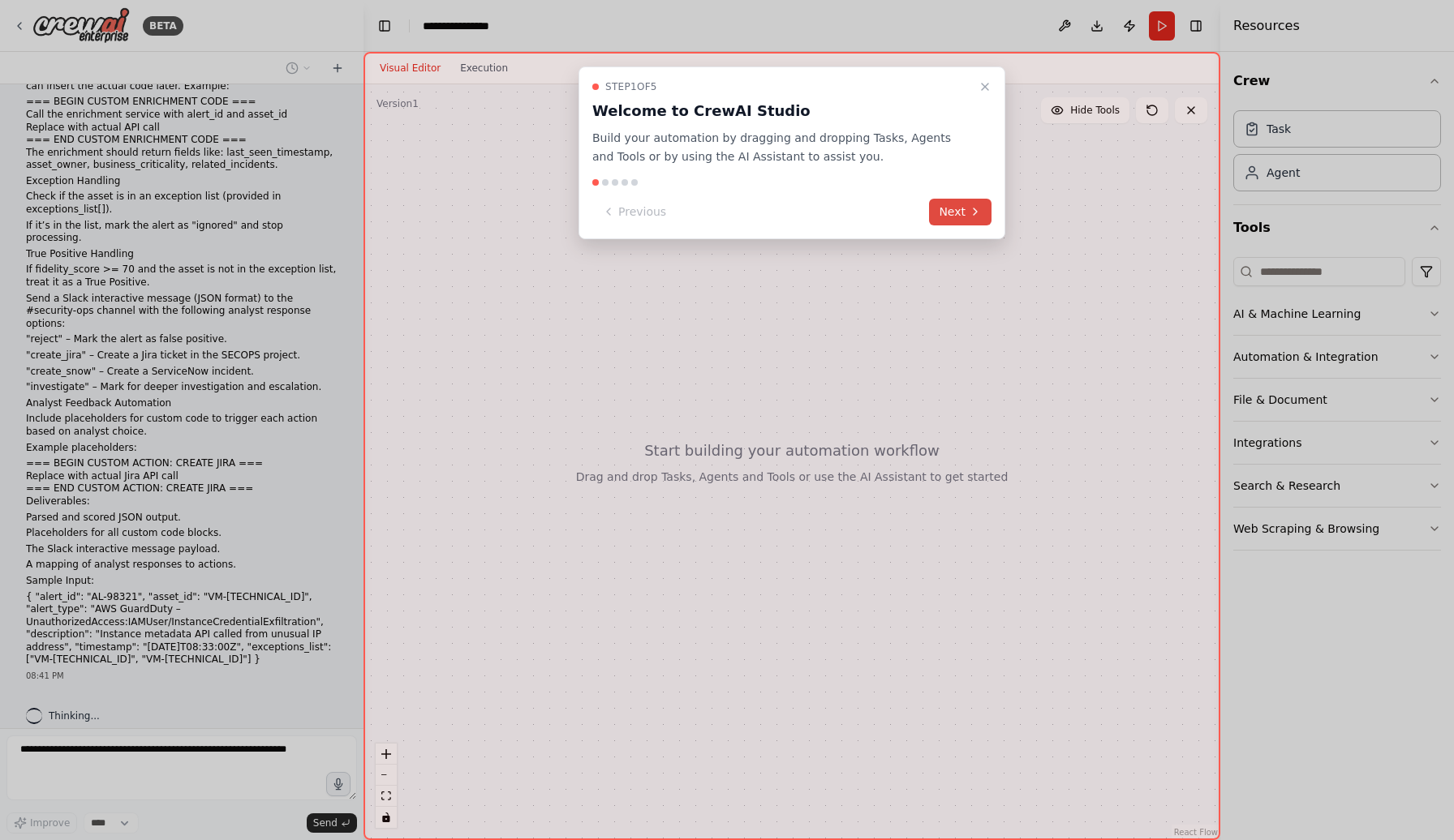
click at [969, 215] on icon at bounding box center [975, 211] width 13 height 13
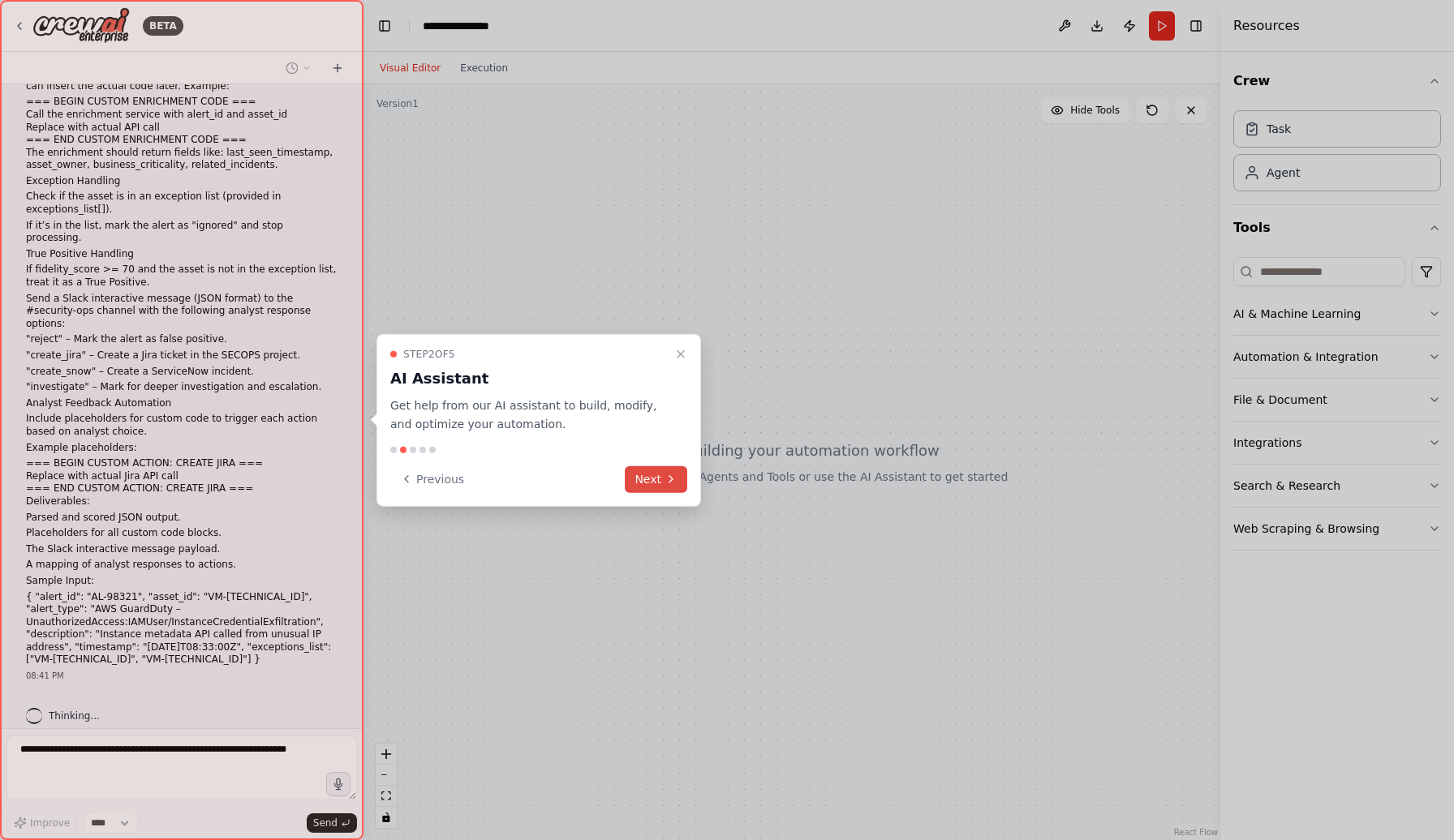
click at [659, 481] on button "Next" at bounding box center [655, 479] width 63 height 27
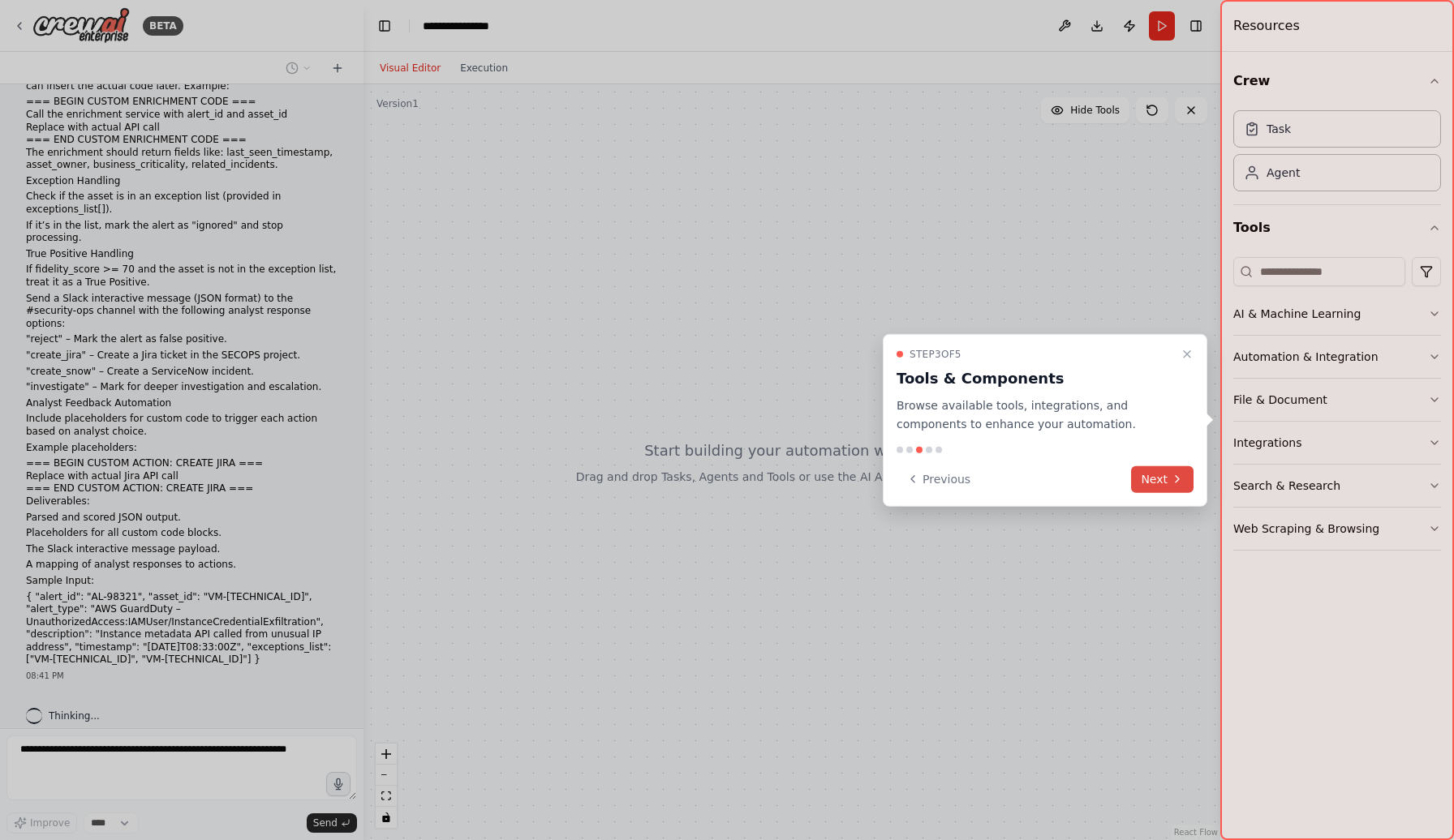
click at [1183, 472] on button "Next" at bounding box center [1162, 479] width 63 height 27
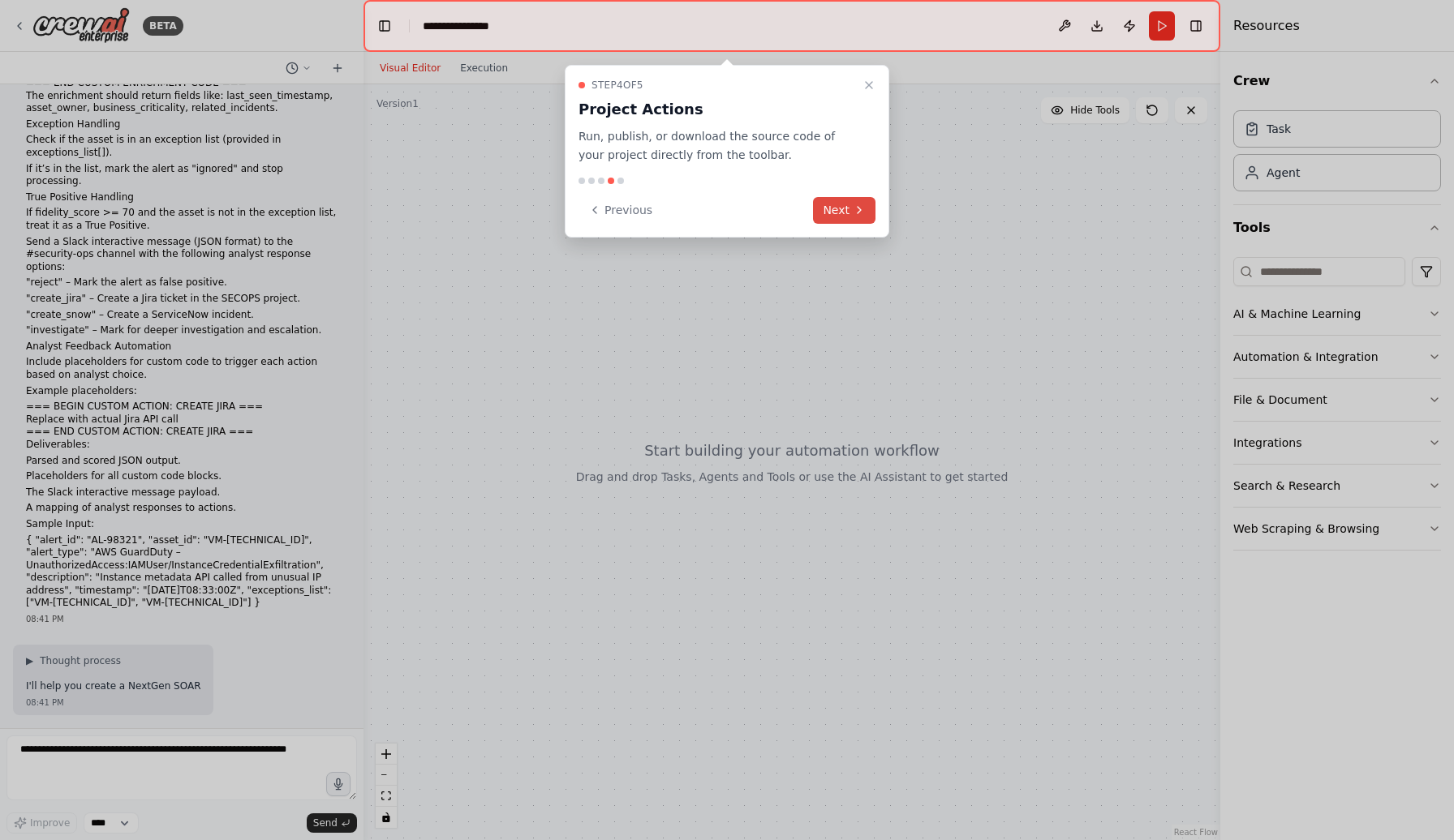
click at [847, 219] on button "Next" at bounding box center [844, 210] width 63 height 27
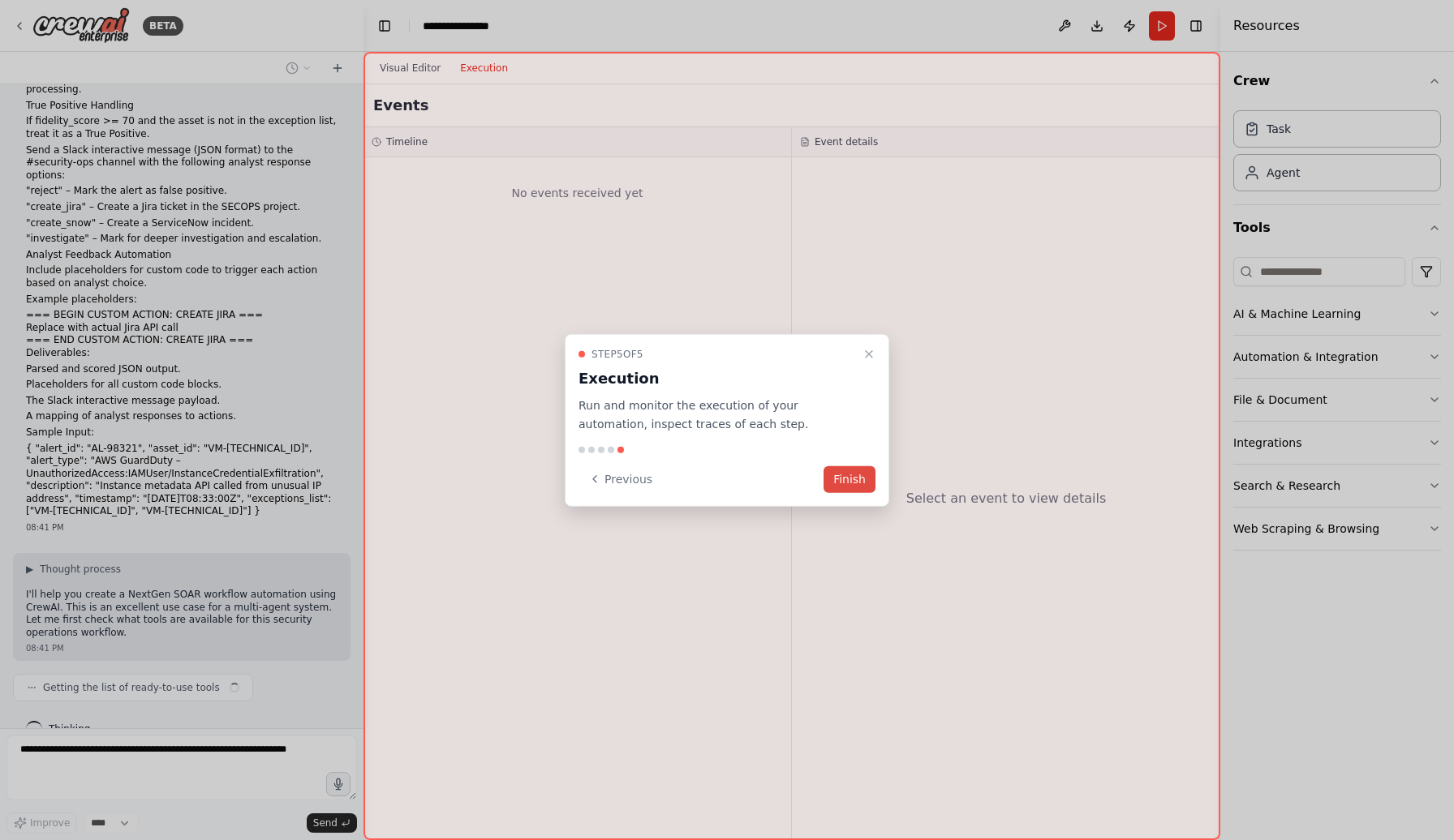
scroll to position [369, 0]
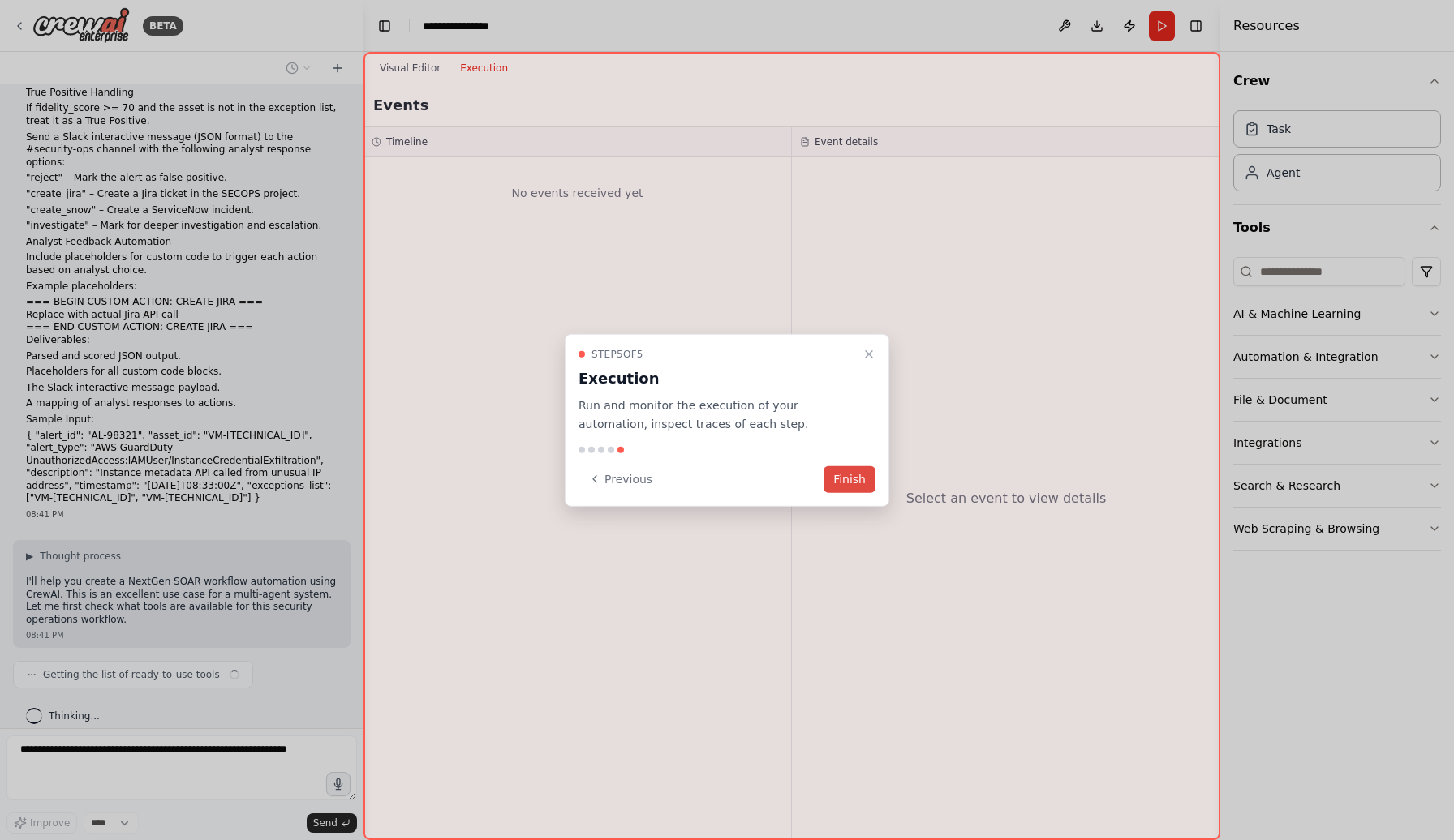
click at [859, 485] on button "Finish" at bounding box center [849, 479] width 52 height 27
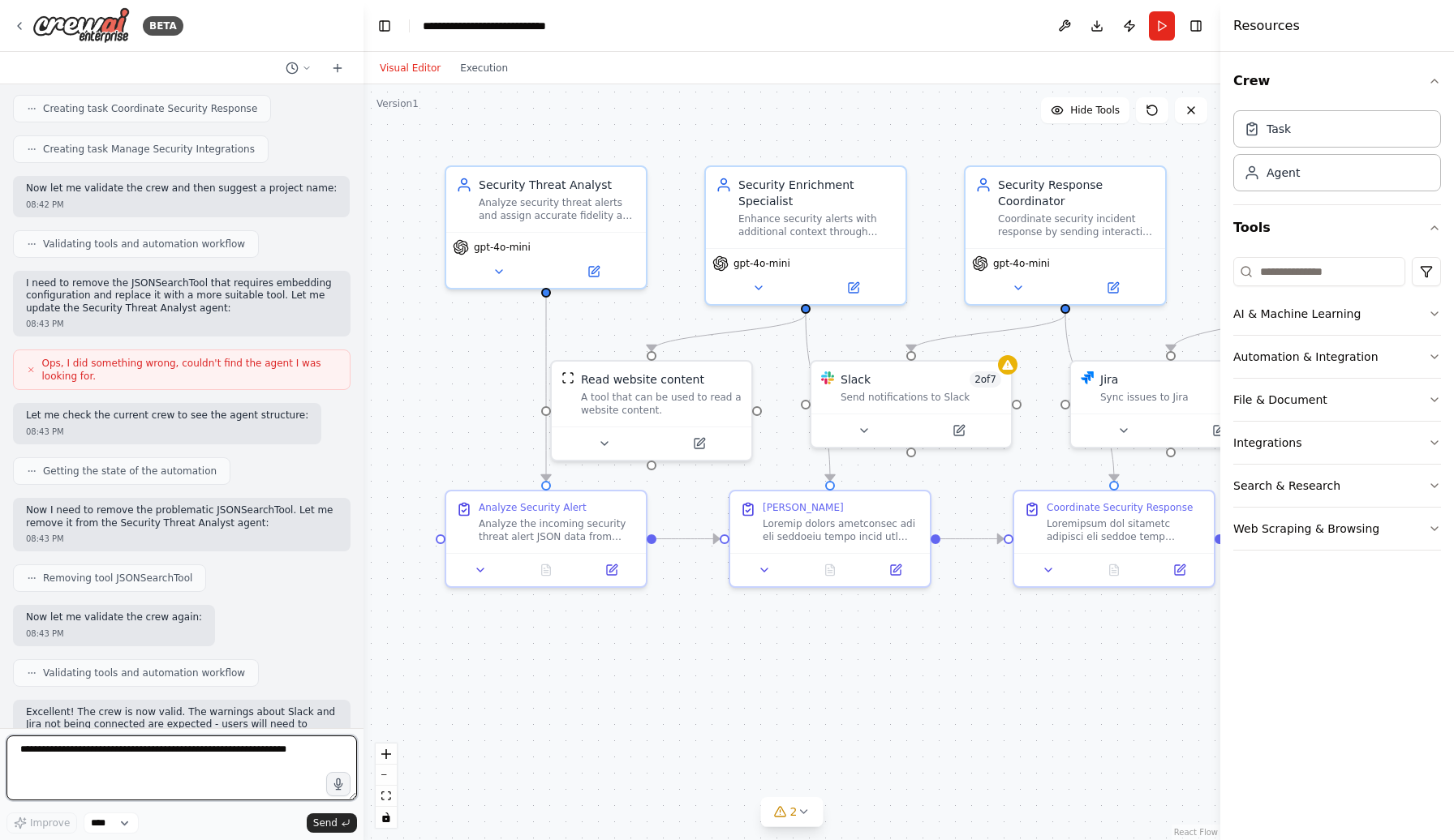
scroll to position [2795, 0]
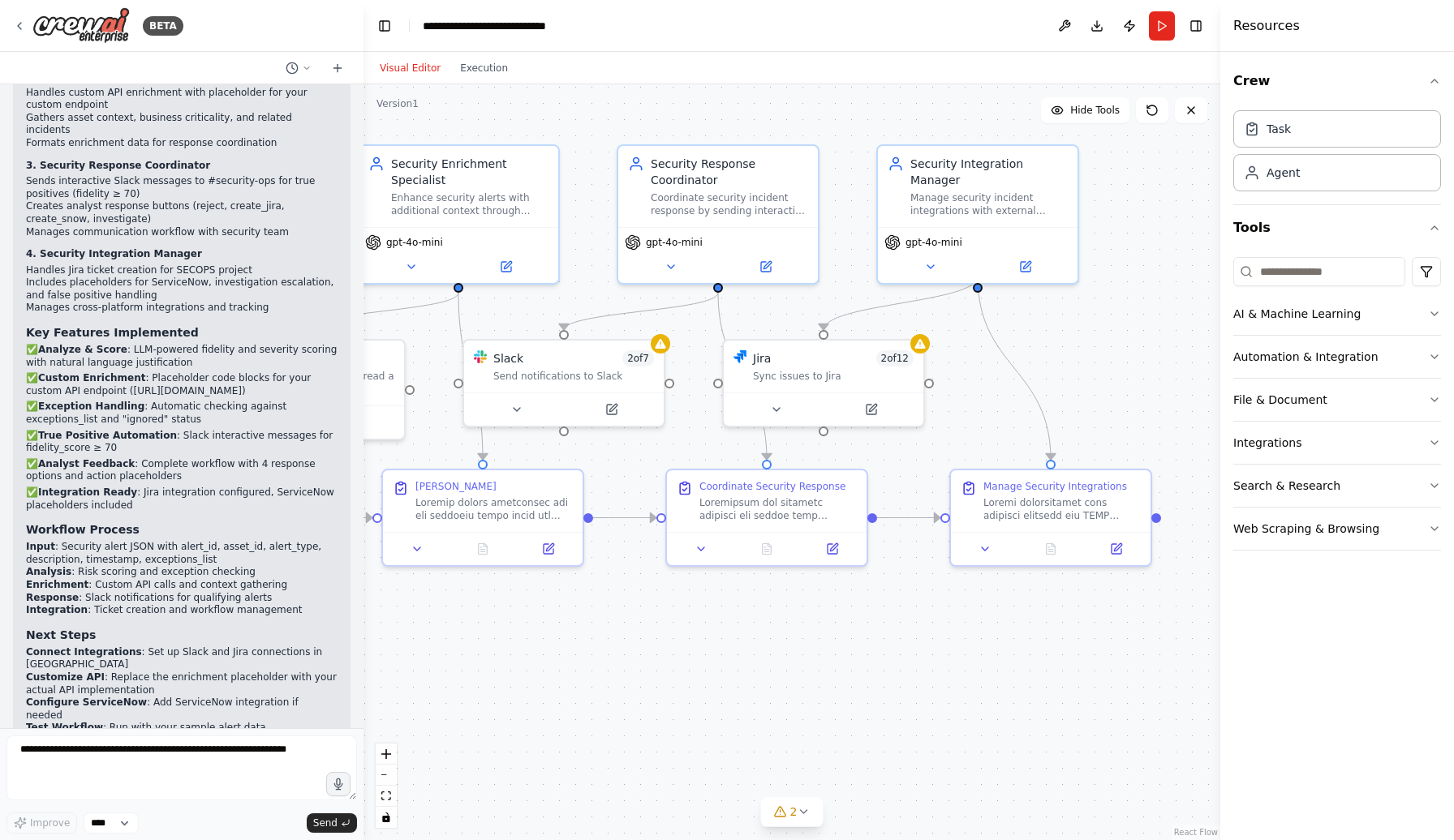
drag, startPoint x: 1050, startPoint y: 653, endPoint x: 702, endPoint y: 630, distance: 348.8
click at [702, 630] on div ".deletable-edge-delete-btn { width: 20px; height: 20px; border: 0px solid #ffff…" at bounding box center [792, 462] width 857 height 756
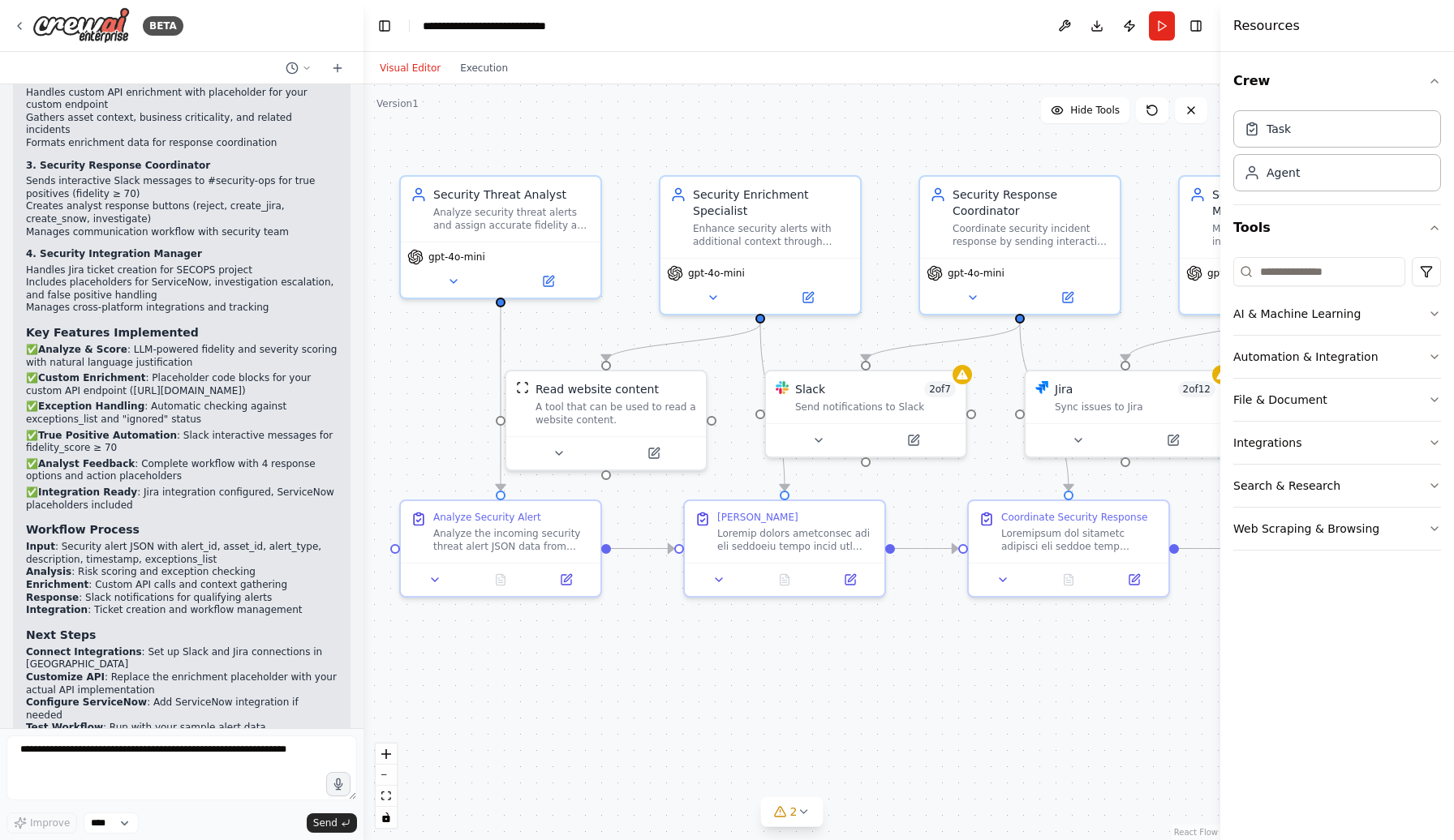
drag, startPoint x: 667, startPoint y: 615, endPoint x: 968, endPoint y: 648, distance: 302.8
click at [968, 648] on div ".deletable-edge-delete-btn { width: 20px; height: 20px; border: 0px solid #ffff…" at bounding box center [792, 462] width 857 height 756
click at [513, 134] on div ".deletable-edge-delete-btn { width: 20px; height: 20px; border: 0px solid #ffff…" at bounding box center [792, 462] width 857 height 756
click at [791, 553] on div at bounding box center [792, 539] width 157 height 26
click at [724, 577] on button at bounding box center [723, 580] width 56 height 19
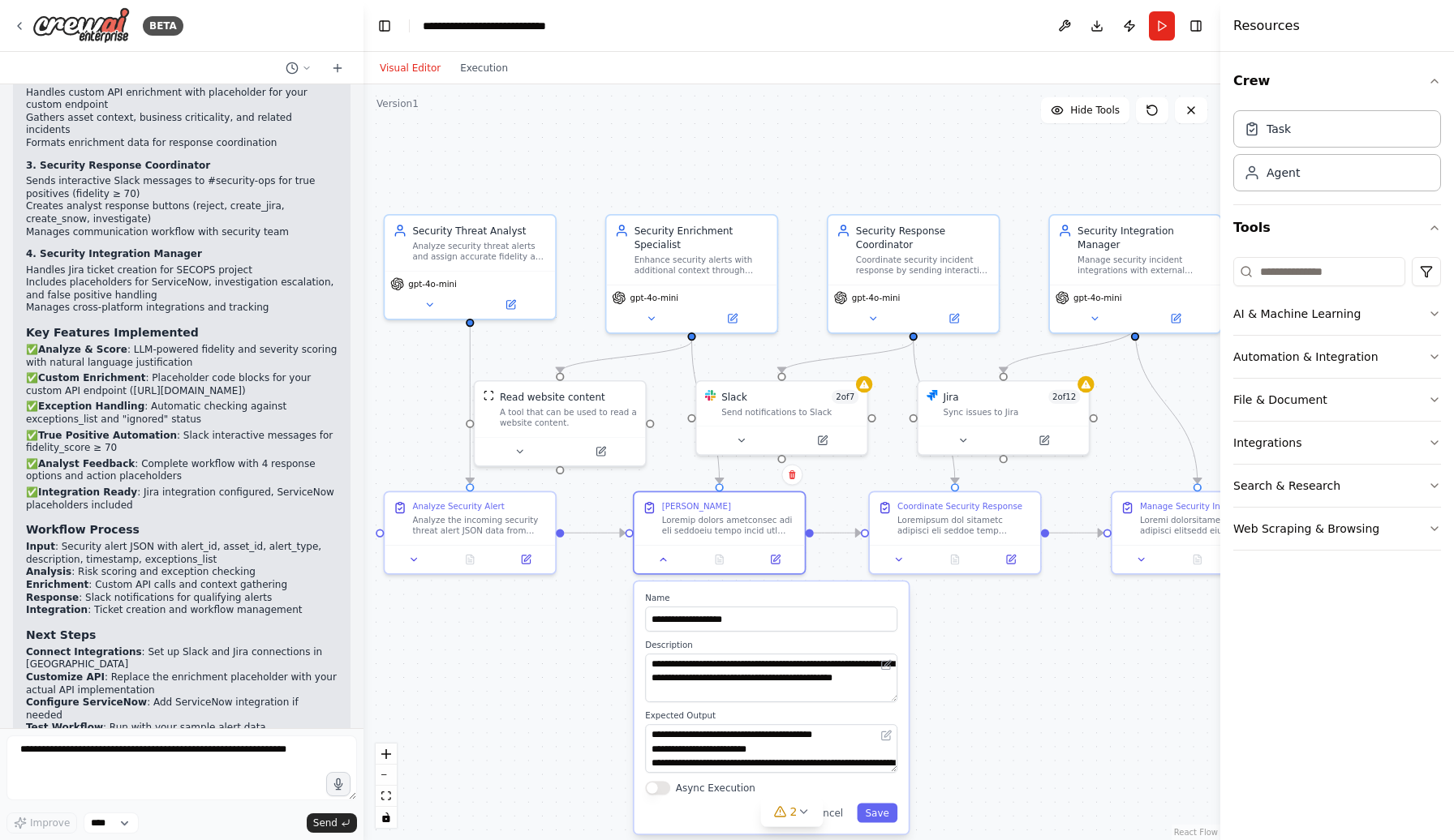
drag, startPoint x: 950, startPoint y: 173, endPoint x: 878, endPoint y: 149, distance: 75.9
click at [878, 149] on div ".deletable-edge-delete-btn { width: 20px; height: 20px; border: 0px solid #ffff…" at bounding box center [792, 462] width 857 height 756
click option "****" at bounding box center [0, 0] width 0 height 0
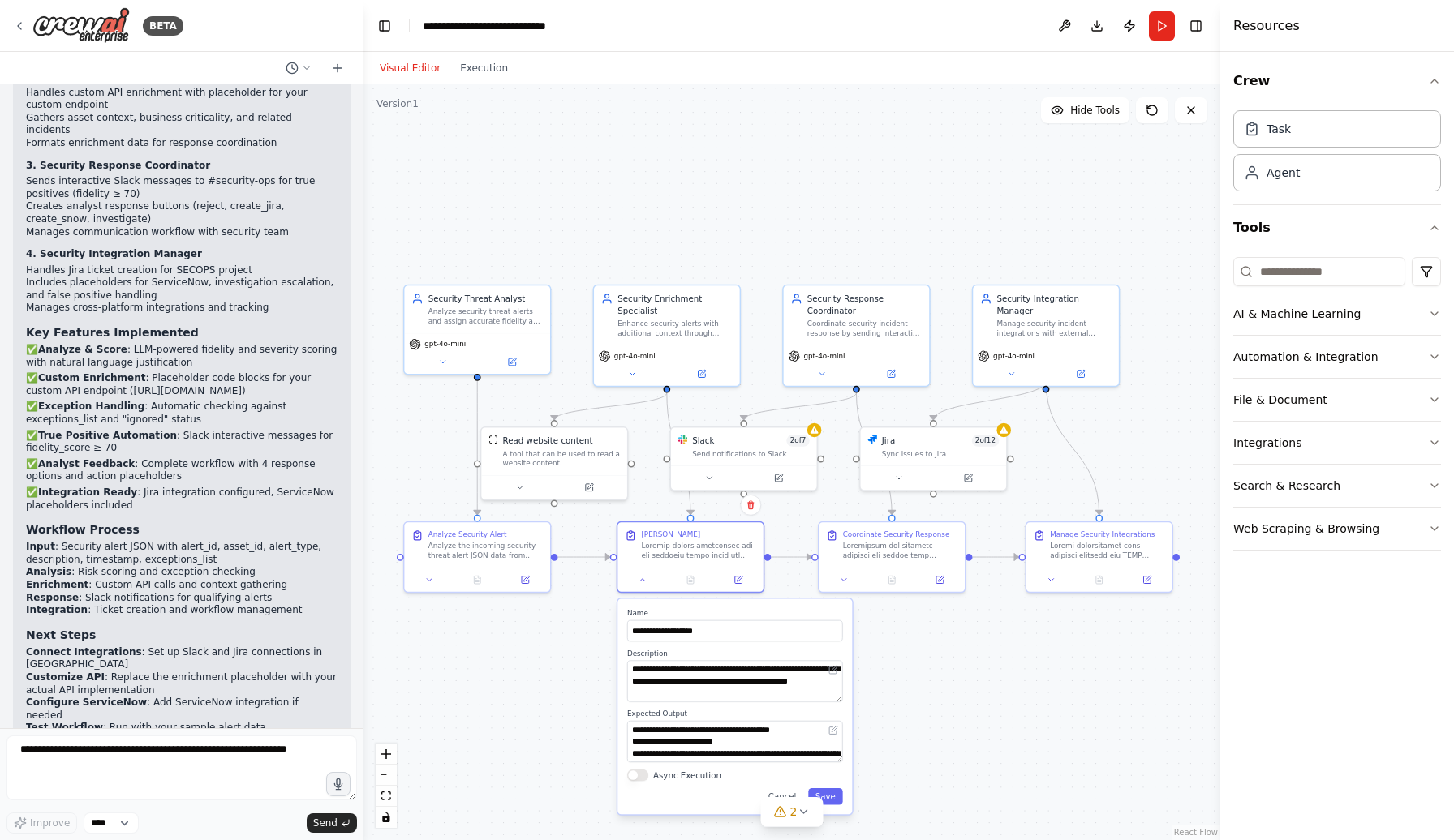
click at [1029, 682] on div ".deletable-edge-delete-btn { width: 20px; height: 20px; border: 0px solid #ffff…" at bounding box center [792, 462] width 857 height 756
click at [794, 812] on span "2" at bounding box center [793, 812] width 7 height 16
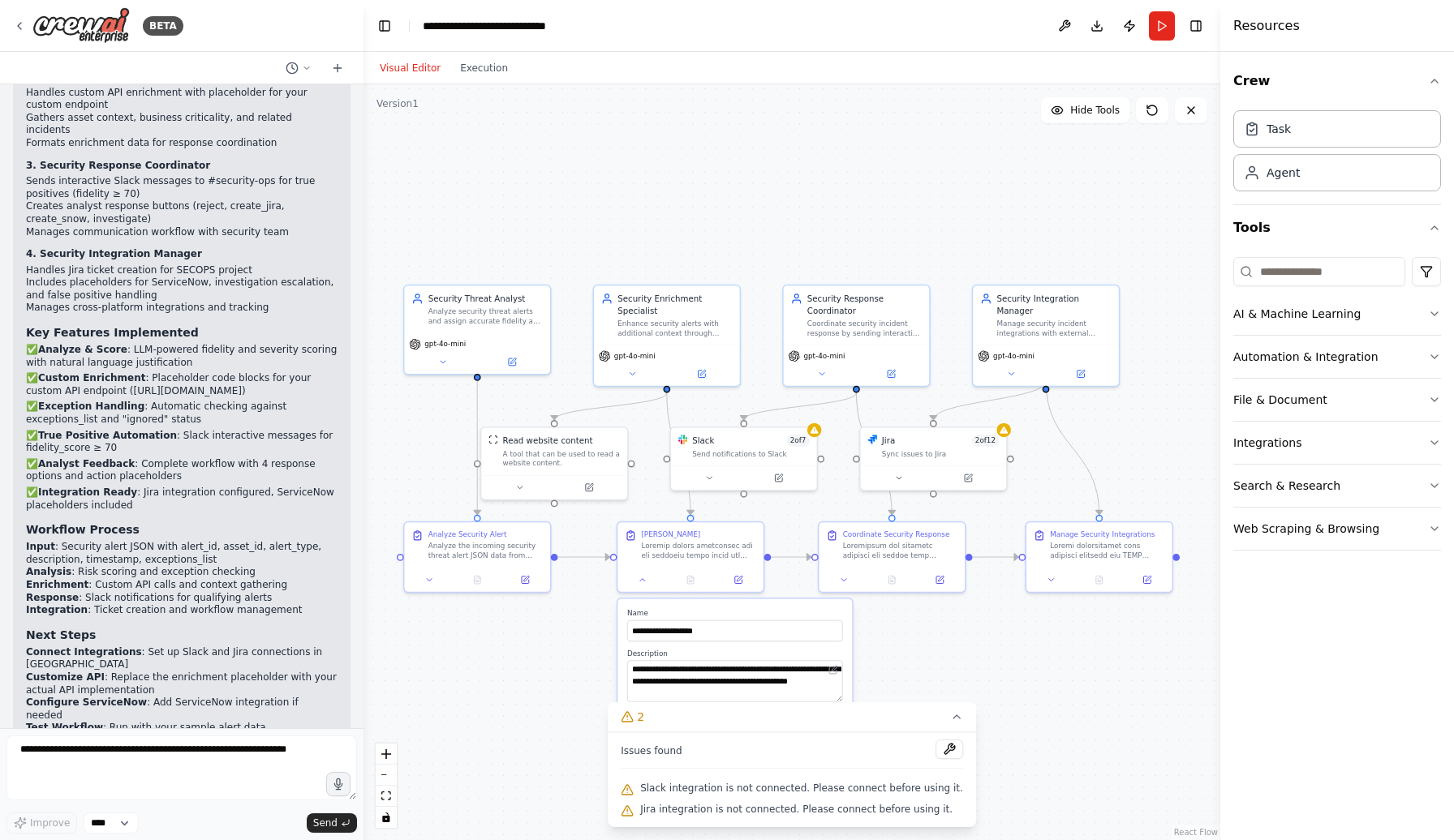
click at [922, 658] on div ".deletable-edge-delete-btn { width: 20px; height: 20px; border: 0px solid #ffff…" at bounding box center [792, 462] width 857 height 756
click at [707, 561] on div "Enrich Alert Context" at bounding box center [690, 542] width 146 height 44
click at [649, 579] on button at bounding box center [643, 577] width 41 height 15
click at [952, 722] on icon at bounding box center [956, 717] width 13 height 13
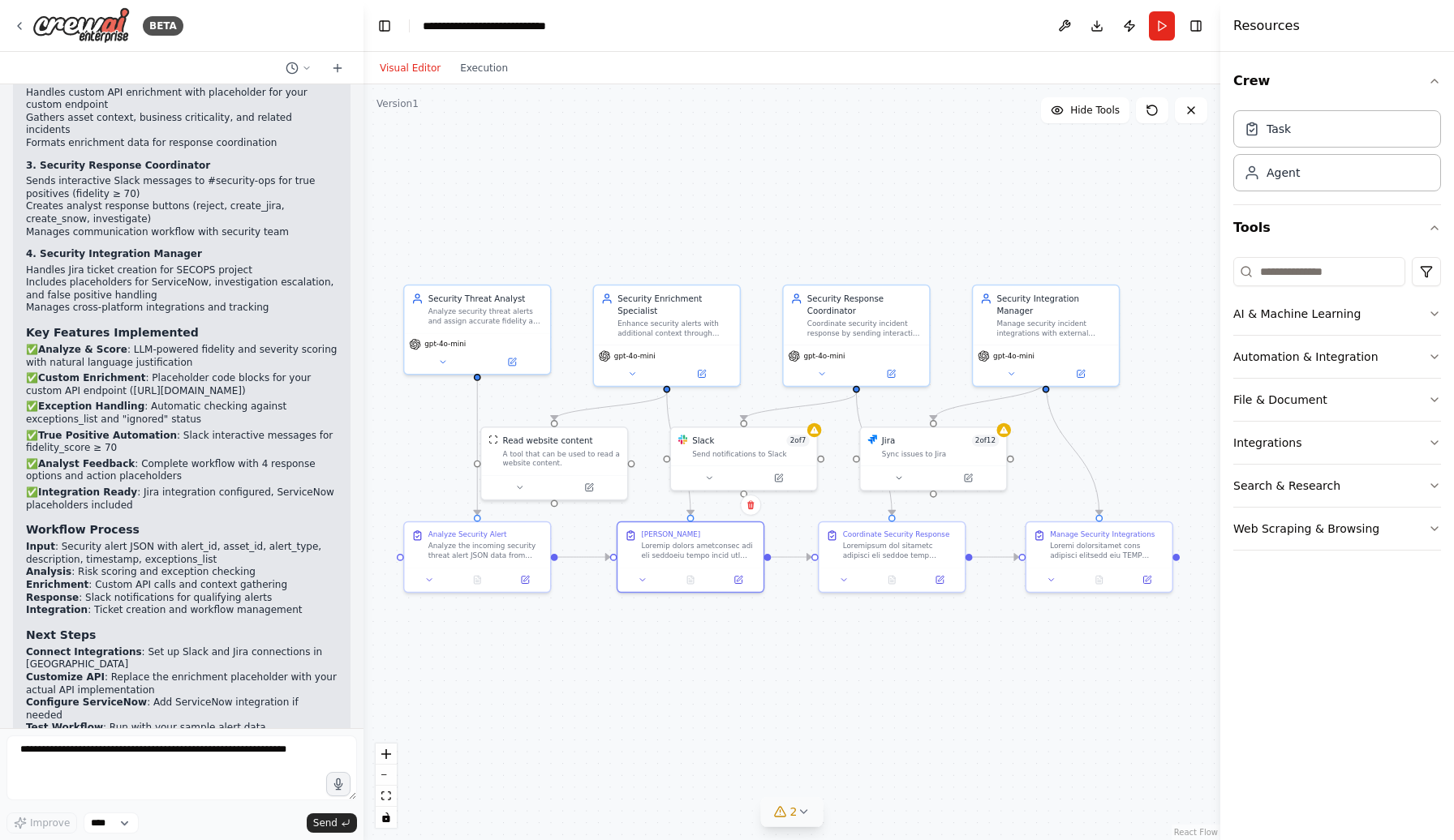
click at [804, 816] on icon at bounding box center [803, 812] width 13 height 13
click at [950, 722] on icon at bounding box center [956, 717] width 13 height 13
click at [734, 713] on div ".deletable-edge-delete-btn { width: 20px; height: 20px; border: 0px solid #ffff…" at bounding box center [792, 462] width 857 height 756
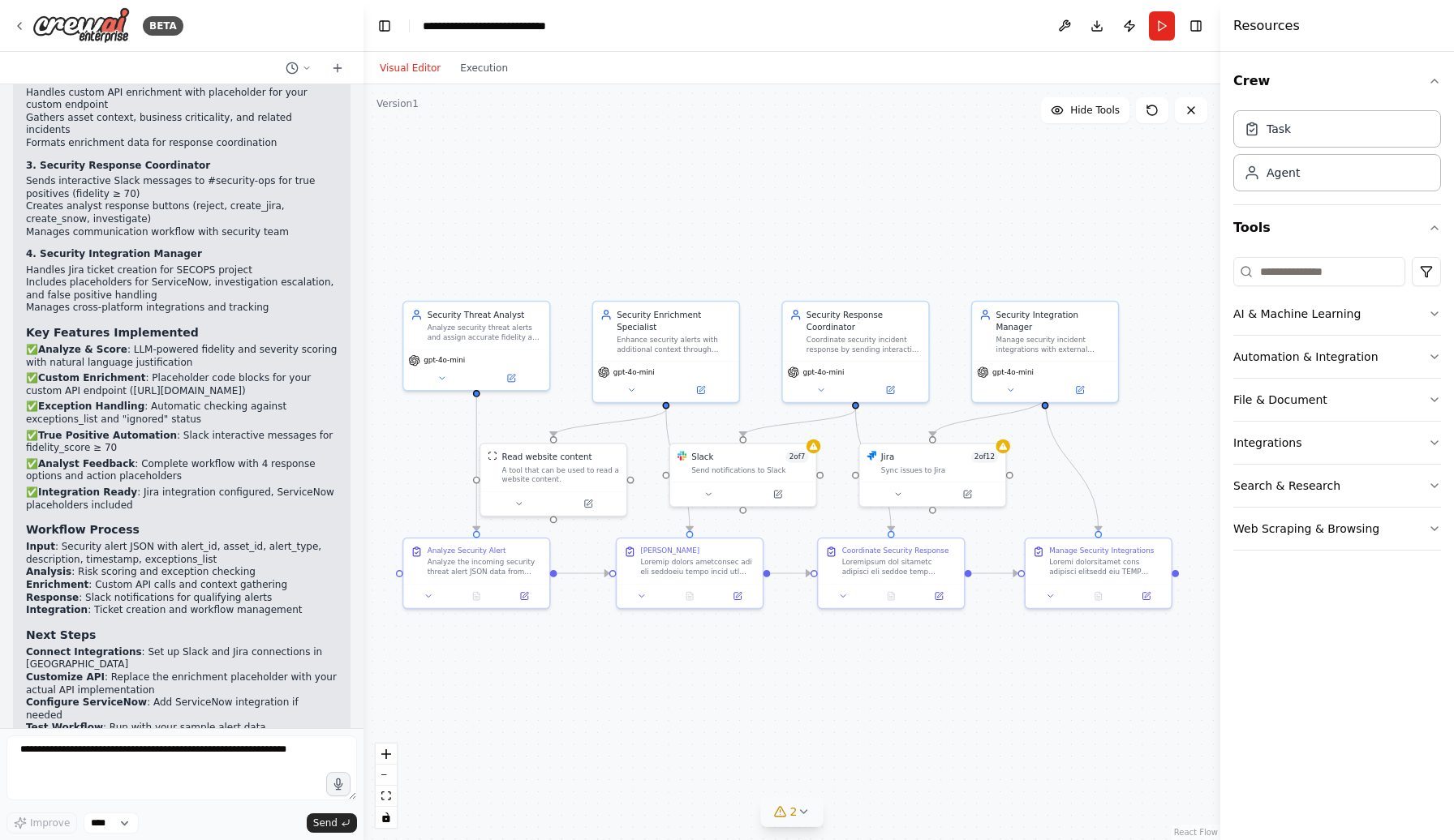
drag, startPoint x: 607, startPoint y: 670, endPoint x: 606, endPoint y: 686, distance: 16.0
click at [606, 686] on div ".deletable-edge-delete-btn { width: 20px; height: 20px; border: 0px solid #ffff…" at bounding box center [792, 462] width 857 height 756
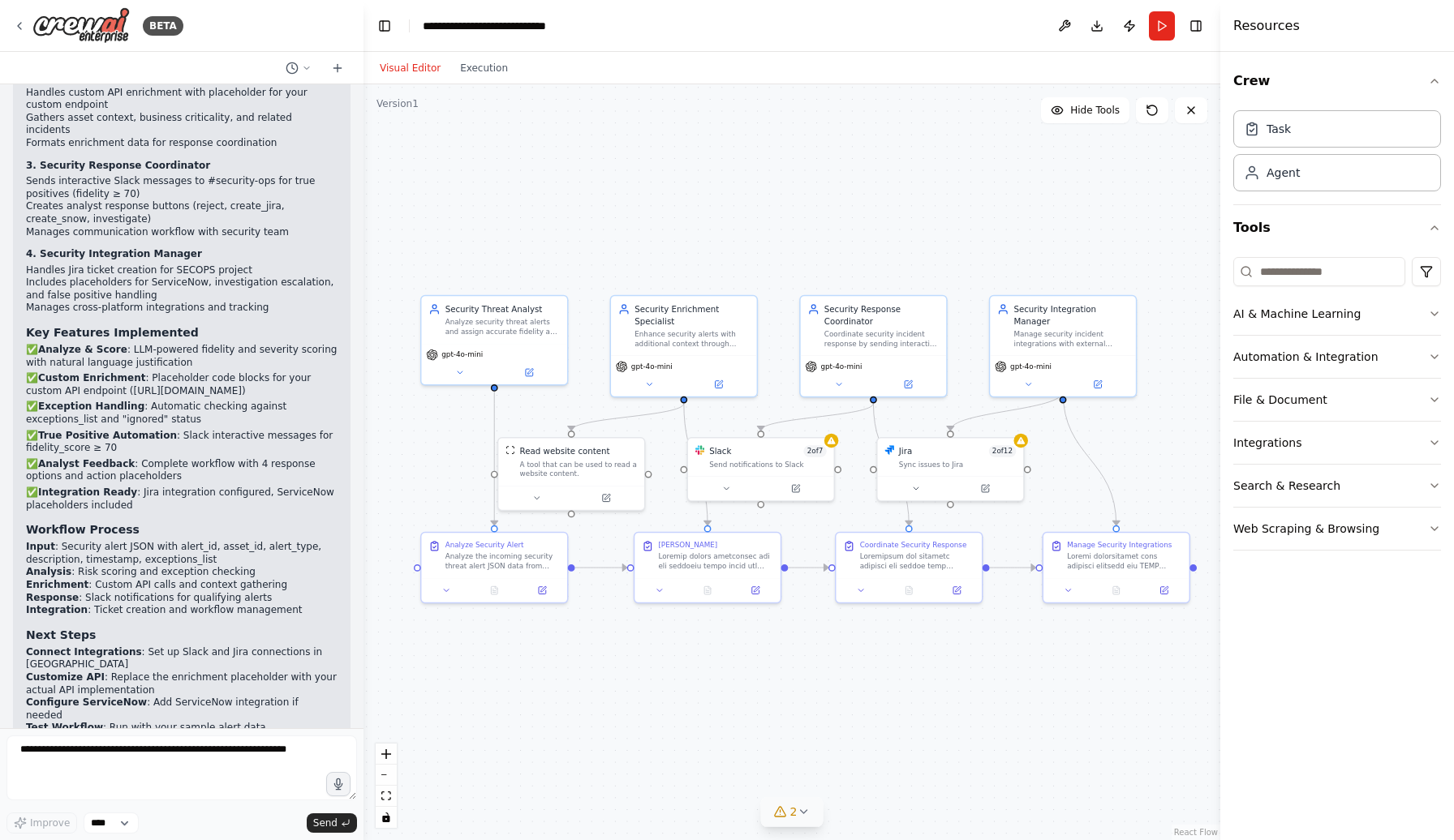
drag, startPoint x: 568, startPoint y: 641, endPoint x: 585, endPoint y: 635, distance: 18.0
click at [585, 635] on div ".deletable-edge-delete-btn { width: 20px; height: 20px; border: 0px solid #ffff…" at bounding box center [792, 462] width 857 height 756
click at [523, 192] on div ".deletable-edge-delete-btn { width: 20px; height: 20px; border: 0px solid #ffff…" at bounding box center [792, 462] width 857 height 756
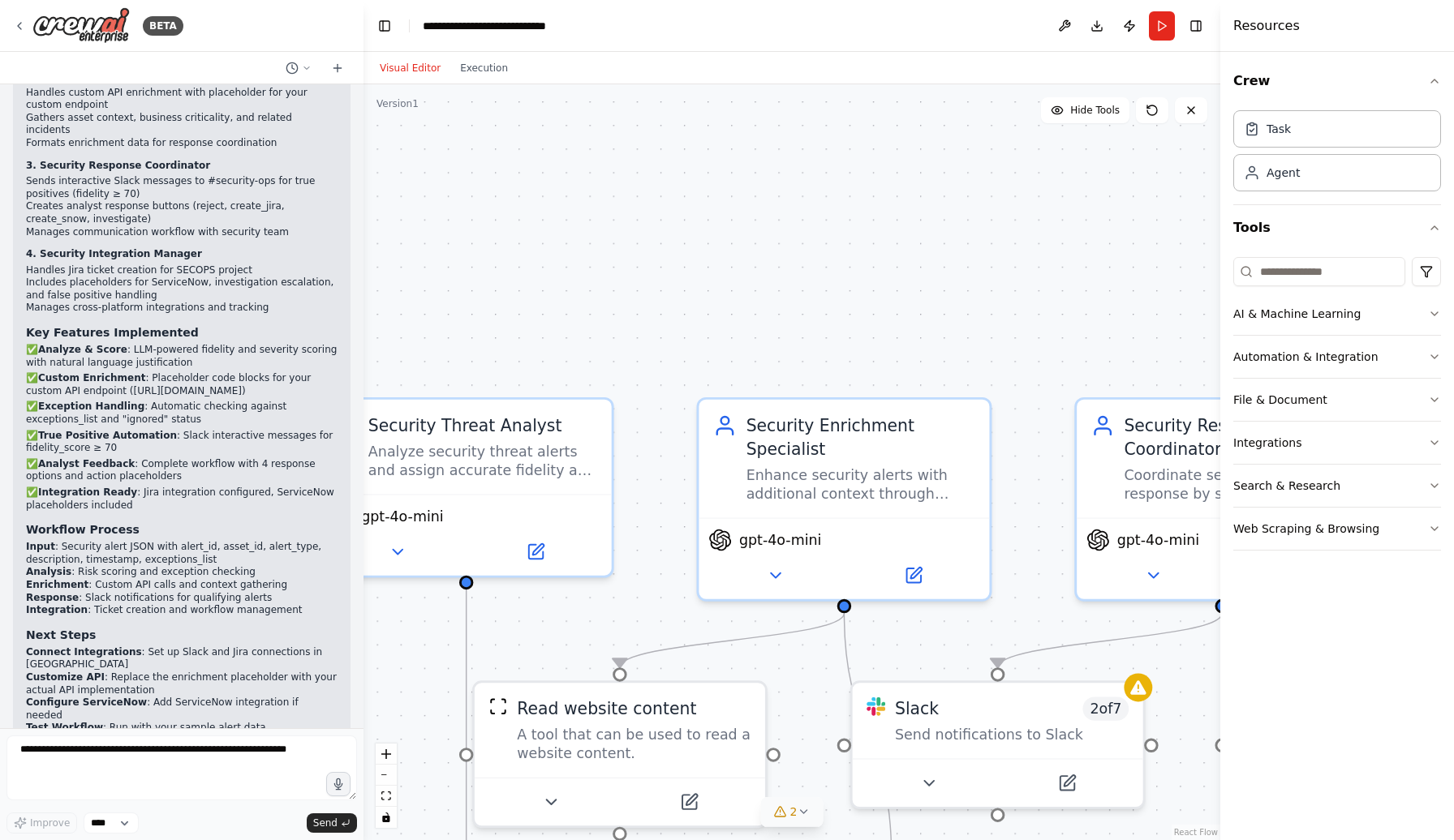
click at [523, 192] on div ".deletable-edge-delete-btn { width: 20px; height: 20px; border: 0px solid #ffff…" at bounding box center [792, 462] width 857 height 756
click at [496, 230] on div ".deletable-edge-delete-btn { width: 20px; height: 20px; border: 0px solid #ffff…" at bounding box center [792, 462] width 857 height 756
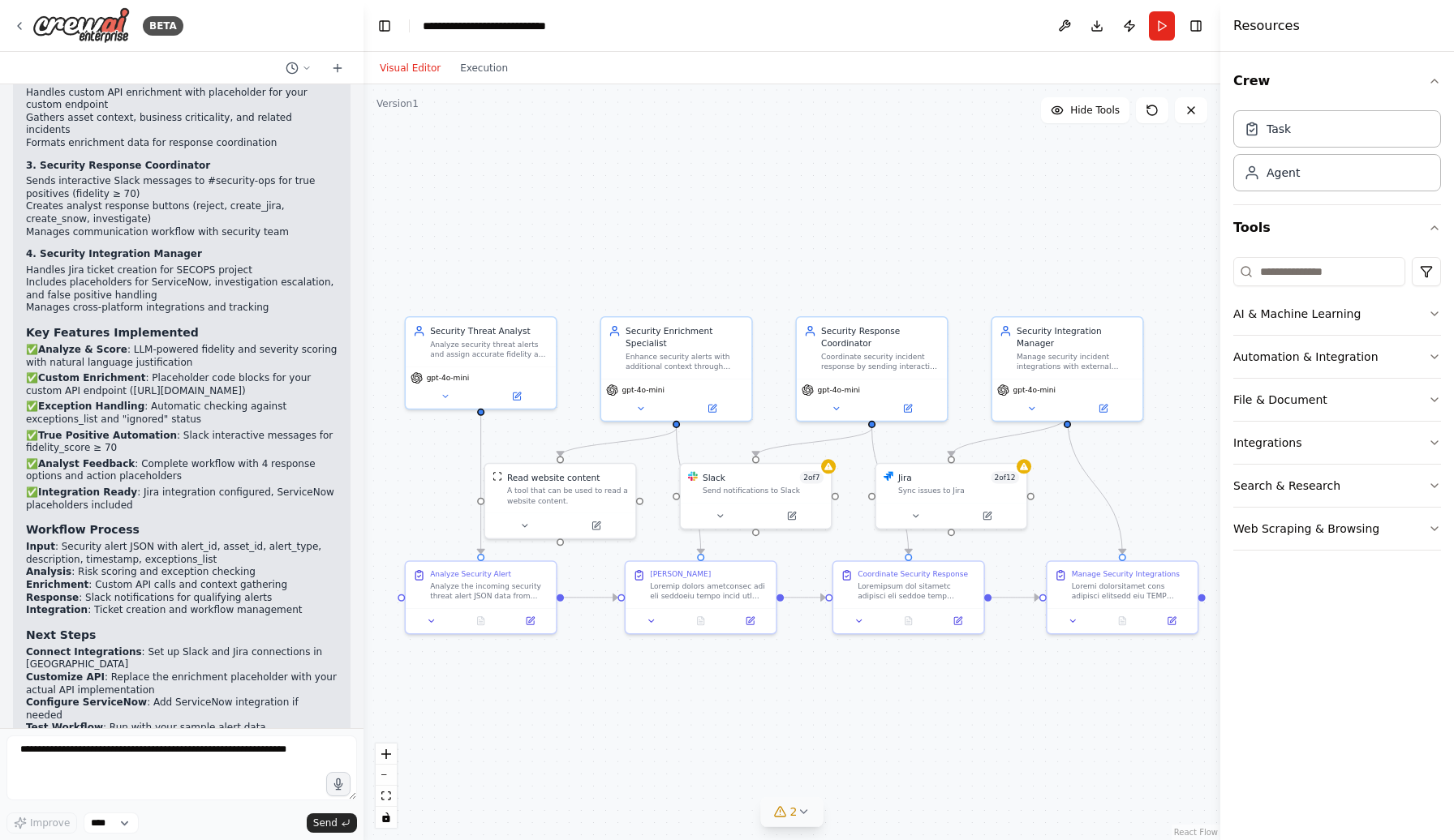
click at [508, 232] on div ".deletable-edge-delete-btn { width: 20px; height: 20px; border: 0px solid #ffff…" at bounding box center [792, 462] width 857 height 756
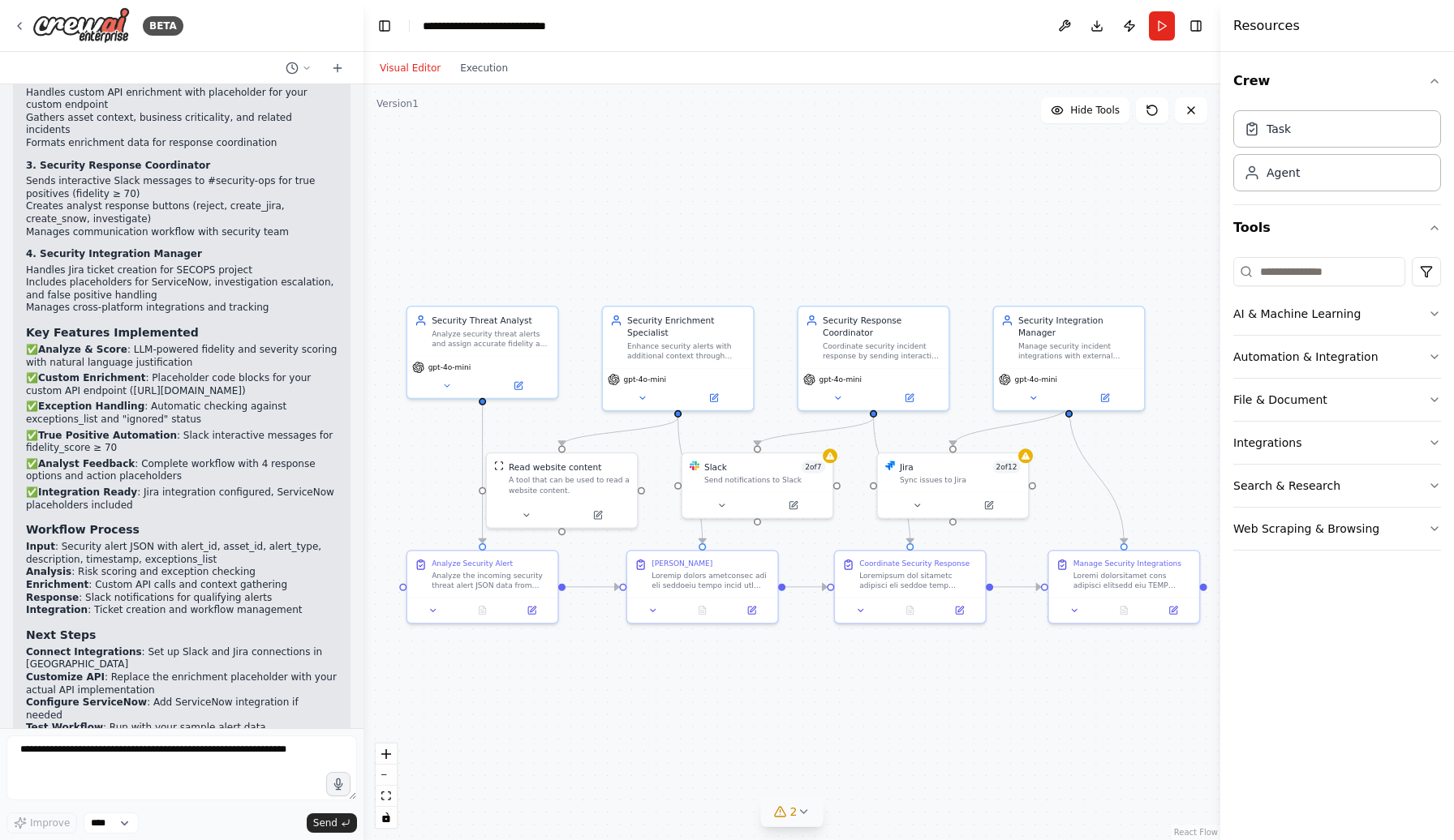
drag, startPoint x: 410, startPoint y: 243, endPoint x: 412, endPoint y: 233, distance: 10.2
click at [412, 233] on div ".deletable-edge-delete-btn { width: 20px; height: 20px; border: 0px solid #ffff…" at bounding box center [792, 462] width 857 height 756
click at [839, 680] on div ".deletable-edge-delete-btn { width: 20px; height: 20px; border: 0px solid #ffff…" at bounding box center [792, 462] width 857 height 756
click at [707, 239] on div ".deletable-edge-delete-btn { width: 20px; height: 20px; border: 0px solid #ffff…" at bounding box center [792, 462] width 857 height 756
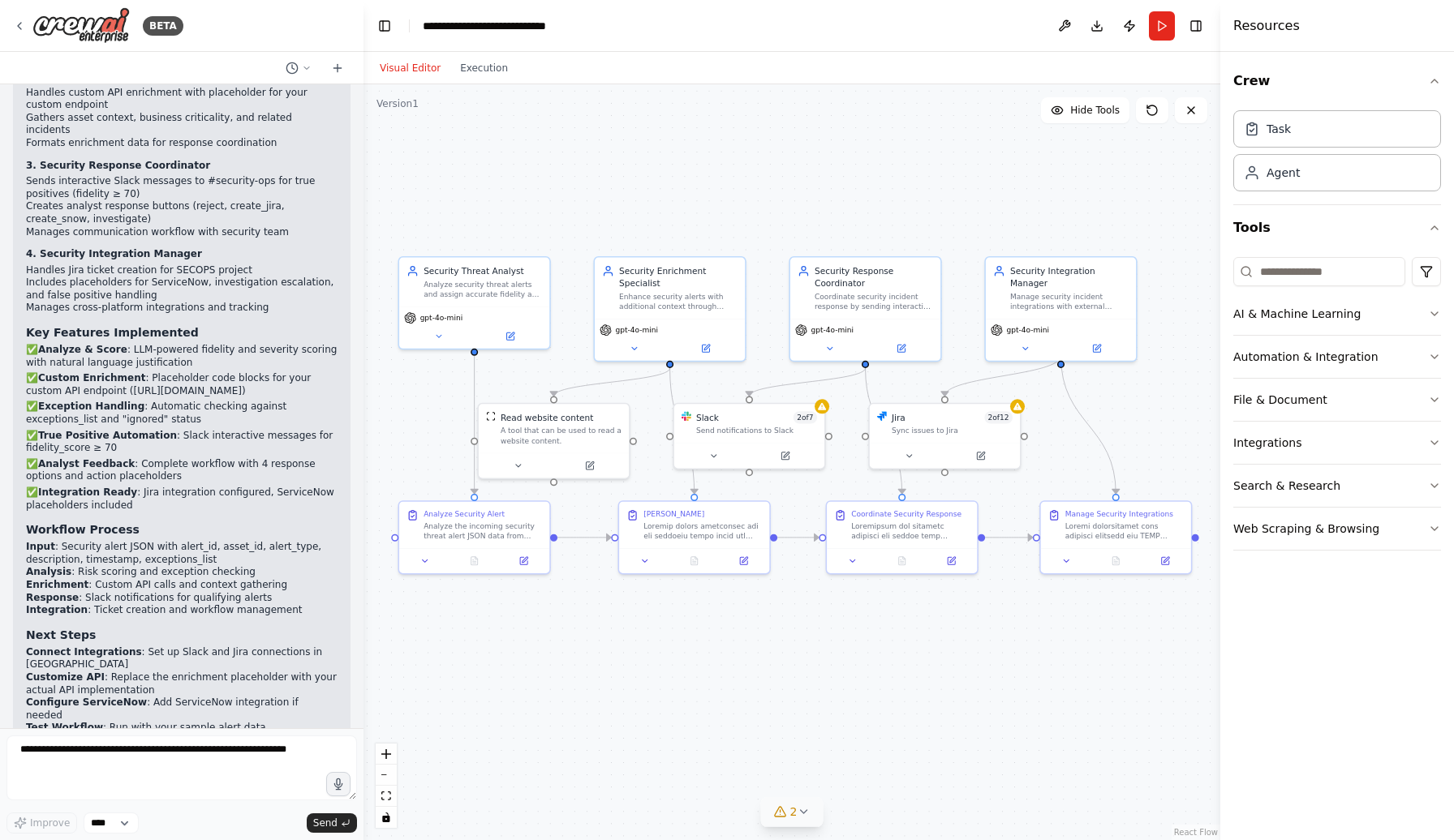
drag, startPoint x: 468, startPoint y: 235, endPoint x: 460, endPoint y: 186, distance: 49.6
click at [460, 186] on div ".deletable-edge-delete-btn { width: 20px; height: 20px; border: 0px solid #ffff…" at bounding box center [792, 462] width 857 height 756
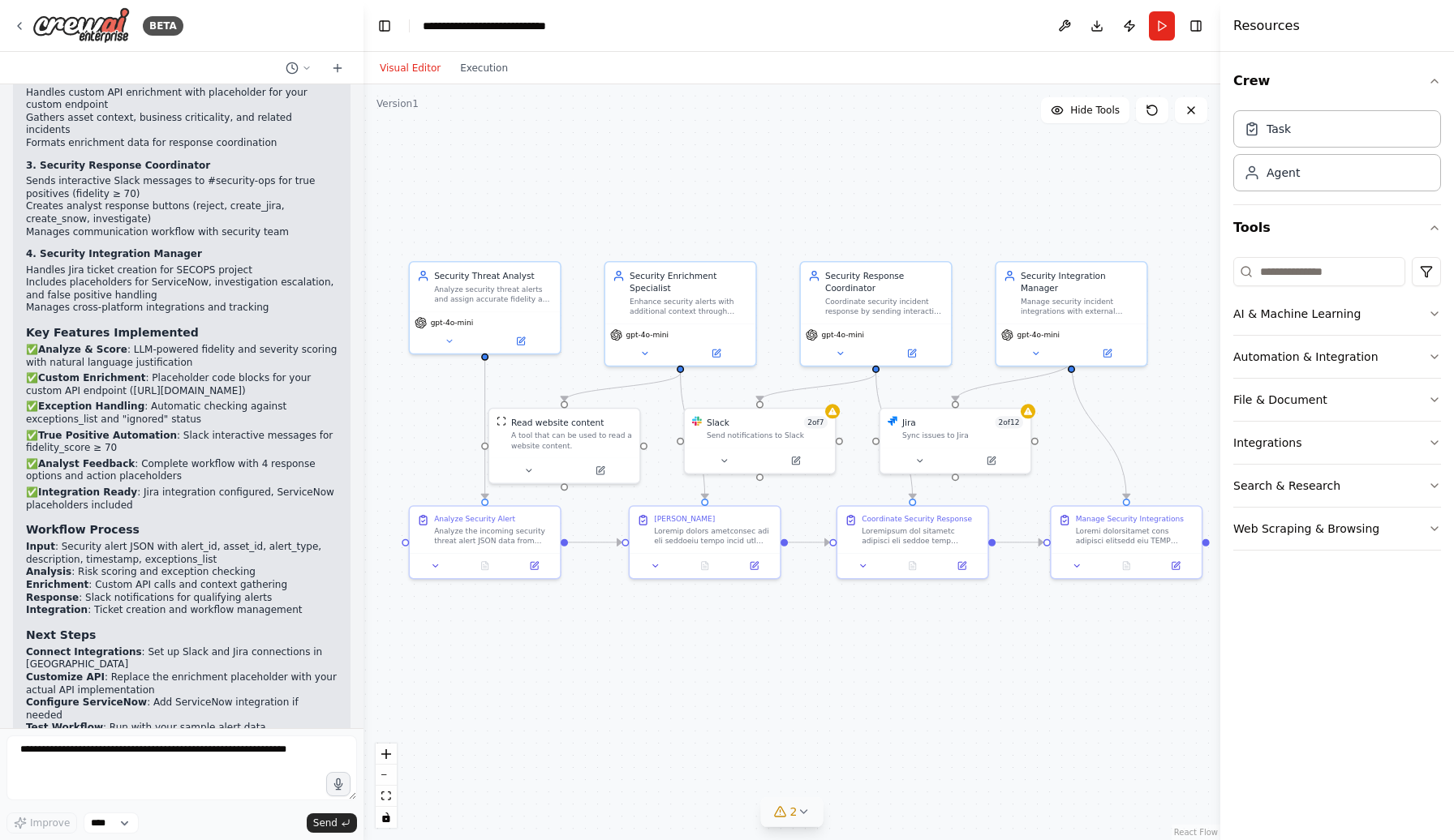
drag, startPoint x: 460, startPoint y: 186, endPoint x: 471, endPoint y: 191, distance: 12.1
click at [471, 191] on div ".deletable-edge-delete-btn { width: 20px; height: 20px; border: 0px solid #ffff…" at bounding box center [792, 462] width 857 height 756
click at [448, 228] on div ".deletable-edge-delete-btn { width: 20px; height: 20px; border: 0px solid #ffff…" at bounding box center [792, 462] width 857 height 756
click at [409, 202] on div ".deletable-edge-delete-btn { width: 20px; height: 20px; border: 0px solid #ffff…" at bounding box center [792, 462] width 857 height 756
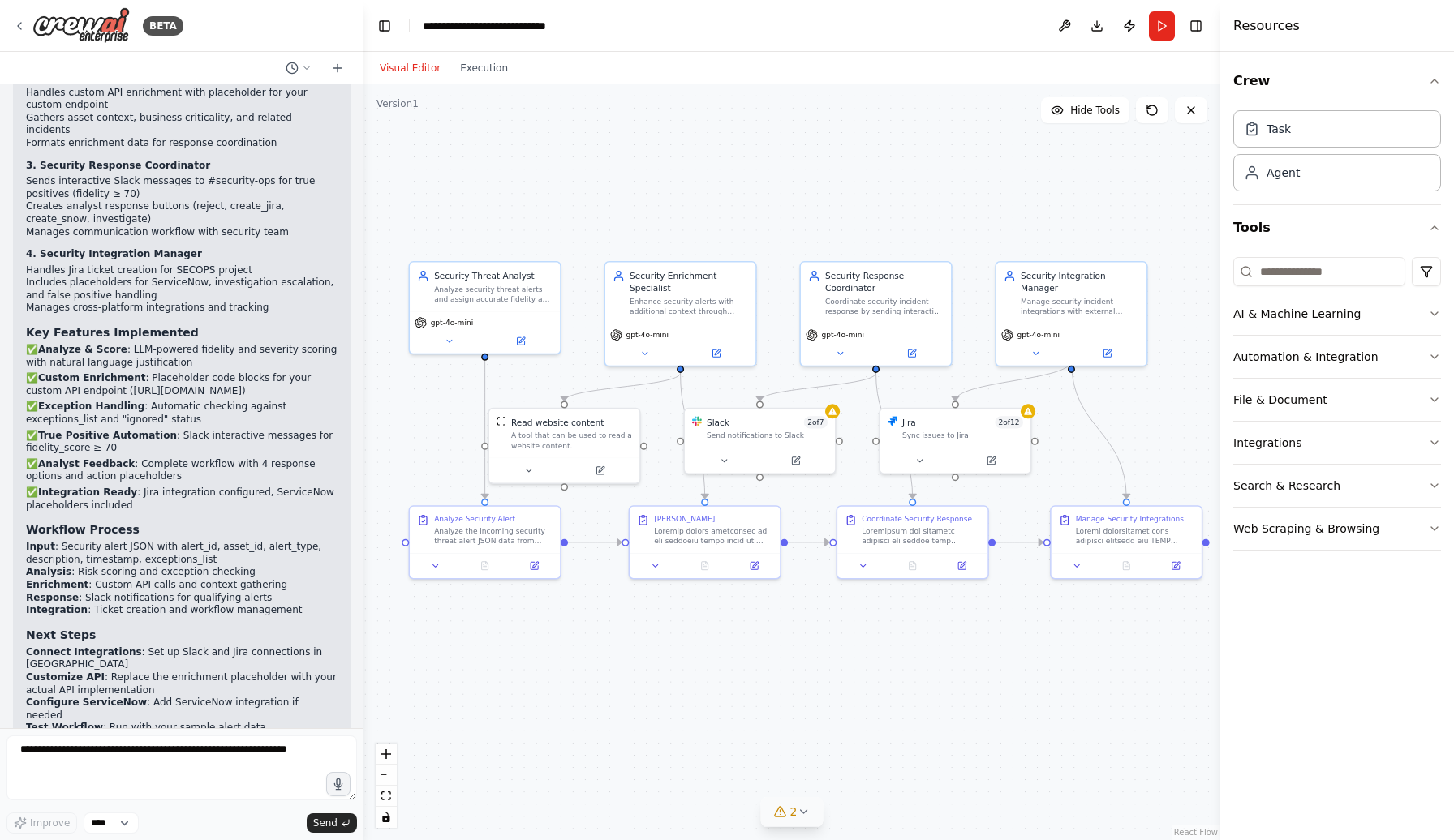
click at [409, 202] on div ".deletable-edge-delete-btn { width: 20px; height: 20px; border: 0px solid #ffff…" at bounding box center [792, 462] width 857 height 756
click at [452, 517] on div "Analyze Security Alert" at bounding box center [475, 516] width 81 height 10
click at [471, 67] on button "Execution" at bounding box center [484, 68] width 67 height 19
click at [417, 67] on button "Visual Editor" at bounding box center [409, 68] width 80 height 19
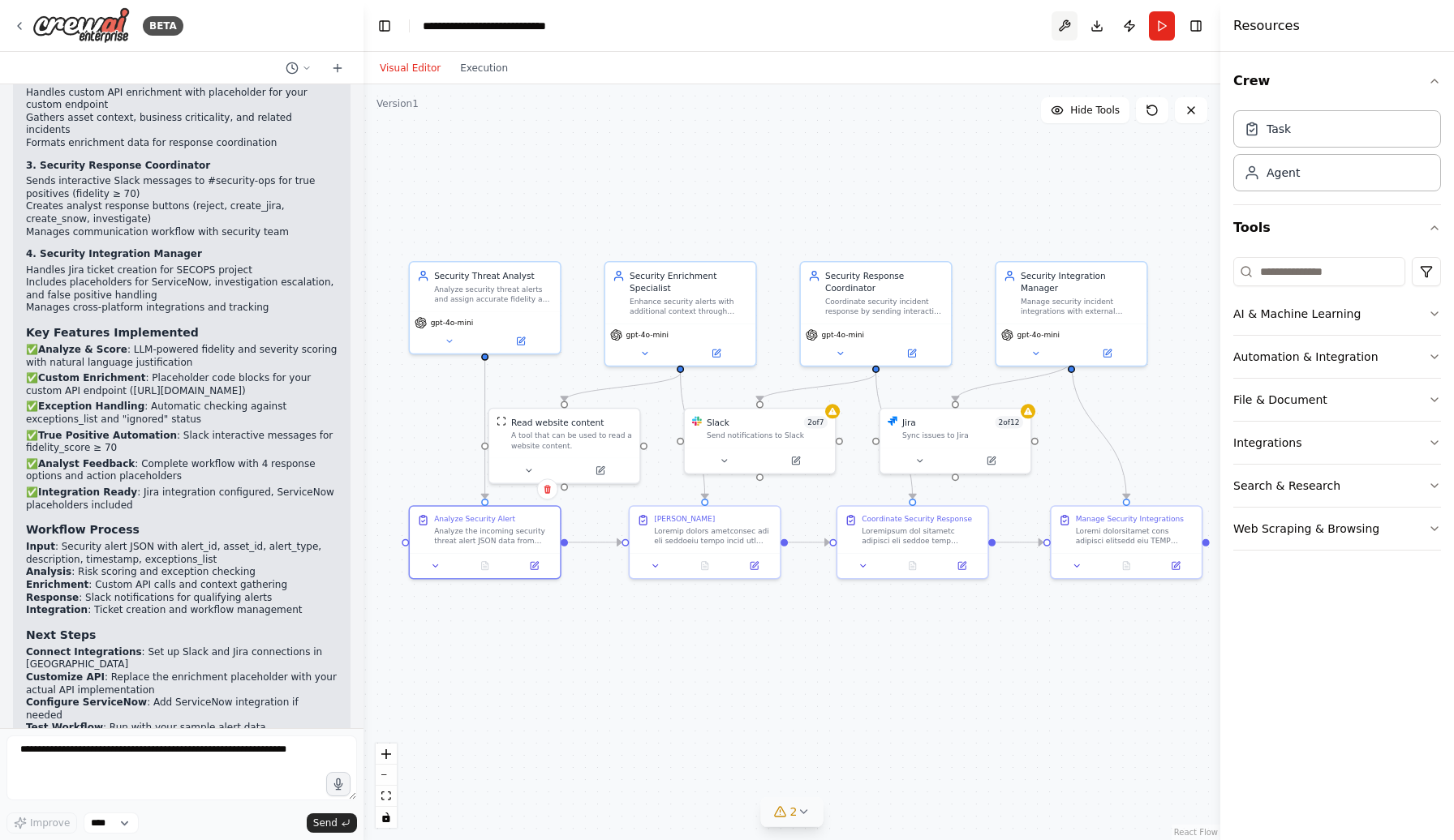
click at [1068, 25] on button at bounding box center [1064, 26] width 26 height 29
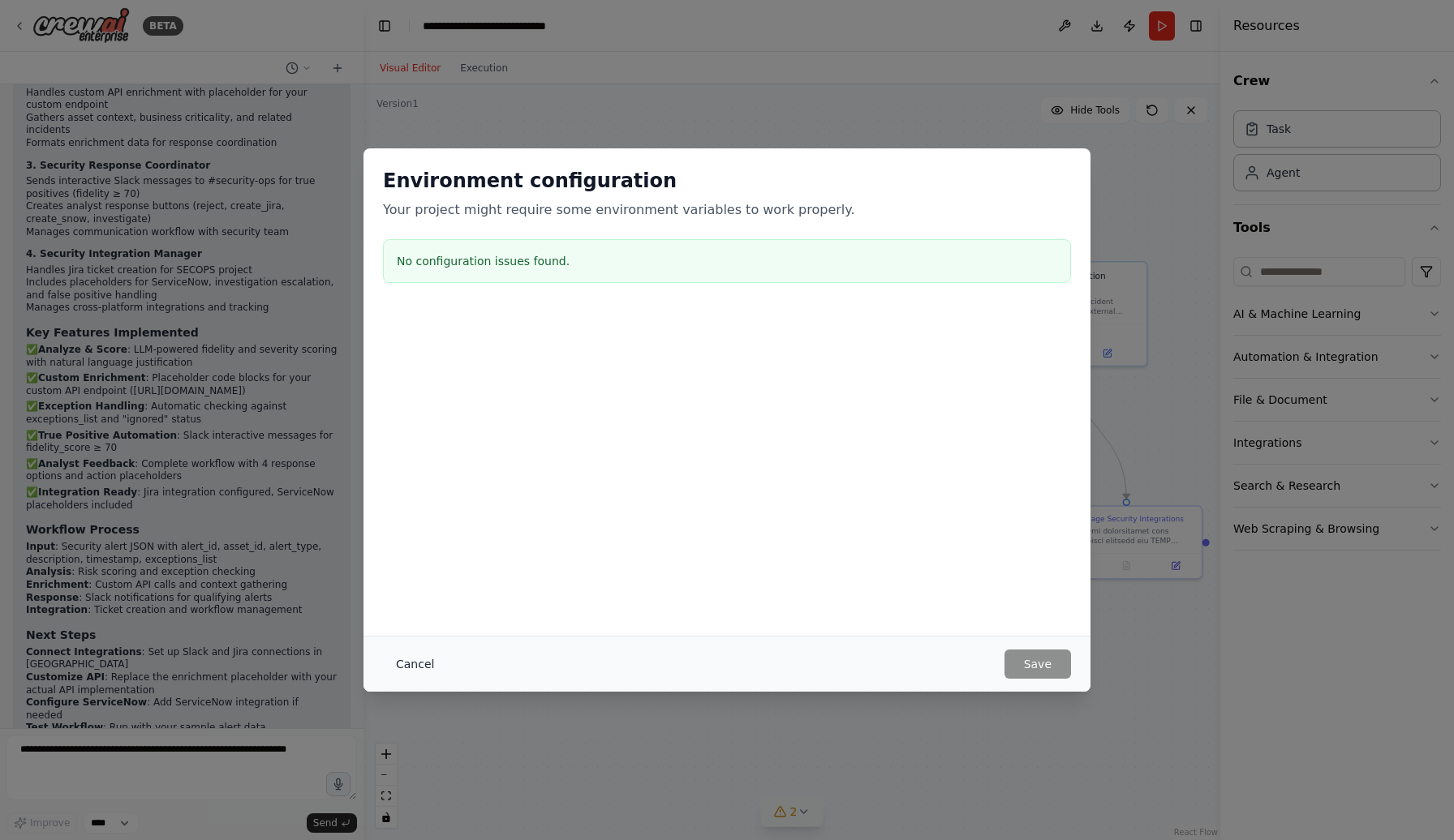
click at [425, 665] on button "Cancel" at bounding box center [415, 664] width 64 height 29
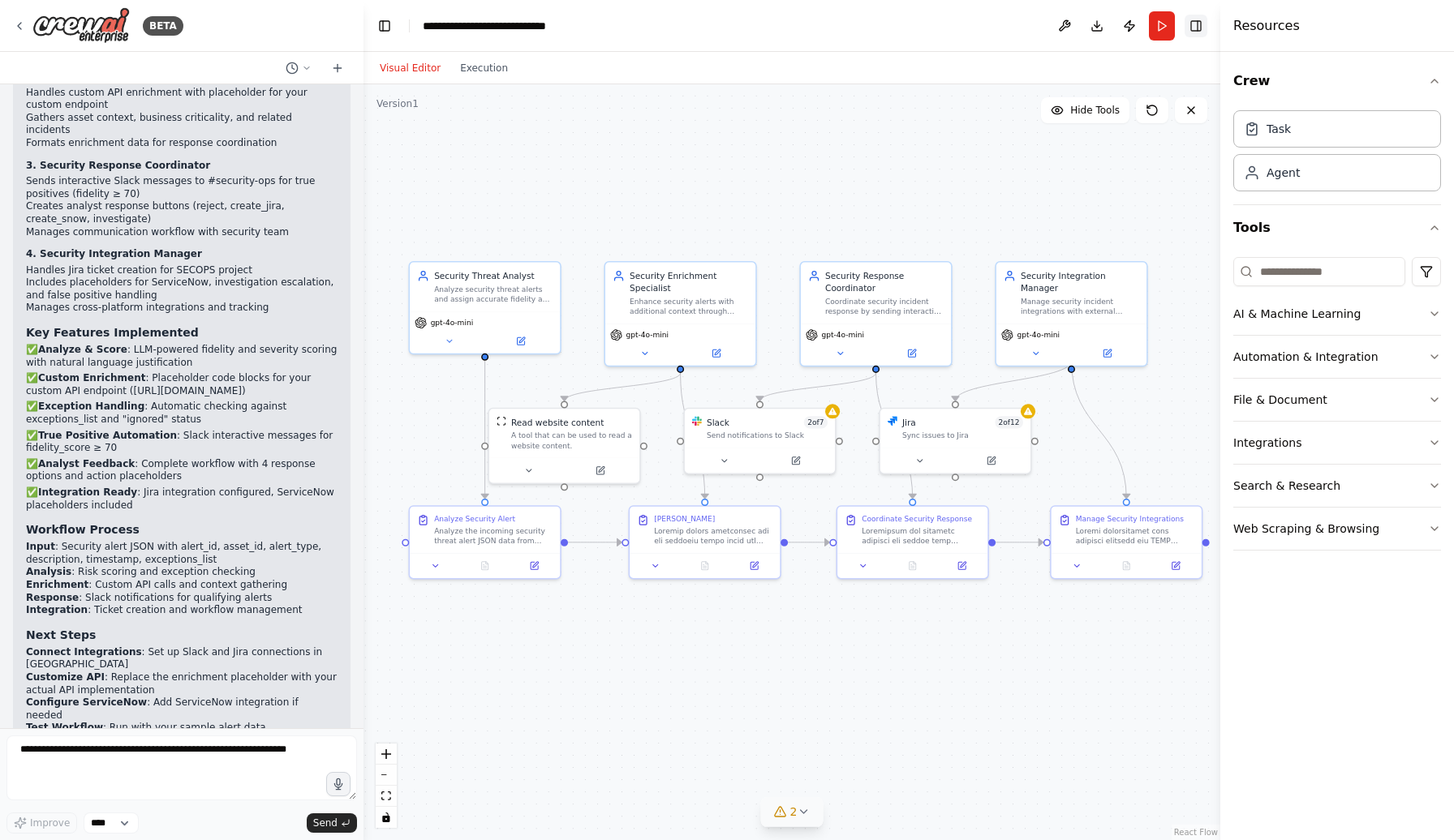
click at [1192, 26] on button "Toggle Right Sidebar" at bounding box center [1196, 27] width 23 height 23
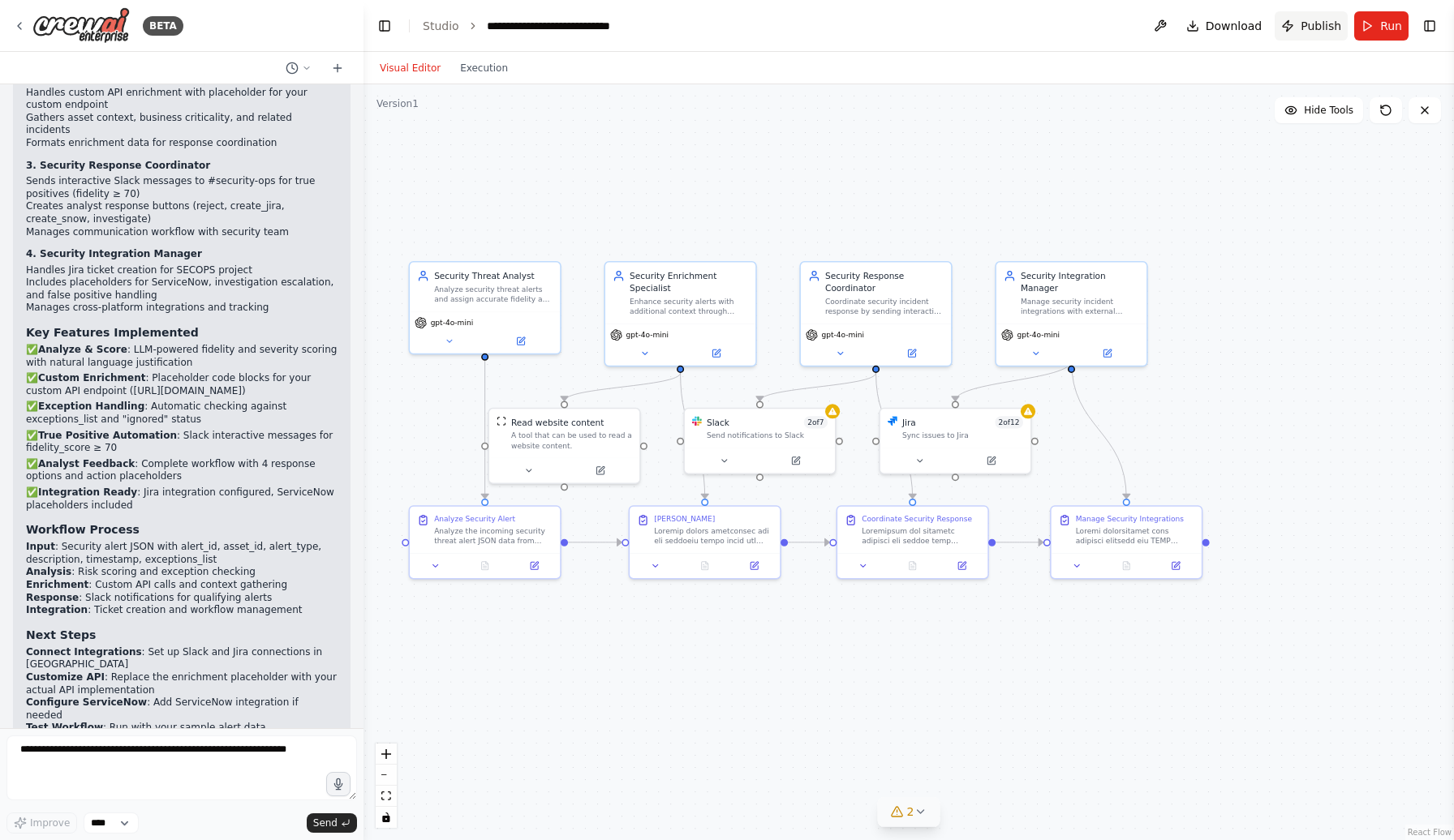
click at [1326, 22] on span "Publish" at bounding box center [1321, 26] width 41 height 16
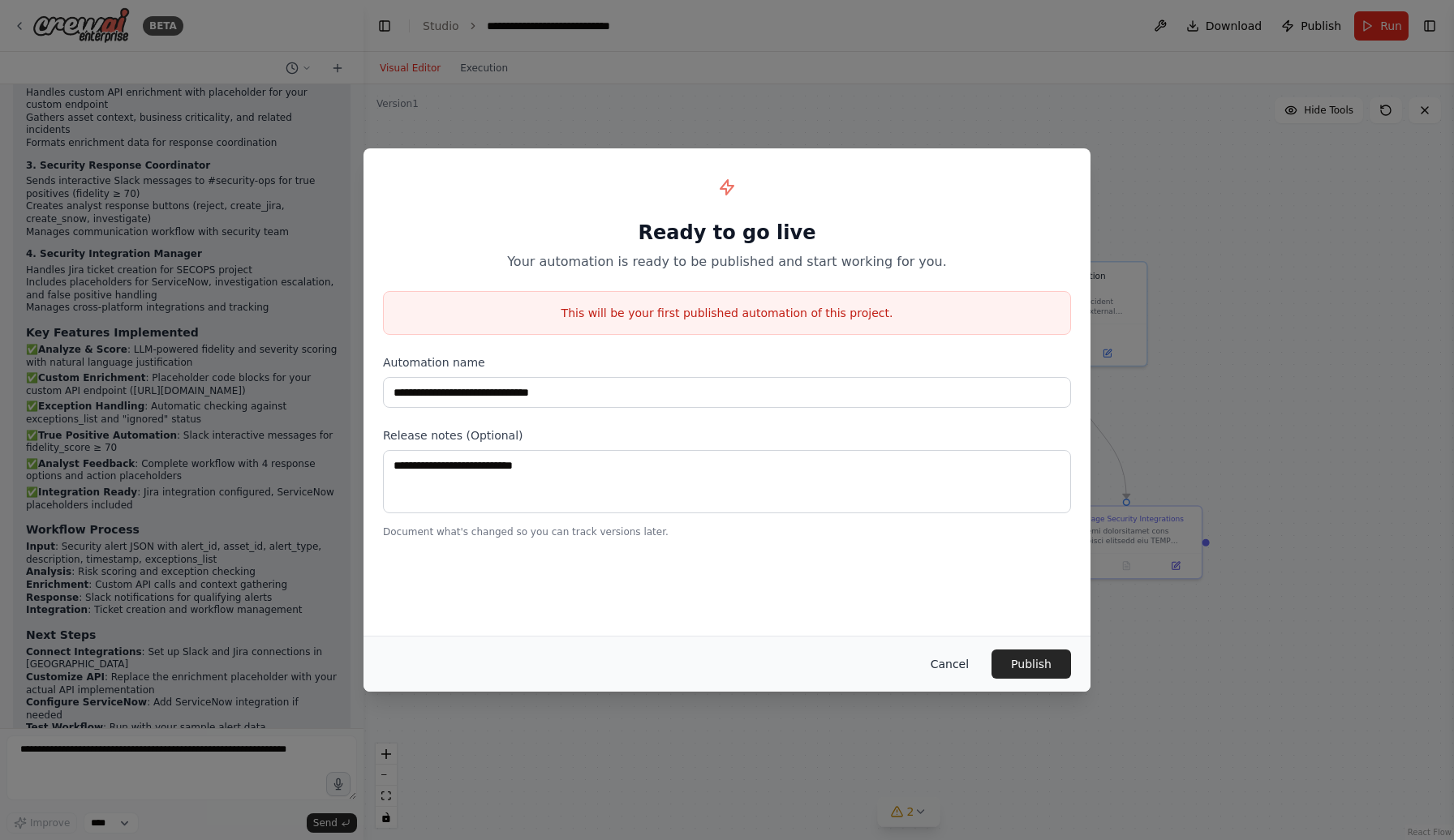
click at [959, 662] on button "Cancel" at bounding box center [950, 664] width 64 height 29
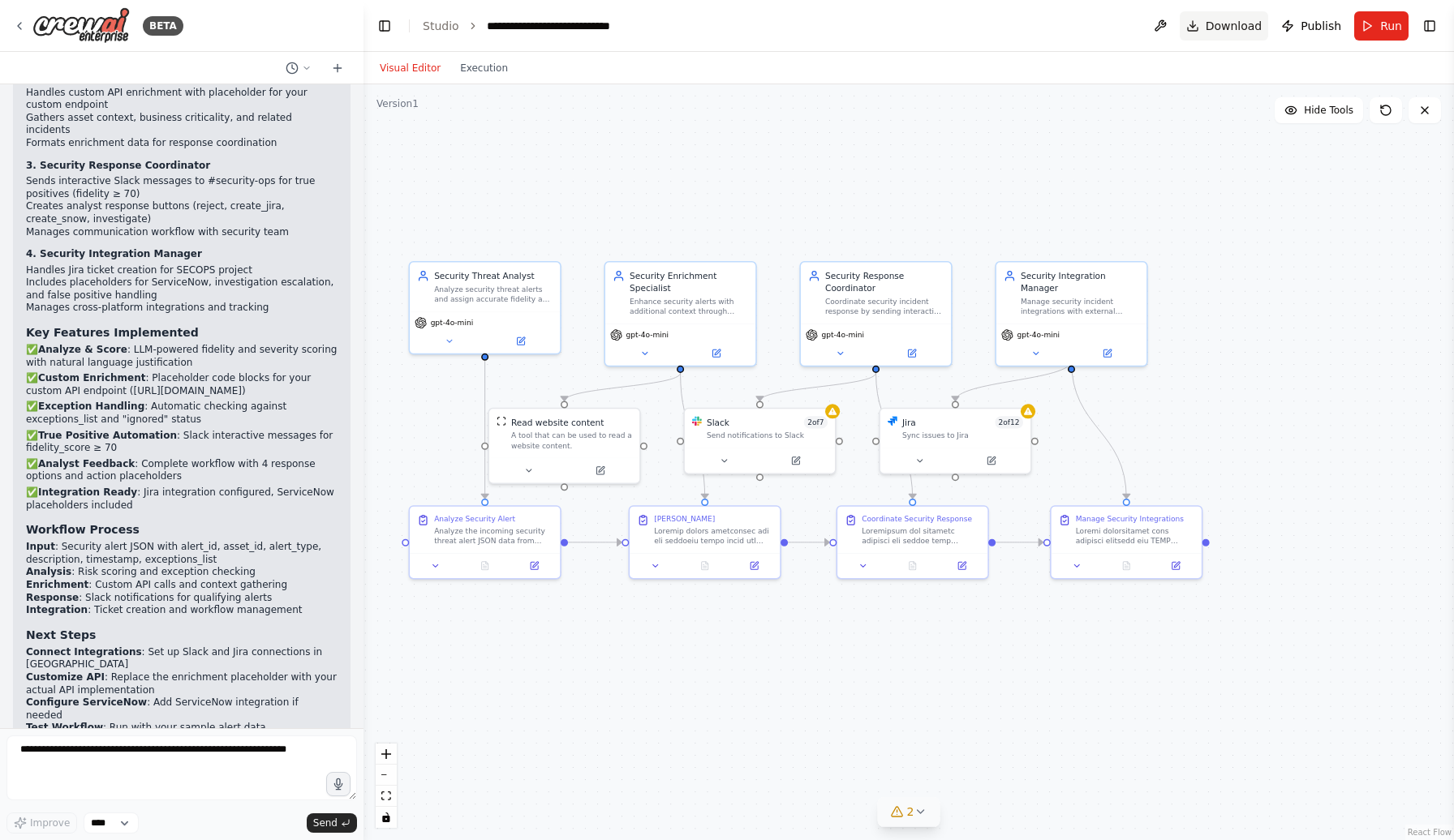
click at [1228, 22] on span "Download" at bounding box center [1234, 26] width 57 height 16
click at [485, 294] on div "Analyze security threat alerts and assign accurate fidelity and severity scores…" at bounding box center [494, 292] width 119 height 19
click at [930, 461] on button at bounding box center [920, 458] width 69 height 15
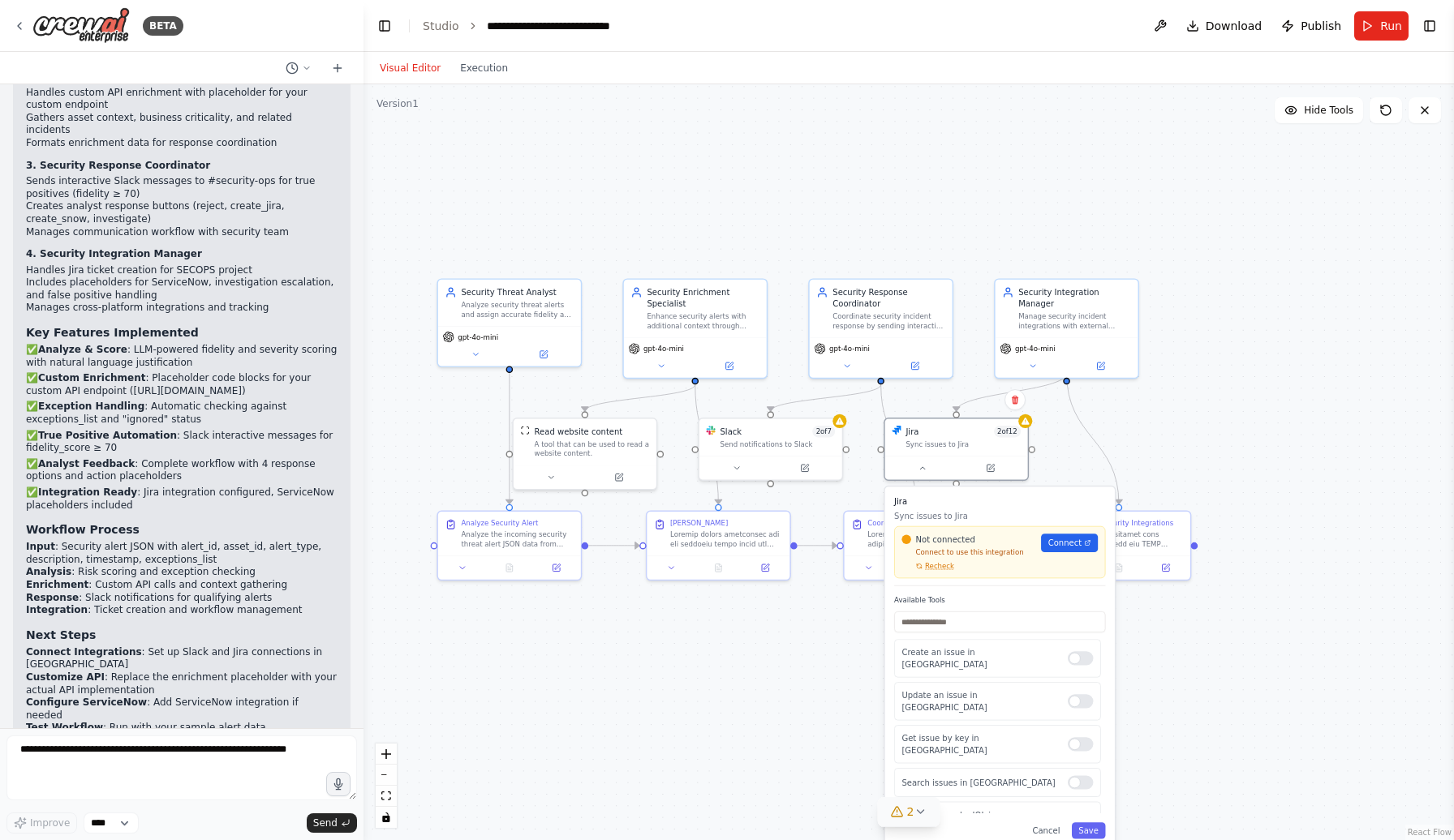
click at [780, 622] on div ".deletable-edge-delete-btn { width: 20px; height: 20px; border: 0px solid #ffff…" at bounding box center [908, 462] width 1090 height 756
click at [1053, 836] on button "Cancel" at bounding box center [1046, 830] width 42 height 16
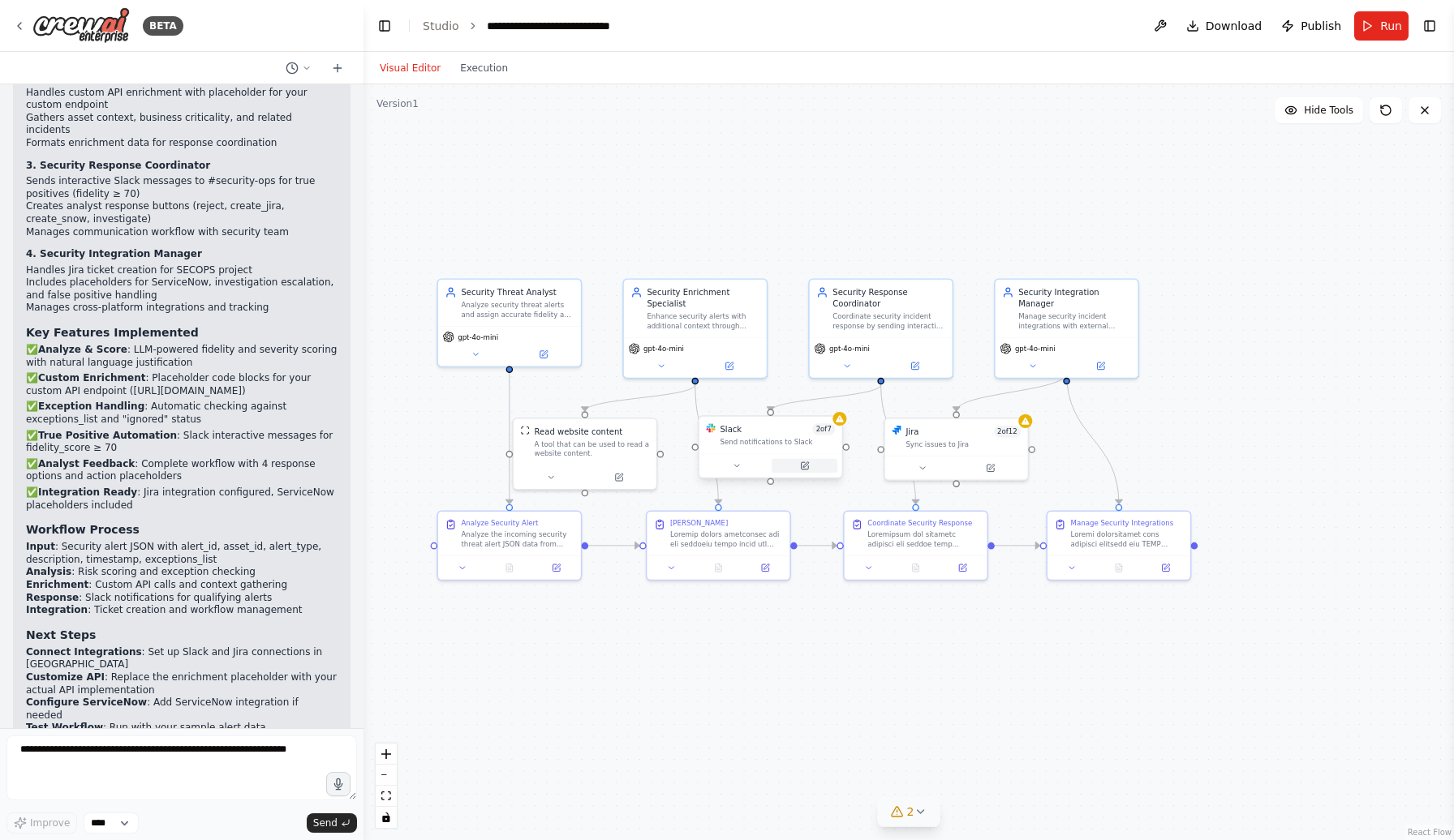
click at [809, 466] on icon at bounding box center [805, 466] width 9 height 9
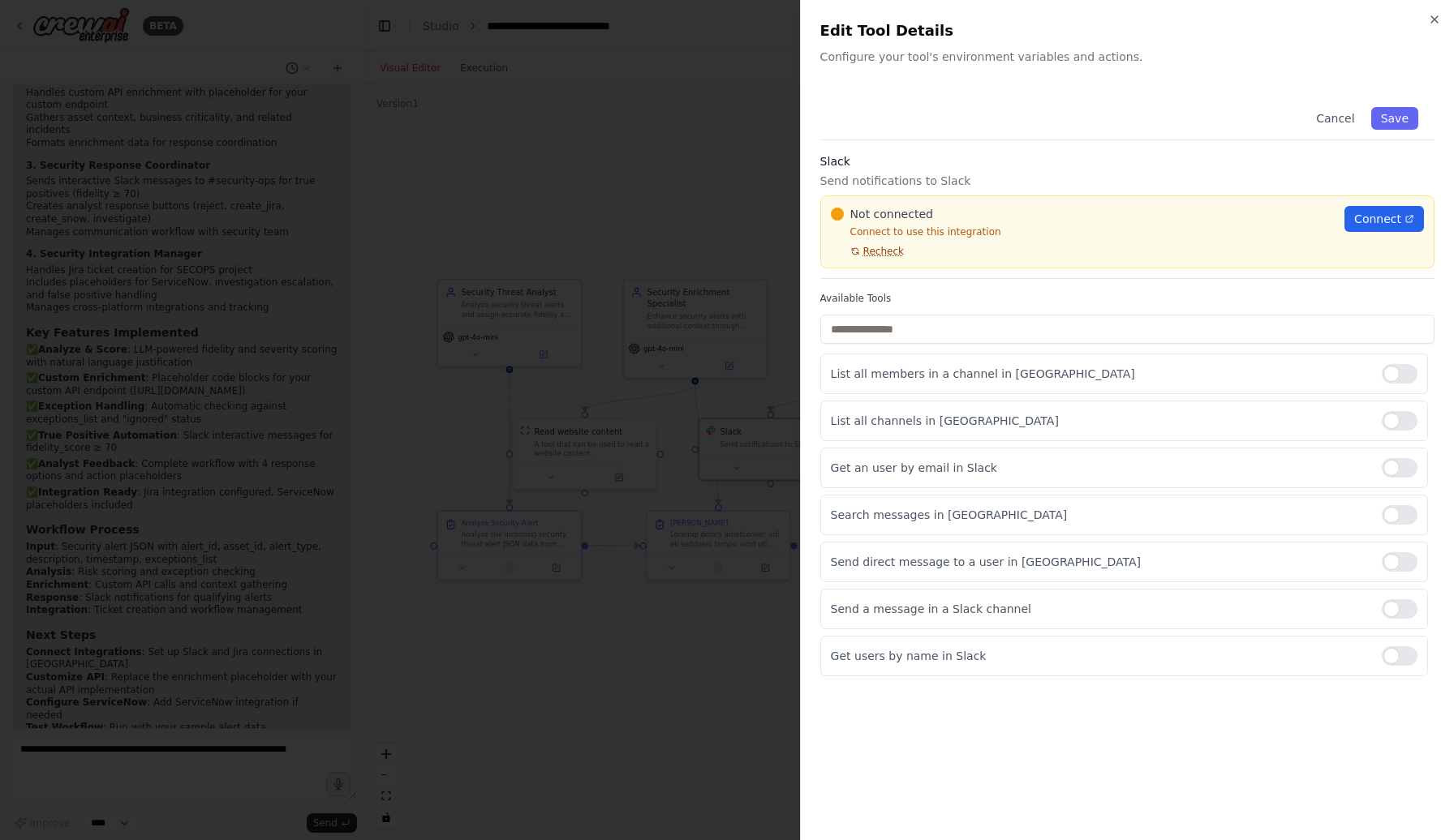
click at [880, 253] on span "Recheck" at bounding box center [884, 251] width 41 height 13
click at [1378, 221] on span "Connect" at bounding box center [1377, 219] width 47 height 16
click at [1436, 21] on icon "button" at bounding box center [1434, 19] width 6 height 6
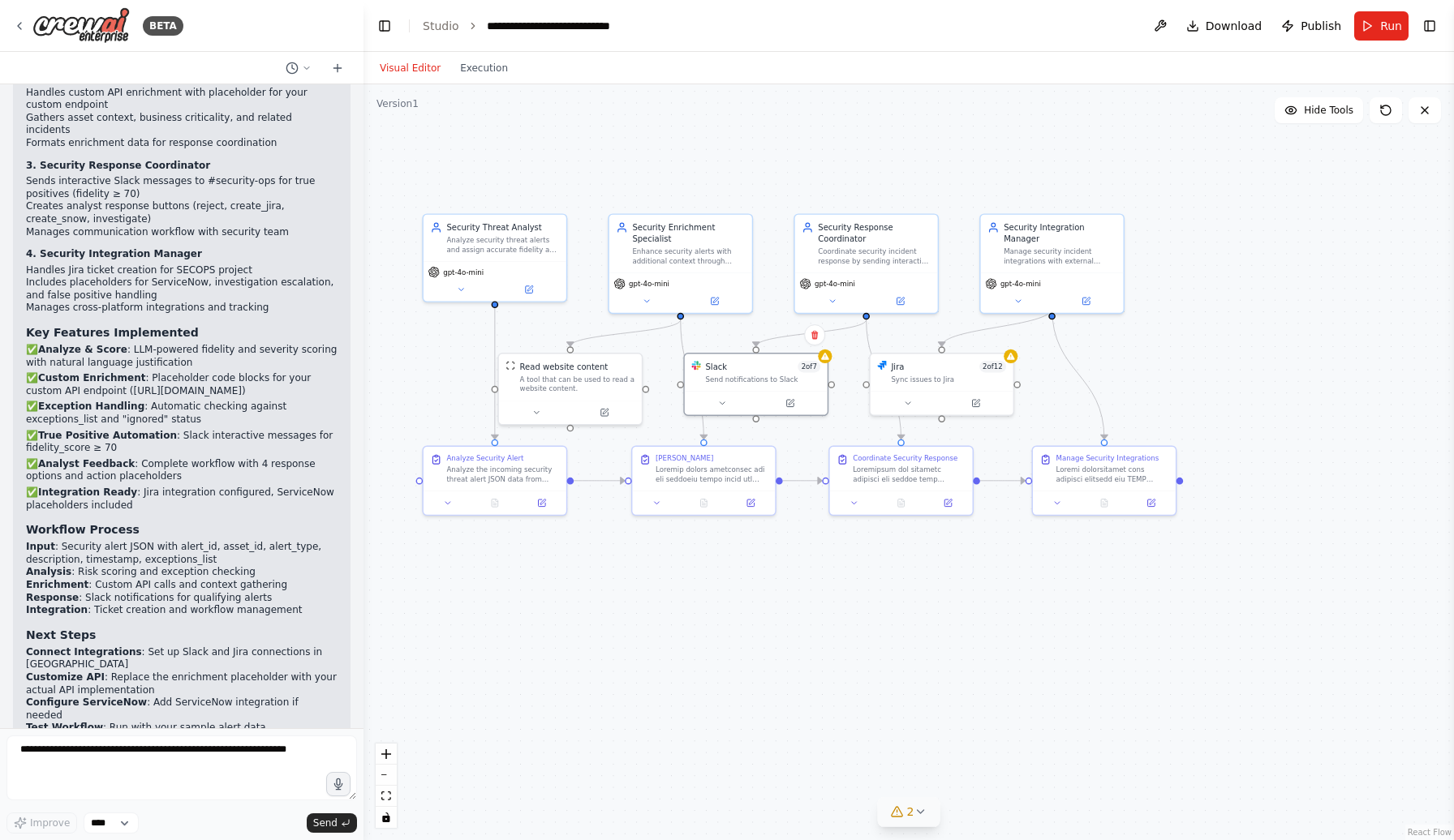
drag, startPoint x: 643, startPoint y: 671, endPoint x: 628, endPoint y: 606, distance: 66.7
click at [628, 606] on div ".deletable-edge-delete-btn { width: 20px; height: 20px; border: 0px solid #ffff…" at bounding box center [908, 462] width 1090 height 756
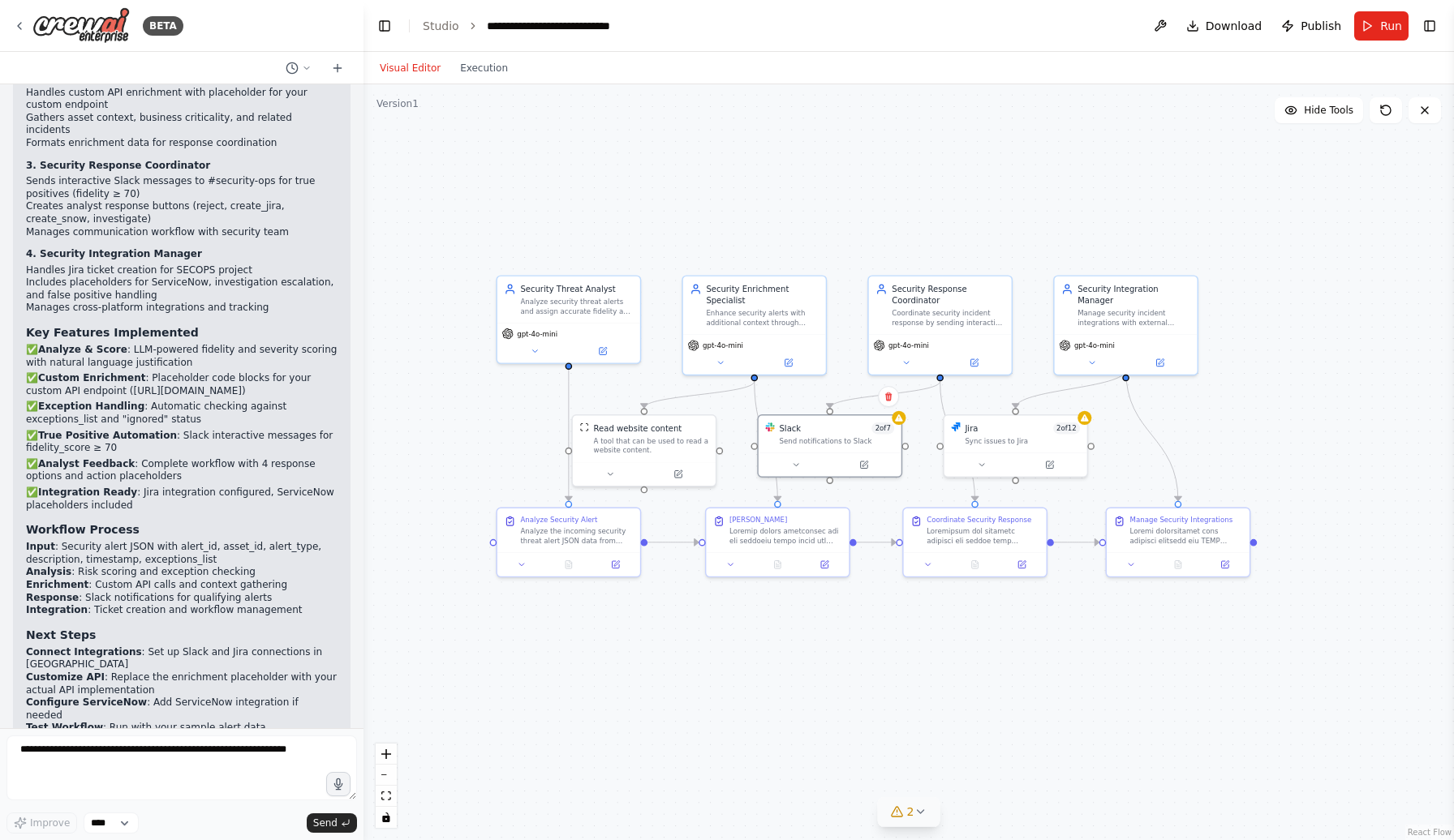
drag, startPoint x: 423, startPoint y: 182, endPoint x: 496, endPoint y: 244, distance: 95.8
click at [496, 244] on div ".deletable-edge-delete-btn { width: 20px; height: 20px; border: 0px solid #ffff…" at bounding box center [908, 462] width 1090 height 756
click at [757, 729] on div ".deletable-edge-delete-btn { width: 20px; height: 20px; border: 0px solid #ffff…" at bounding box center [908, 462] width 1090 height 756
click at [912, 810] on span "2" at bounding box center [911, 812] width 7 height 16
click at [621, 693] on div ".deletable-edge-delete-btn { width: 20px; height: 20px; border: 0px solid #ffff…" at bounding box center [908, 462] width 1090 height 756
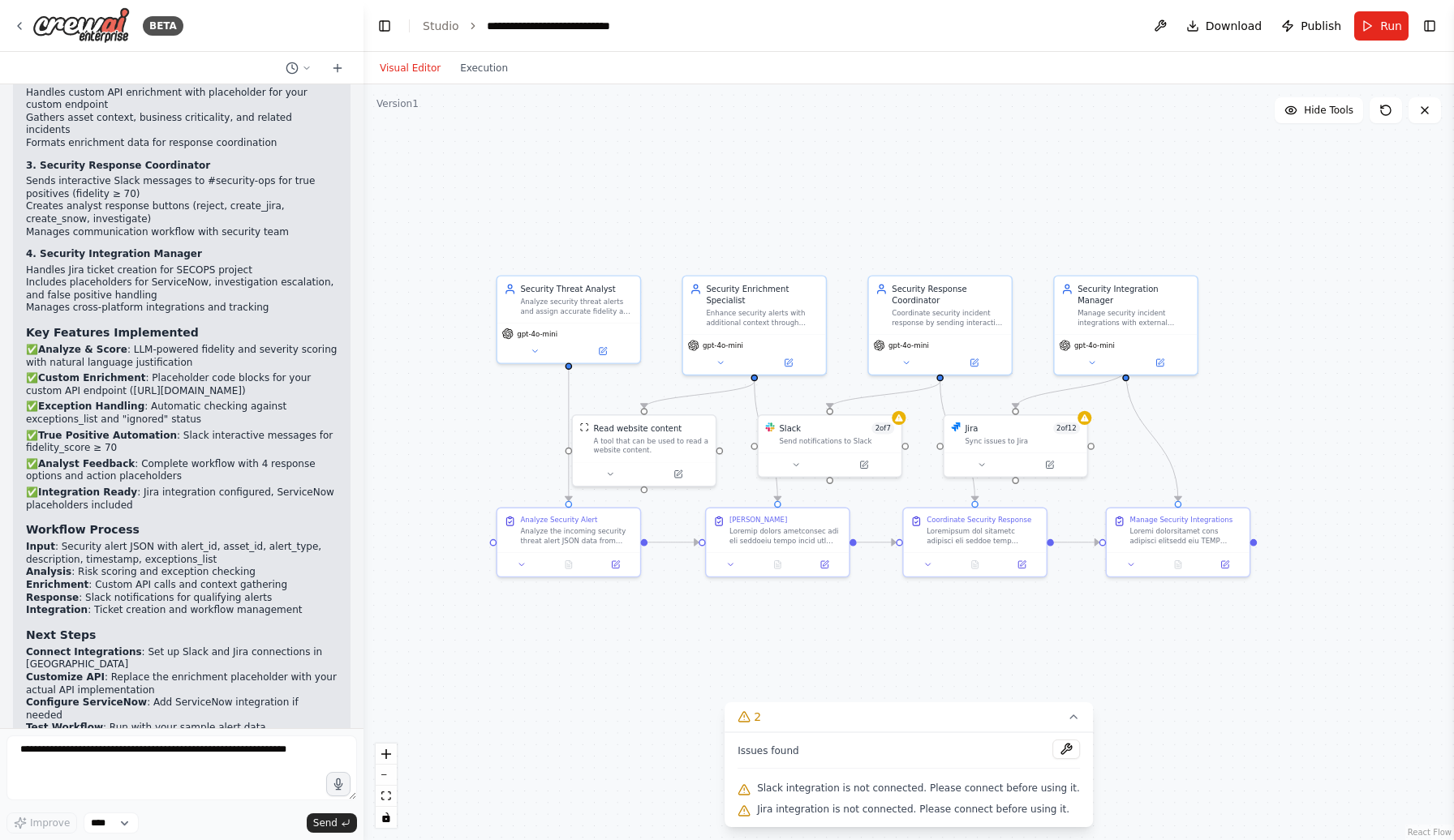
click at [491, 171] on div ".deletable-edge-delete-btn { width: 20px; height: 20px; border: 0px solid #ffff…" at bounding box center [908, 462] width 1090 height 756
click at [1068, 713] on icon at bounding box center [1073, 717] width 13 height 13
click at [931, 692] on div ".deletable-edge-delete-btn { width: 20px; height: 20px; border: 0px solid #ffff…" at bounding box center [908, 462] width 1090 height 756
click at [598, 530] on div "Analyze the incoming security threat alert JSON data from {alert_input}. Perfor…" at bounding box center [577, 534] width 113 height 19
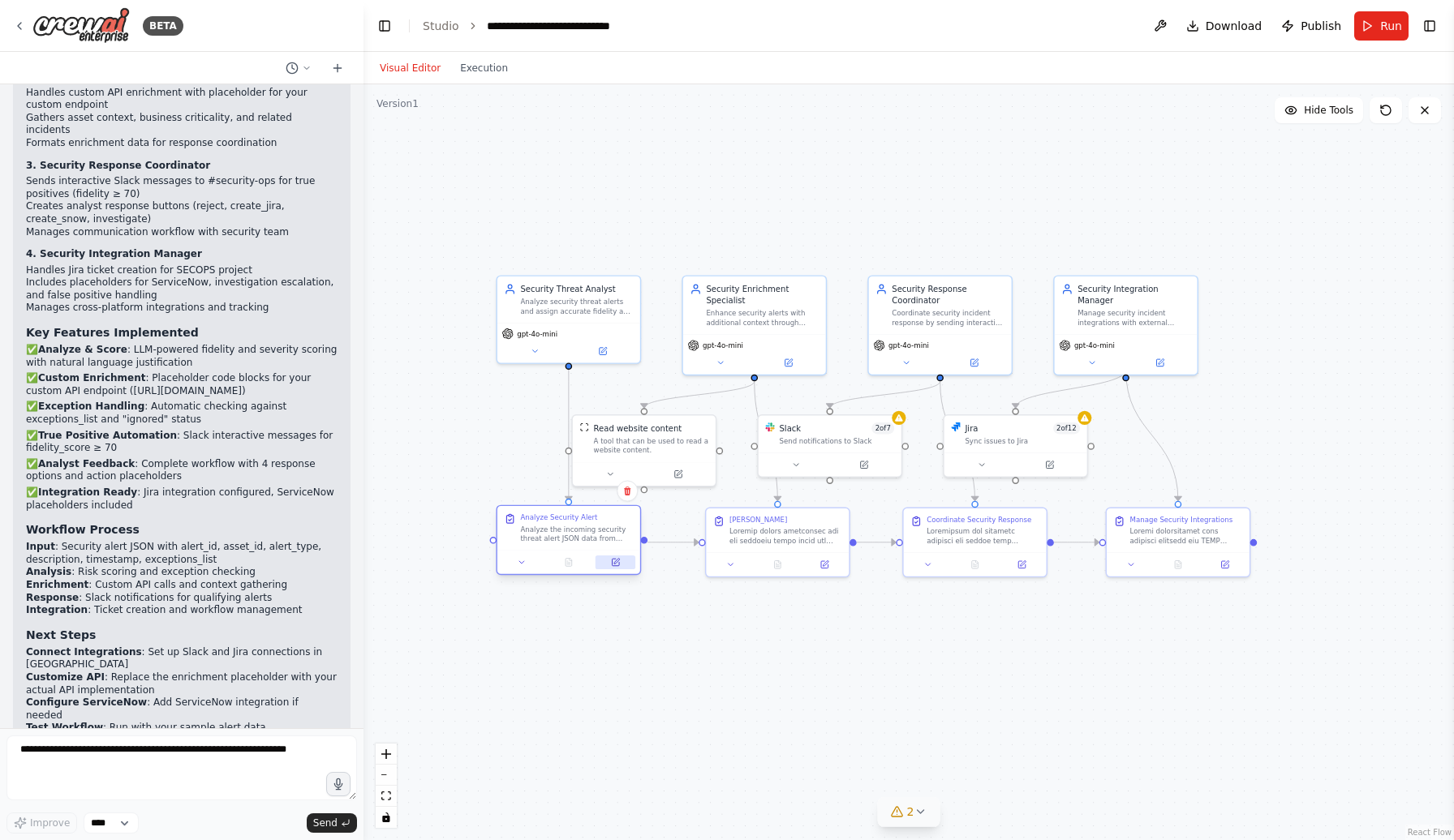
click at [616, 560] on icon at bounding box center [616, 562] width 9 height 9
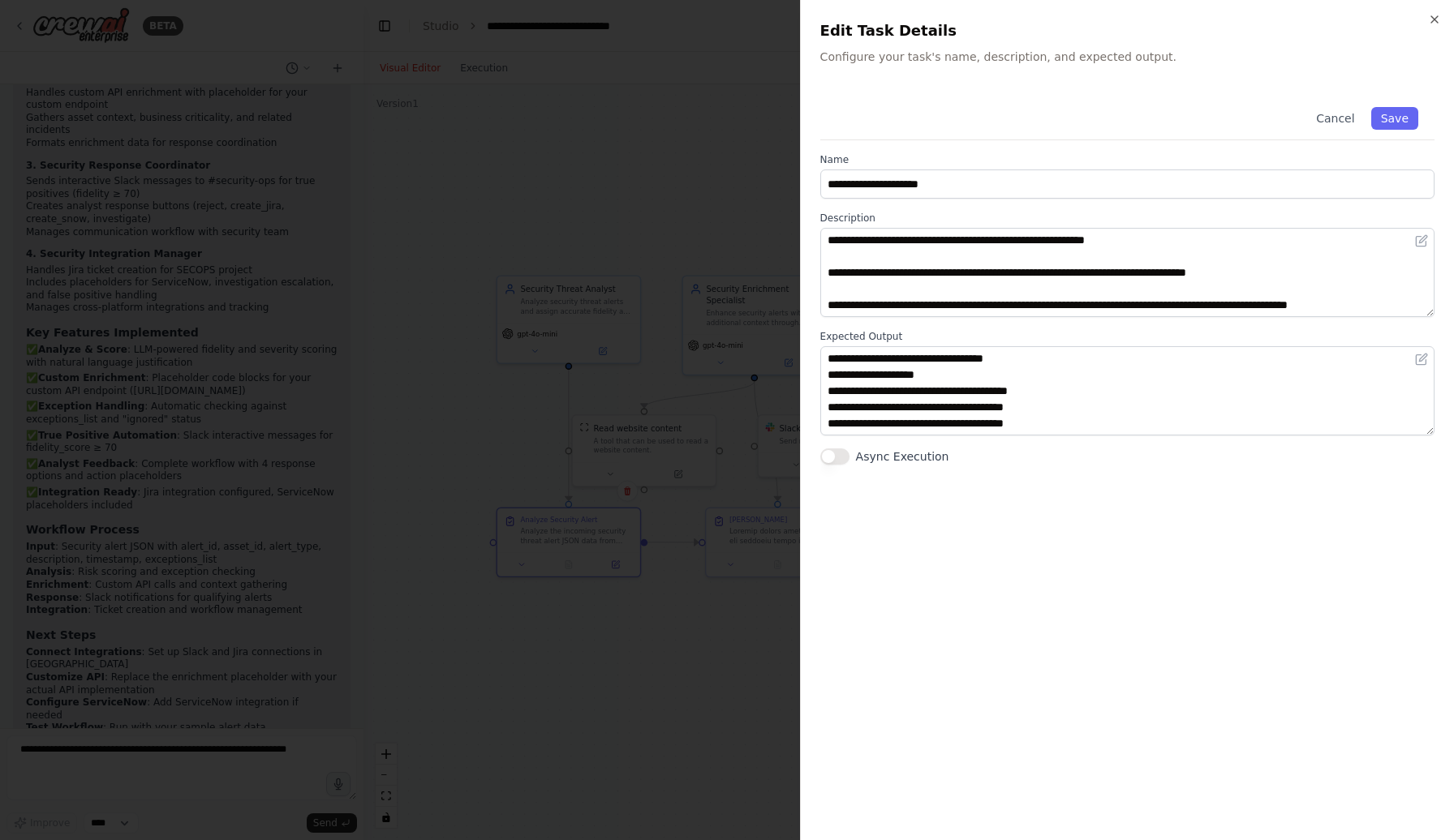
scroll to position [130, 0]
click at [1424, 241] on icon at bounding box center [1421, 241] width 13 height 13
drag, startPoint x: 974, startPoint y: 61, endPoint x: 1099, endPoint y: 55, distance: 125.1
click at [1099, 55] on p "Configure your task's name, description, and expected output." at bounding box center [1127, 57] width 614 height 16
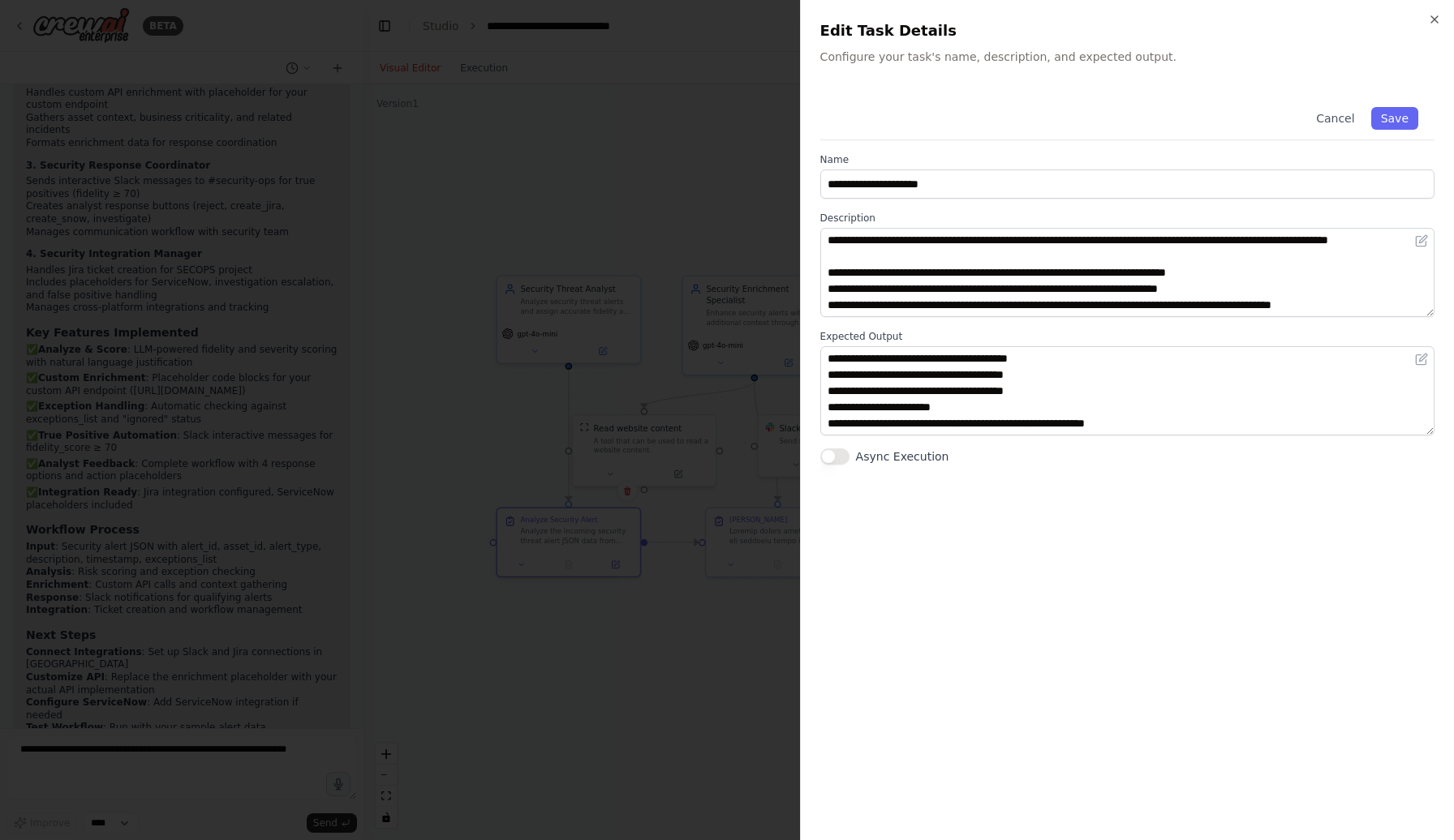
scroll to position [0, 0]
click at [1435, 15] on icon "button" at bounding box center [1435, 19] width 13 height 13
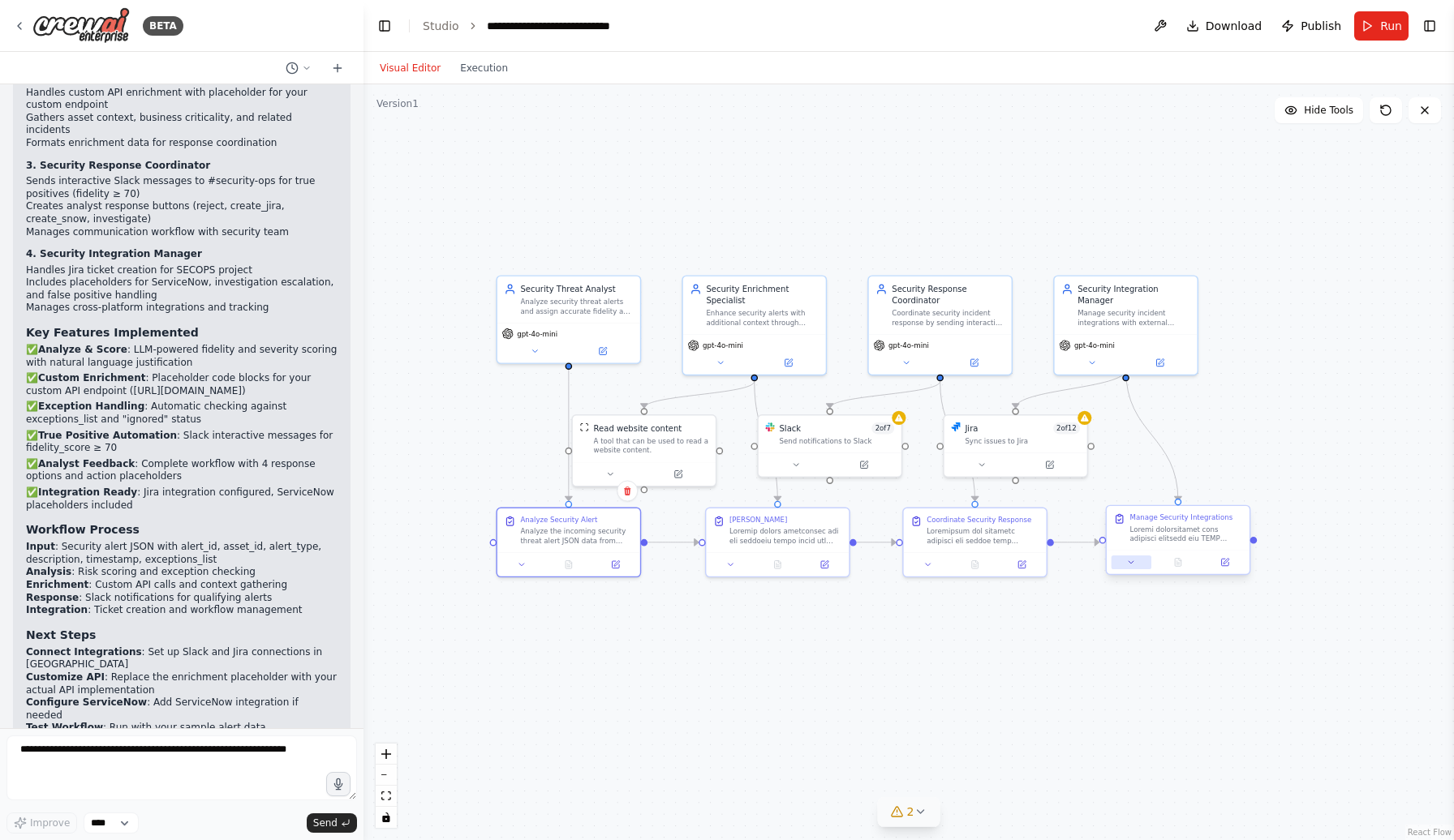
click at [1143, 567] on button at bounding box center [1131, 562] width 40 height 14
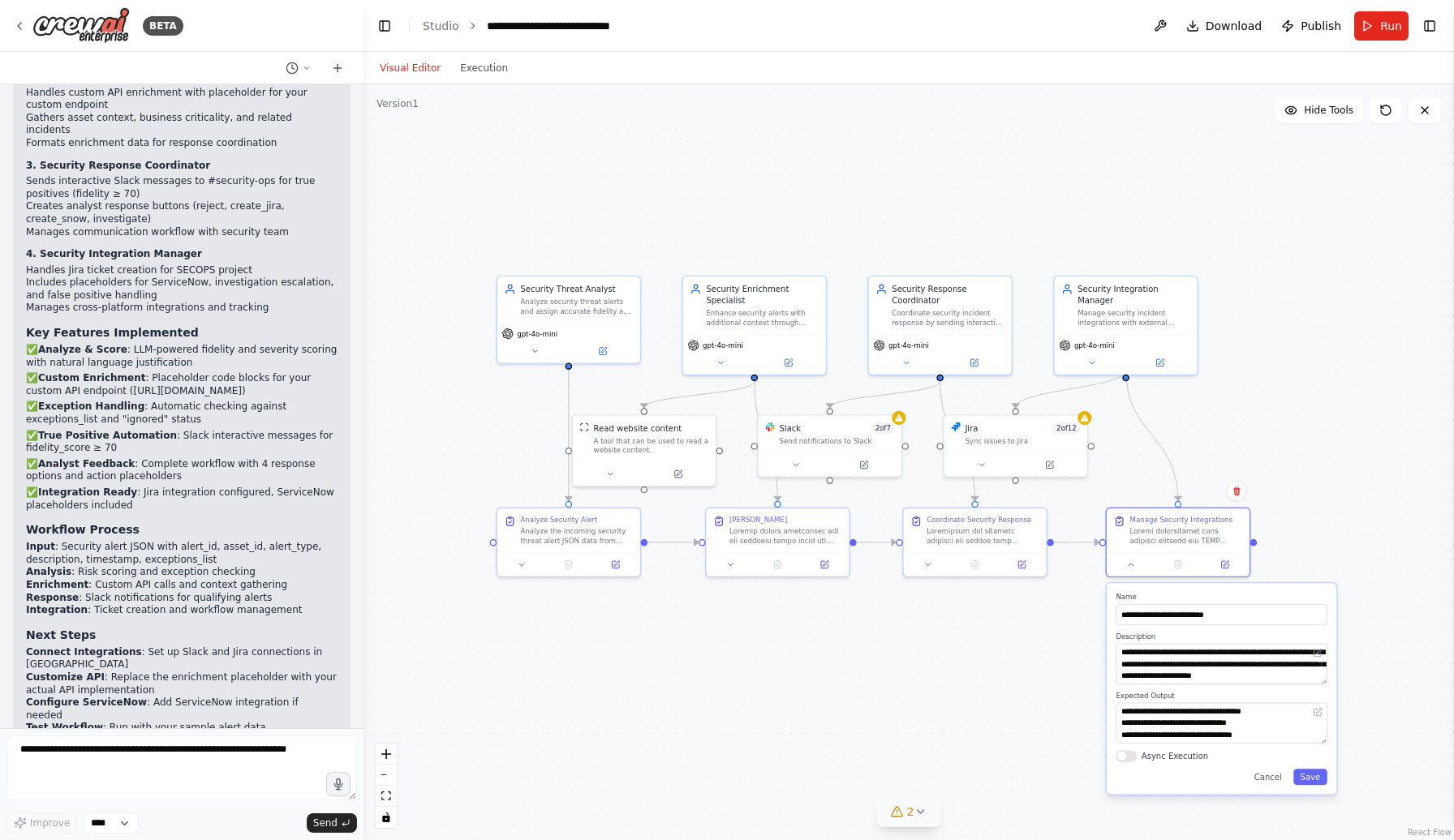
click at [1037, 692] on div ".deletable-edge-delete-btn { width: 20px; height: 20px; border: 0px solid #ffff…" at bounding box center [908, 462] width 1090 height 756
click at [1282, 783] on button "Cancel" at bounding box center [1267, 777] width 42 height 16
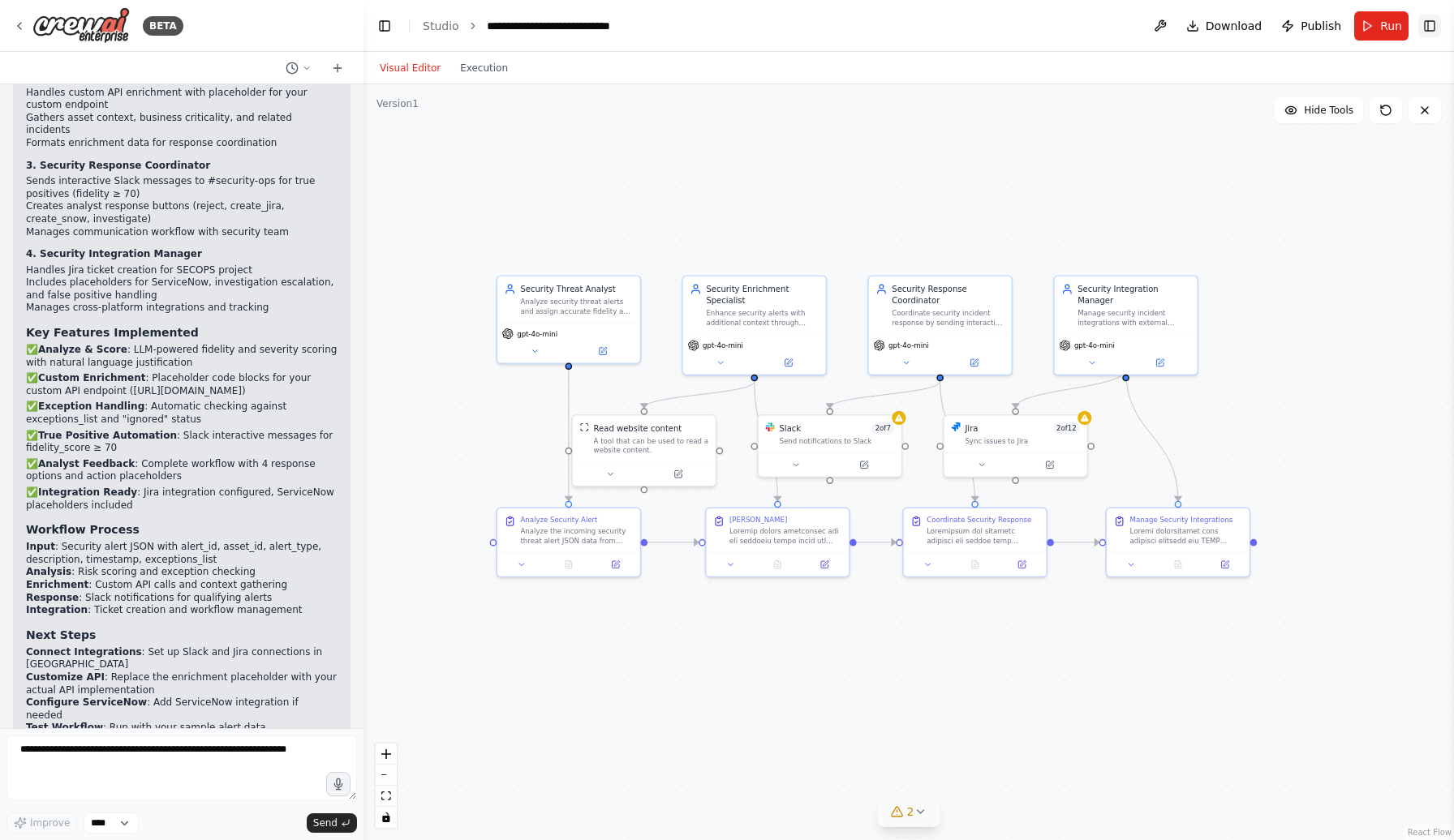
click at [1436, 19] on button "Toggle Right Sidebar" at bounding box center [1430, 27] width 23 height 23
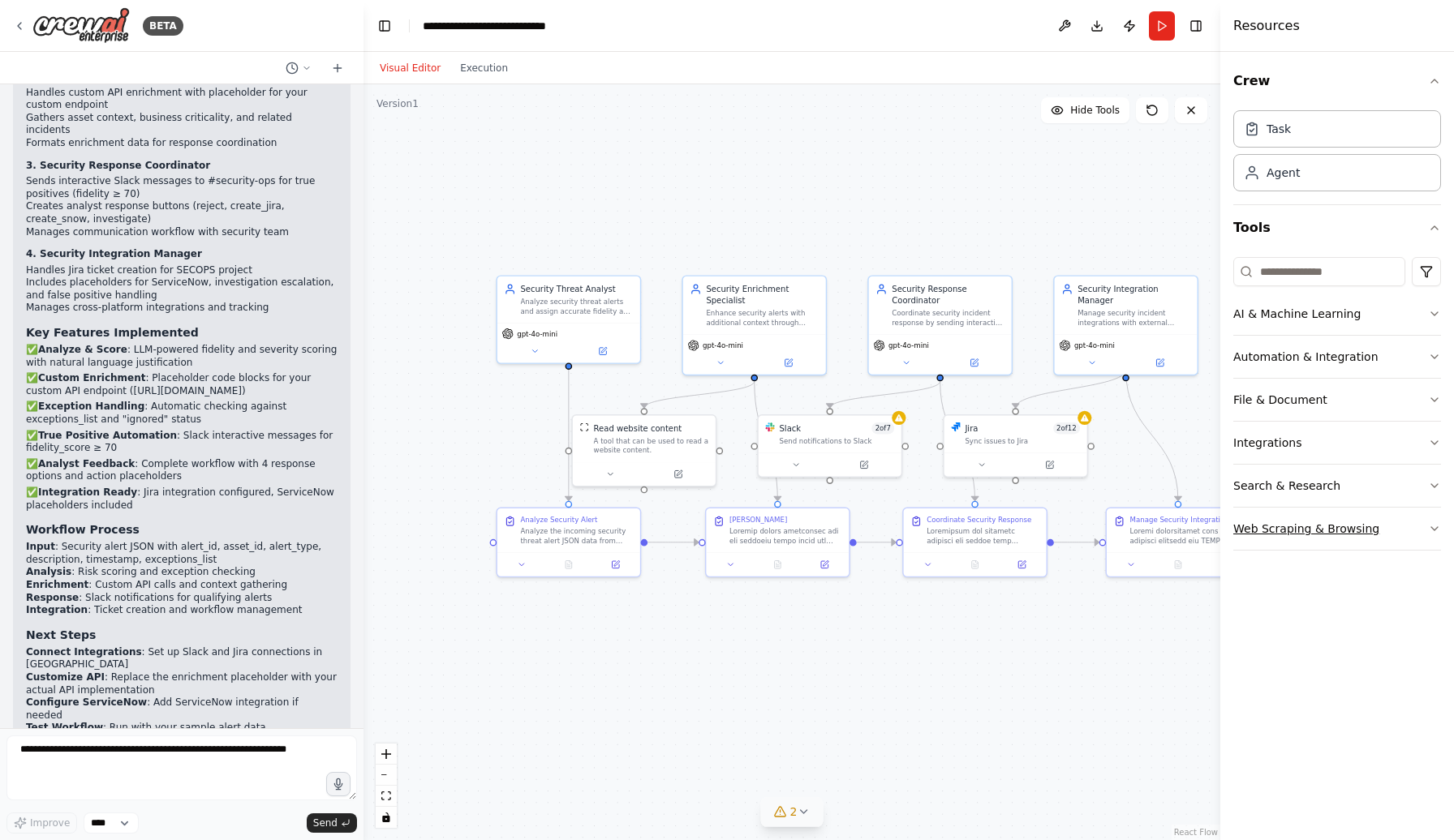
click at [1432, 525] on icon "button" at bounding box center [1435, 529] width 13 height 13
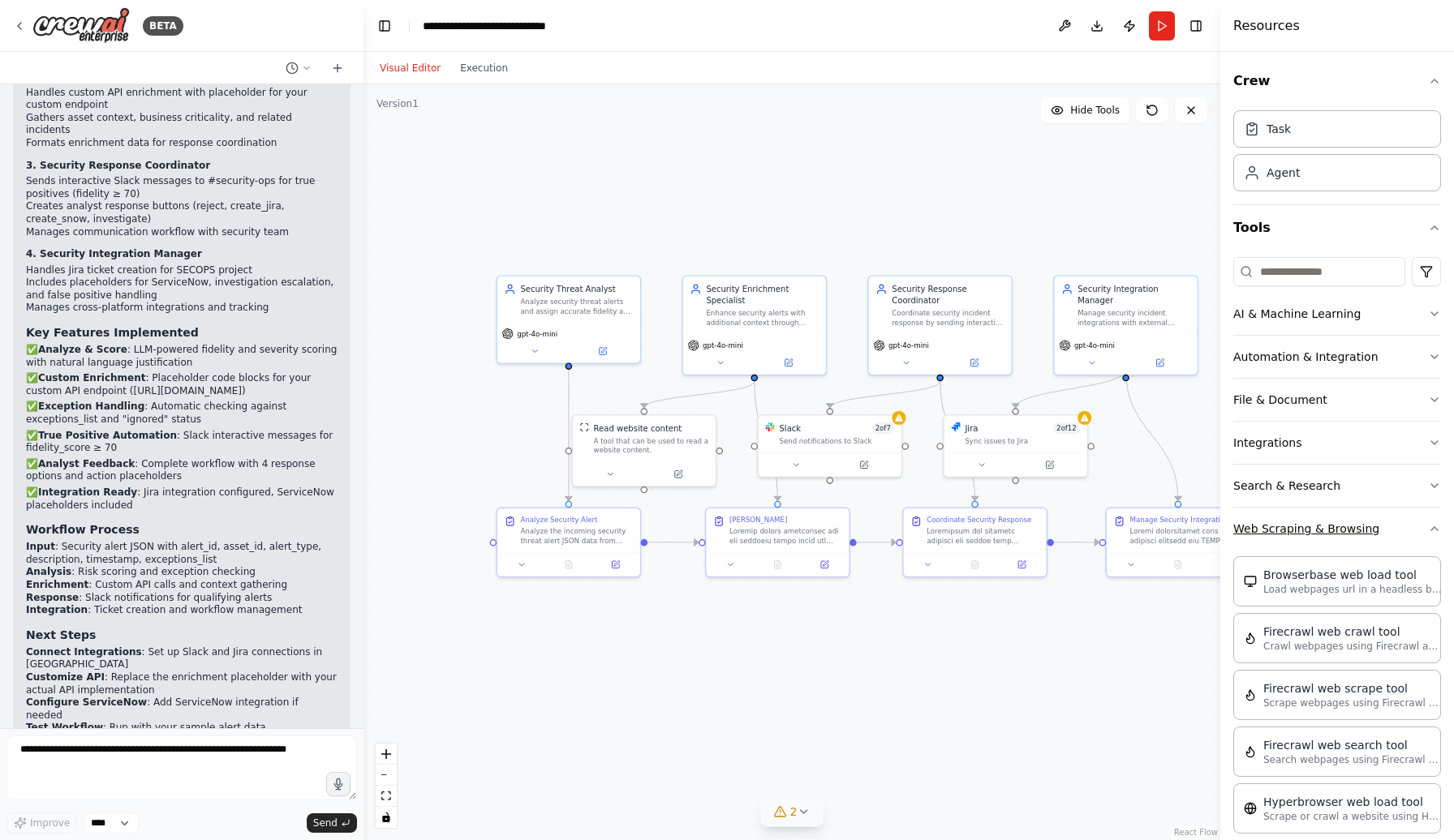
click at [1433, 527] on icon "button" at bounding box center [1435, 529] width 13 height 13
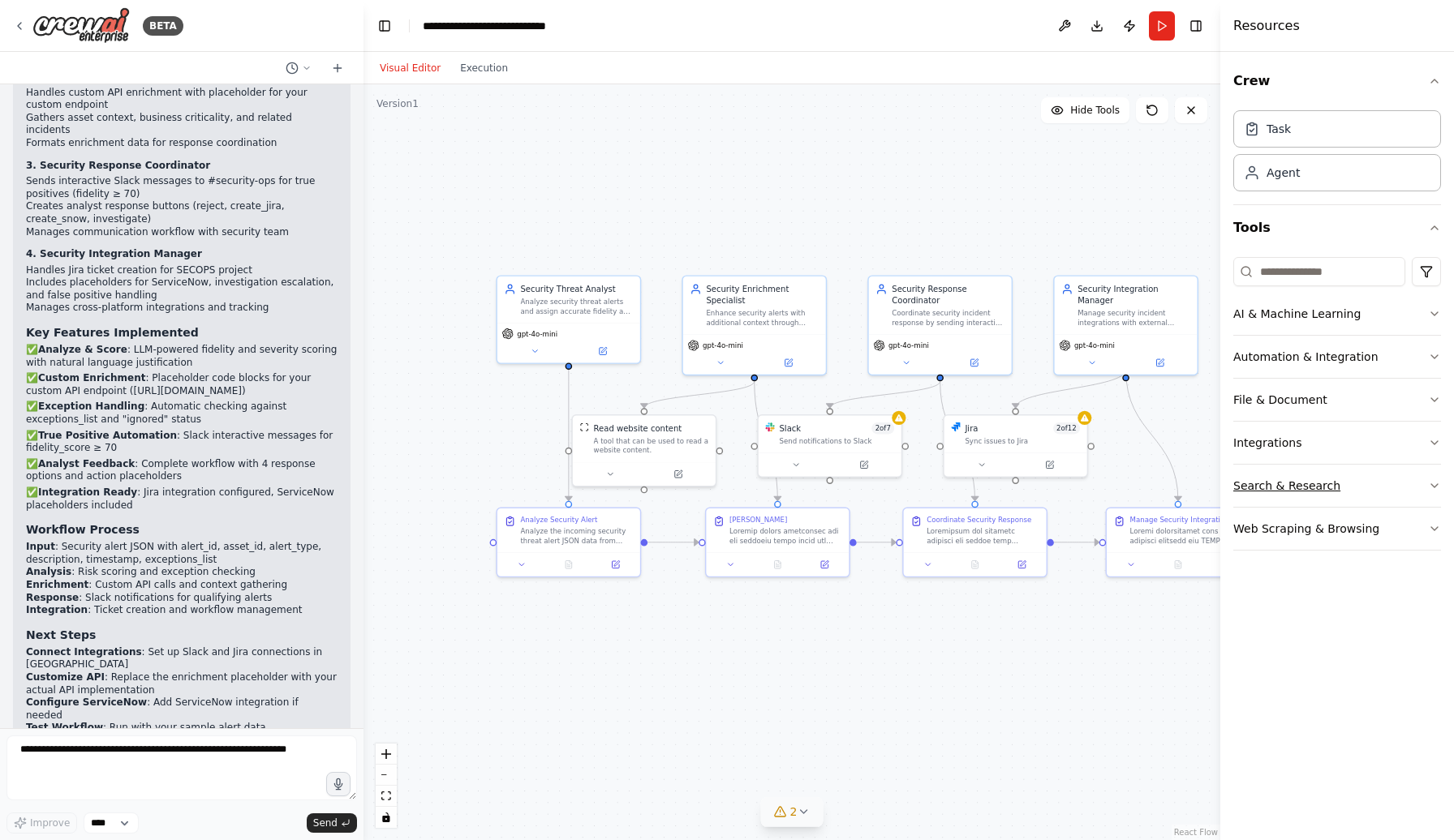
click at [1429, 485] on icon "button" at bounding box center [1435, 485] width 13 height 13
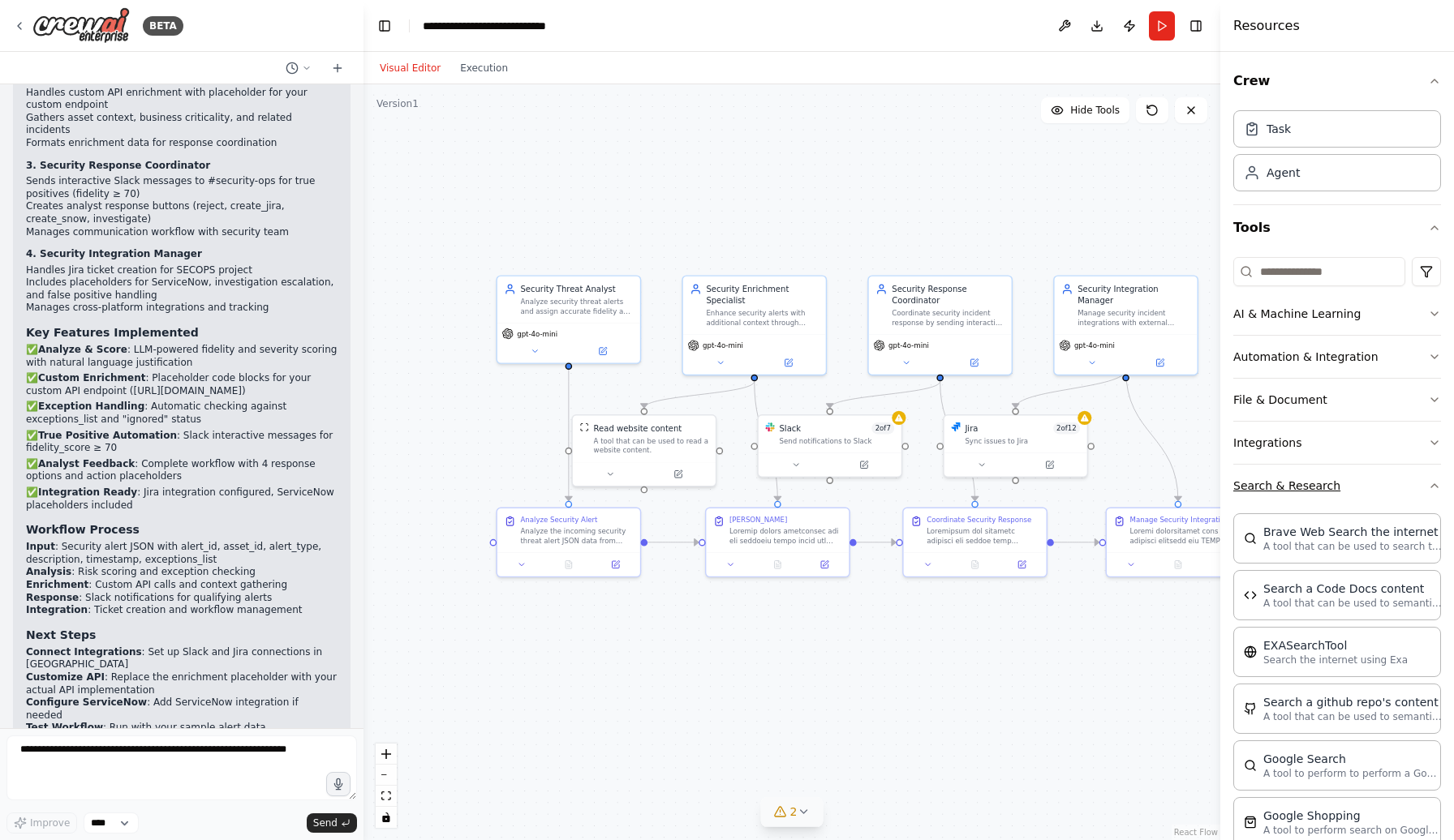
click at [1429, 485] on icon "button" at bounding box center [1435, 485] width 13 height 13
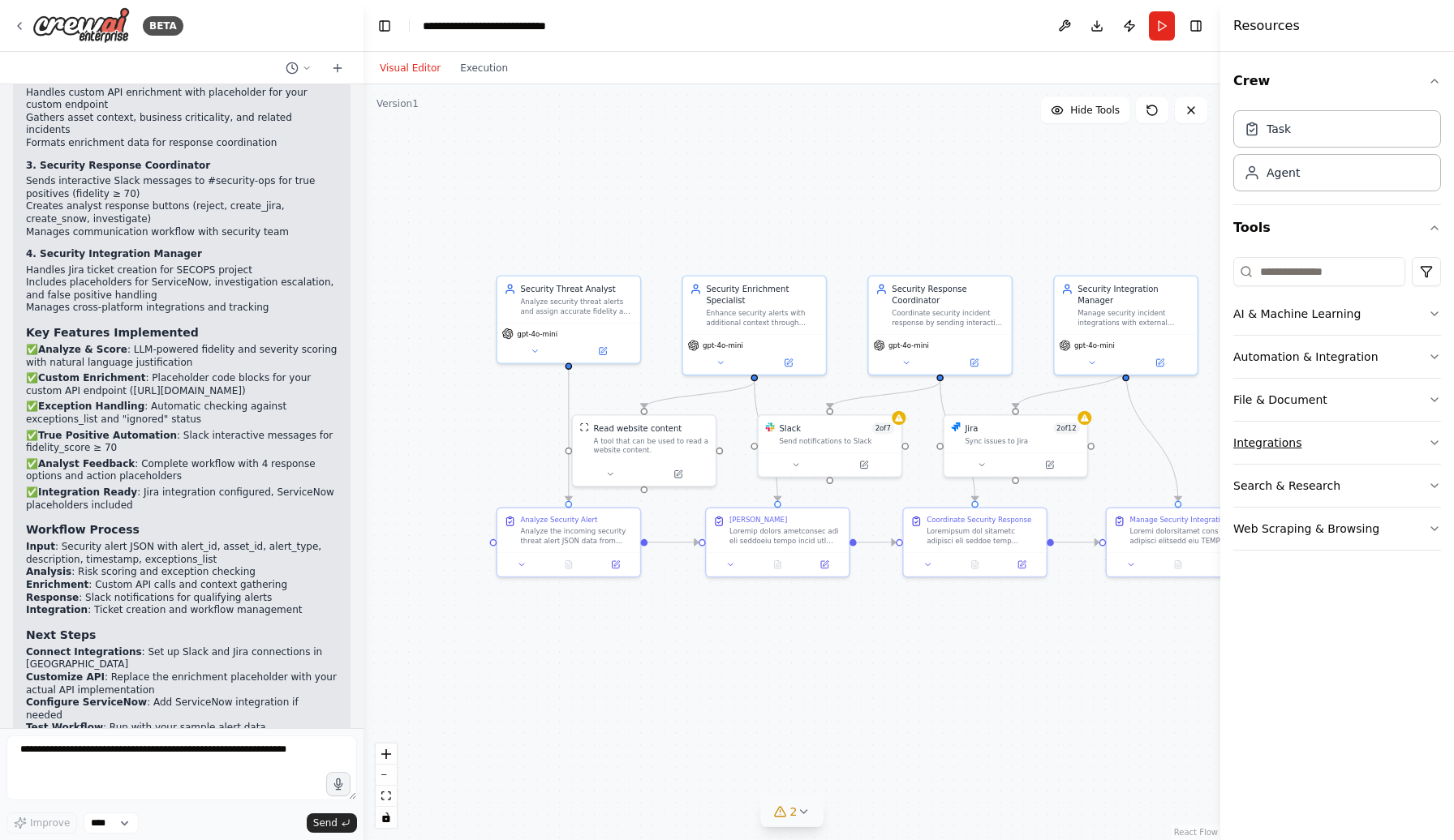
click at [1437, 450] on button "Integrations" at bounding box center [1336, 443] width 208 height 42
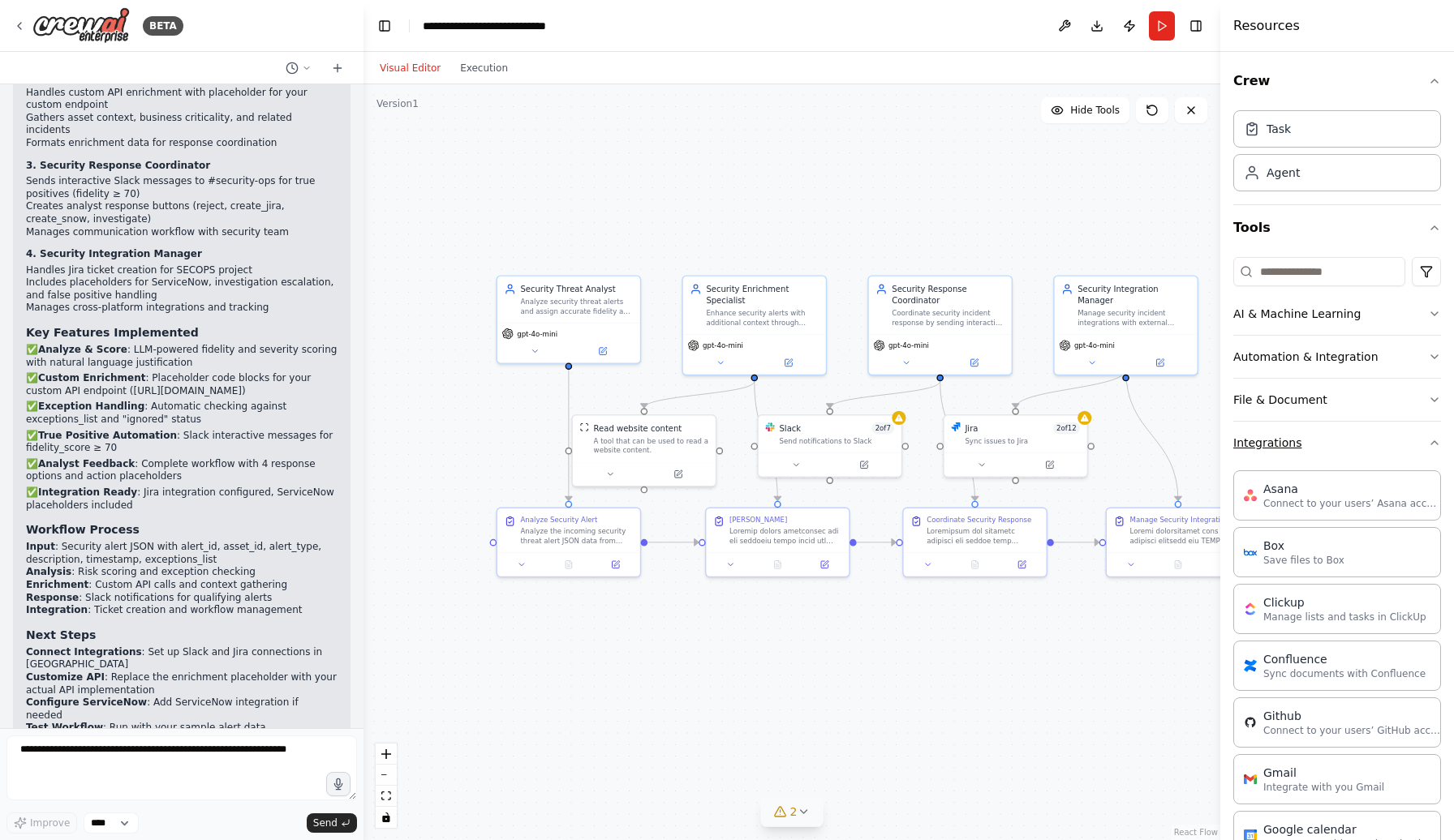
click at [1437, 450] on button "Integrations" at bounding box center [1336, 443] width 208 height 42
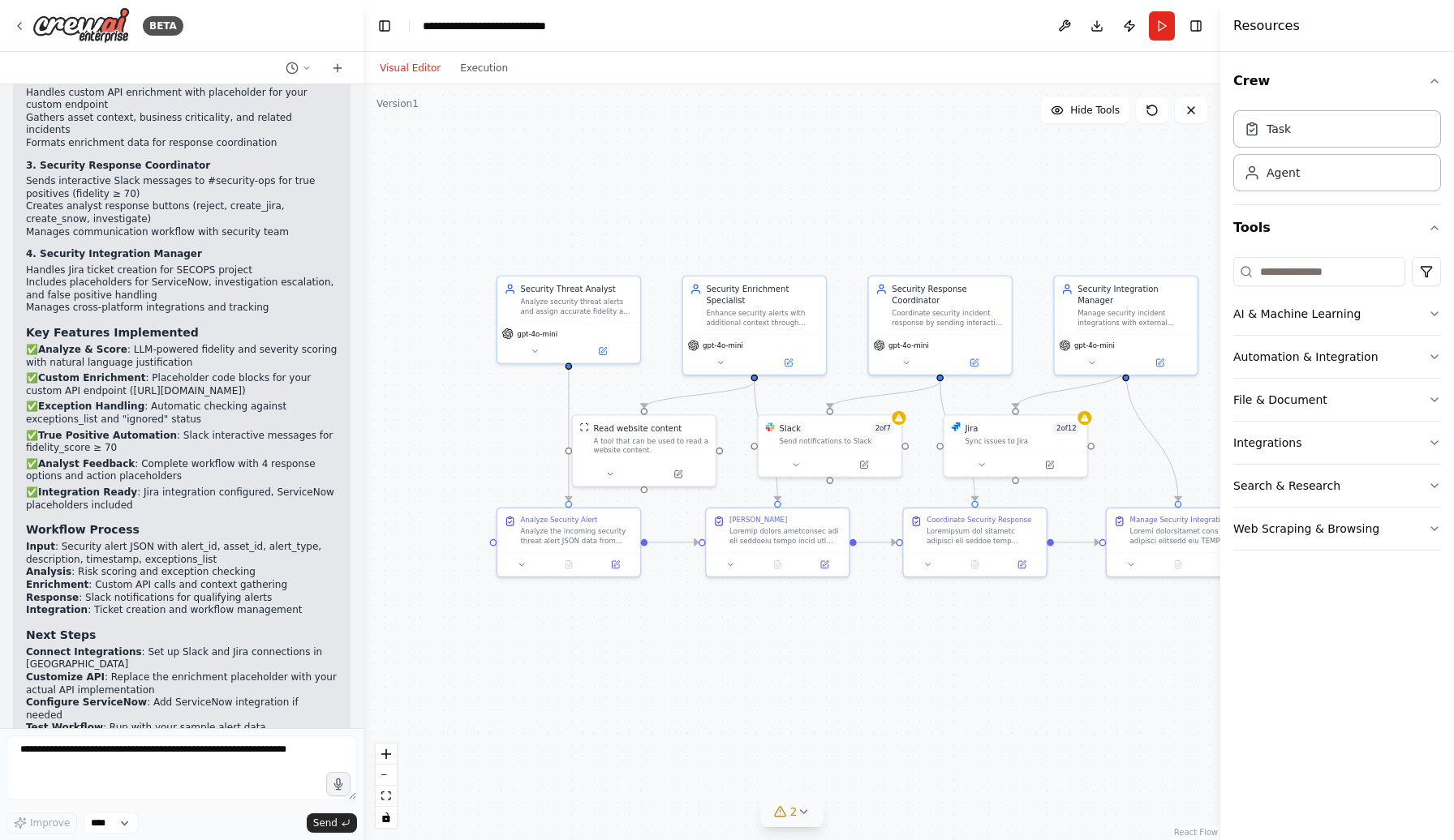
click at [1174, 57] on div "Visual Editor Execution" at bounding box center [792, 68] width 857 height 33
click at [973, 129] on div ".deletable-edge-delete-btn { width: 20px; height: 20px; border: 0px solid #ffff…" at bounding box center [792, 462] width 857 height 756
click at [791, 187] on div ".deletable-edge-delete-btn { width: 20px; height: 20px; border: 0px solid #ffff…" at bounding box center [792, 462] width 857 height 756
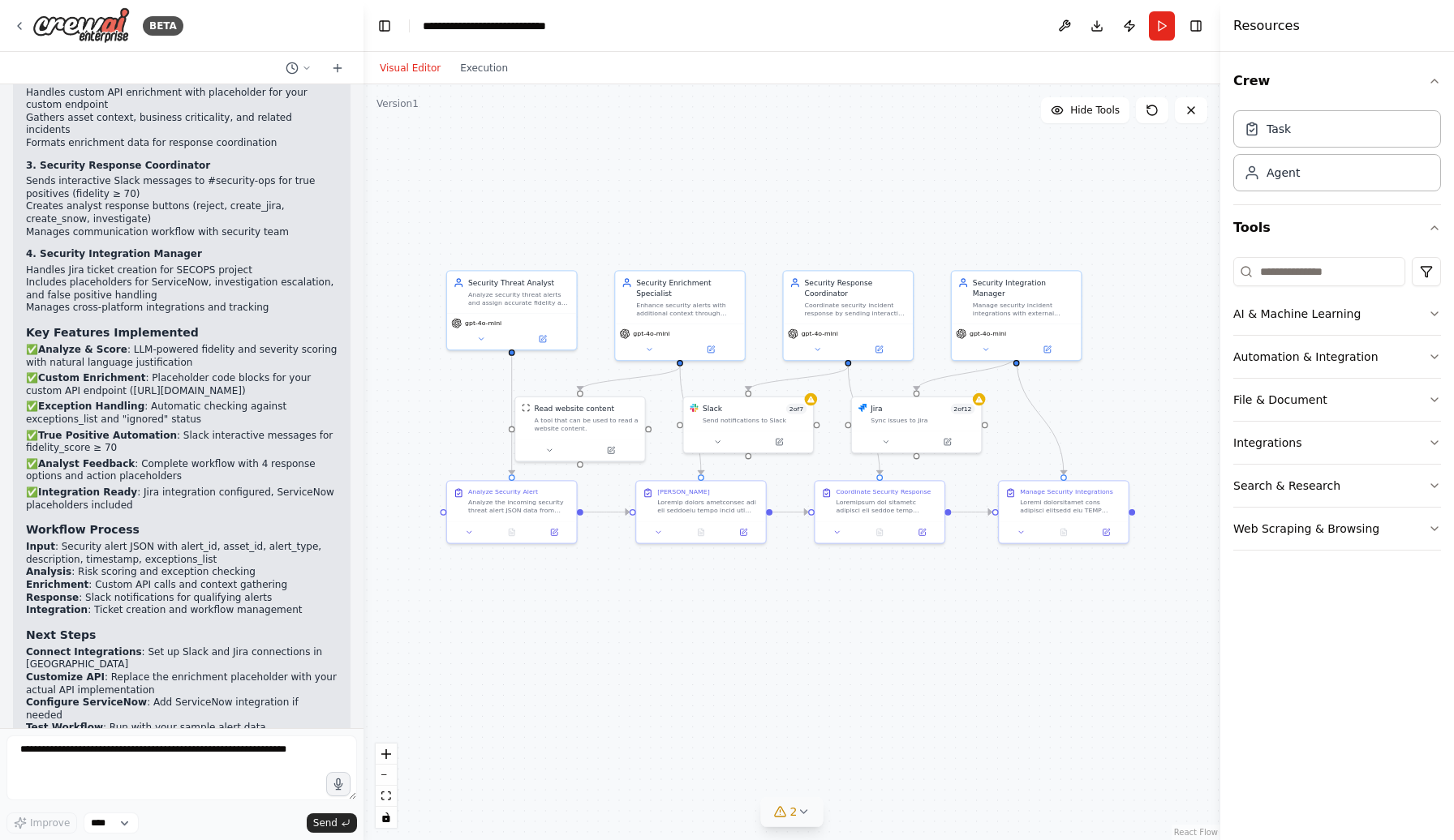
drag, startPoint x: 838, startPoint y: 187, endPoint x: 760, endPoint y: 191, distance: 78.1
click at [760, 191] on div ".deletable-edge-delete-btn { width: 20px; height: 20px; border: 0px solid #ffff…" at bounding box center [792, 462] width 857 height 756
click at [1124, 27] on button "Publish" at bounding box center [1129, 26] width 26 height 29
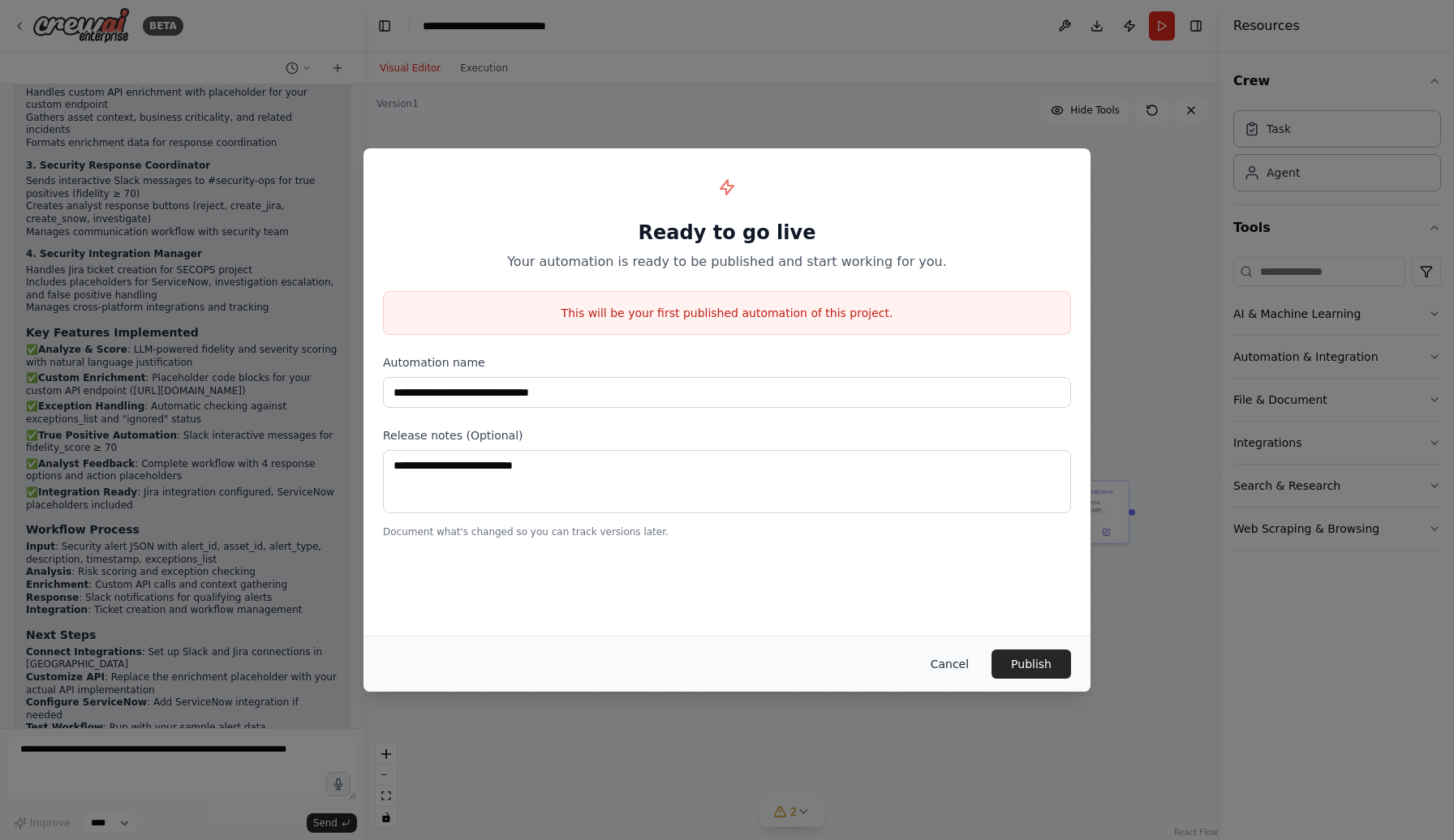
click at [954, 667] on button "Cancel" at bounding box center [950, 664] width 64 height 29
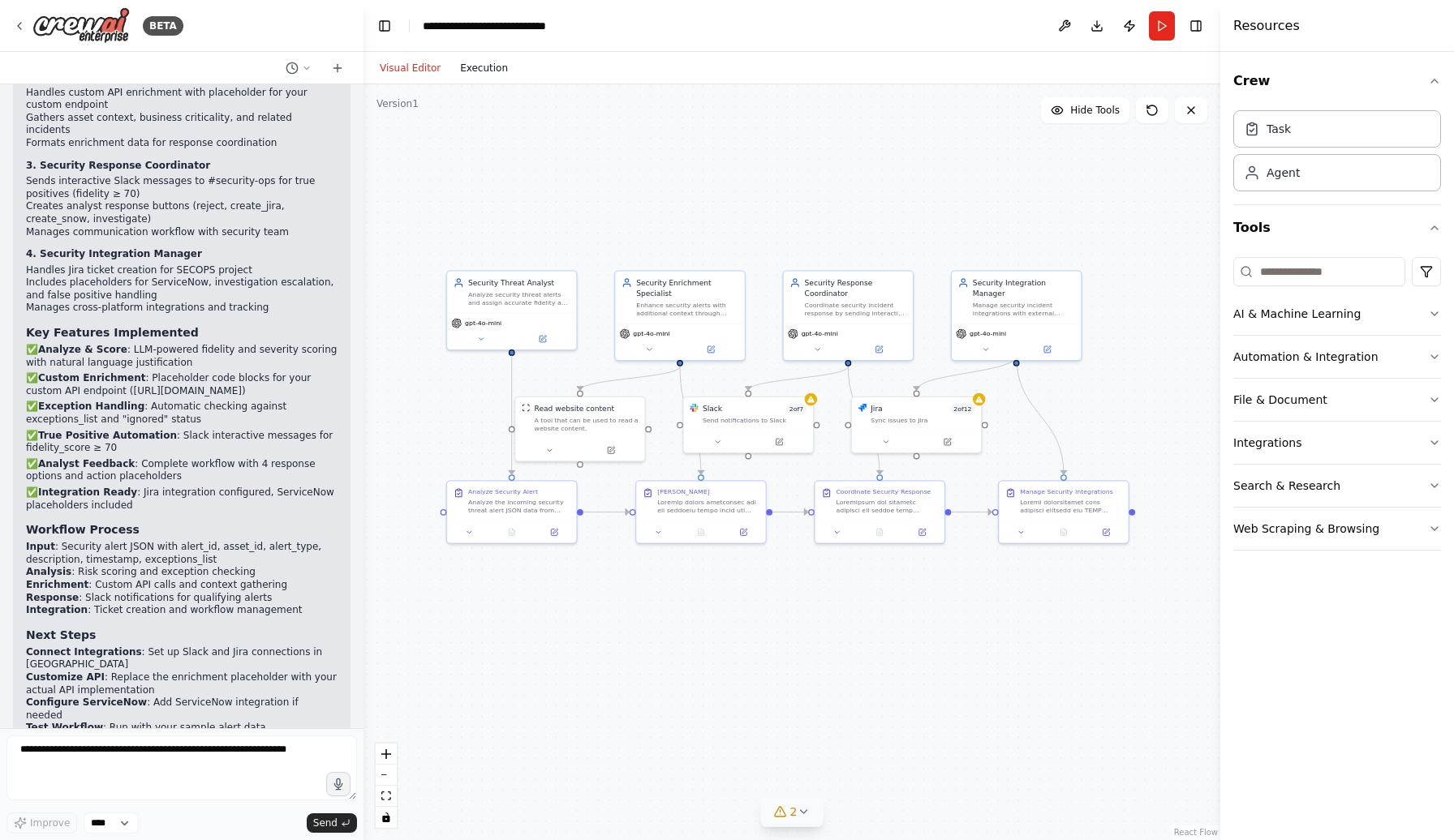
click at [494, 71] on button "Execution" at bounding box center [484, 68] width 67 height 19
click at [409, 73] on button "Visual Editor" at bounding box center [409, 68] width 80 height 19
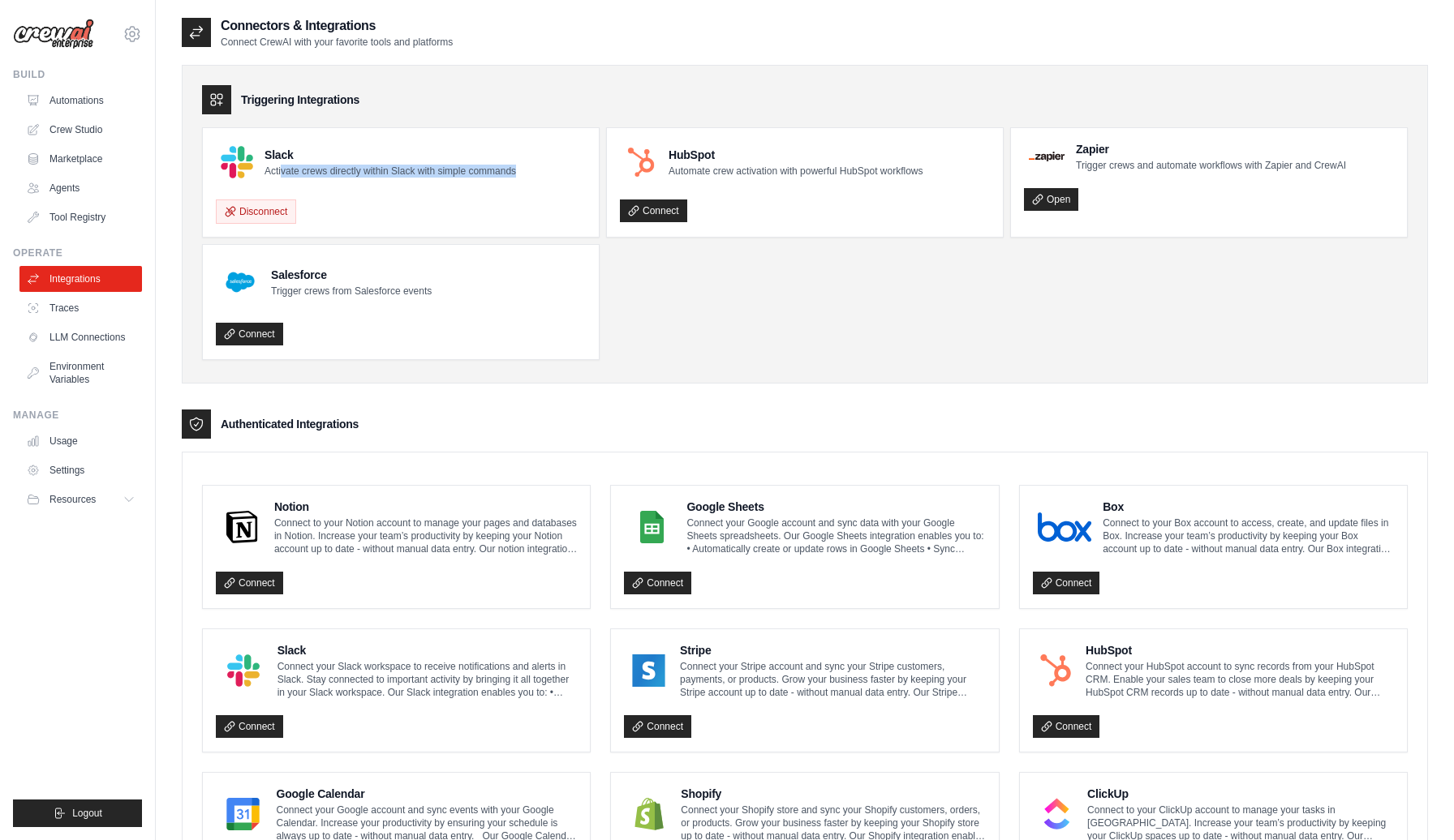
click at [544, 174] on div "Slack Activate crews directly within Slack with simple commands" at bounding box center [401, 163] width 370 height 42
